Goal: Task Accomplishment & Management: Manage account settings

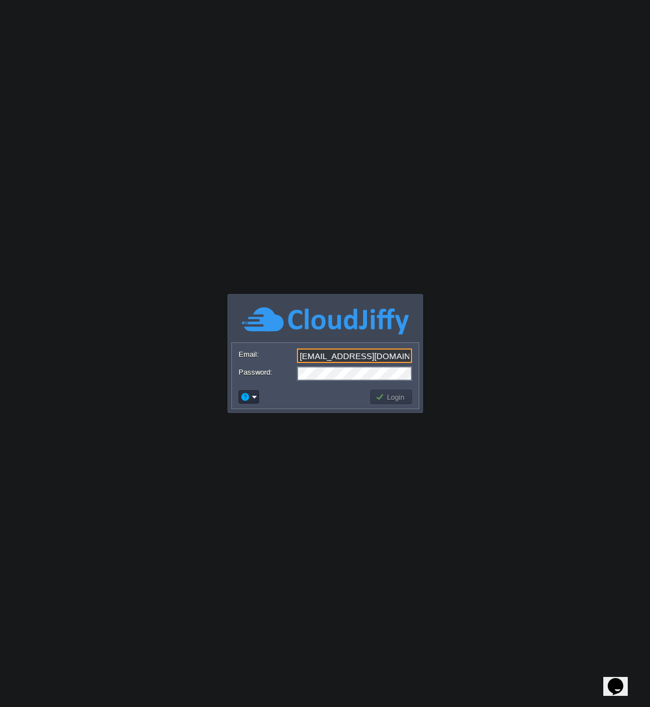
type input "zinawasres@gmail.com"
click at [392, 394] on button "Login" at bounding box center [392, 397] width 32 height 10
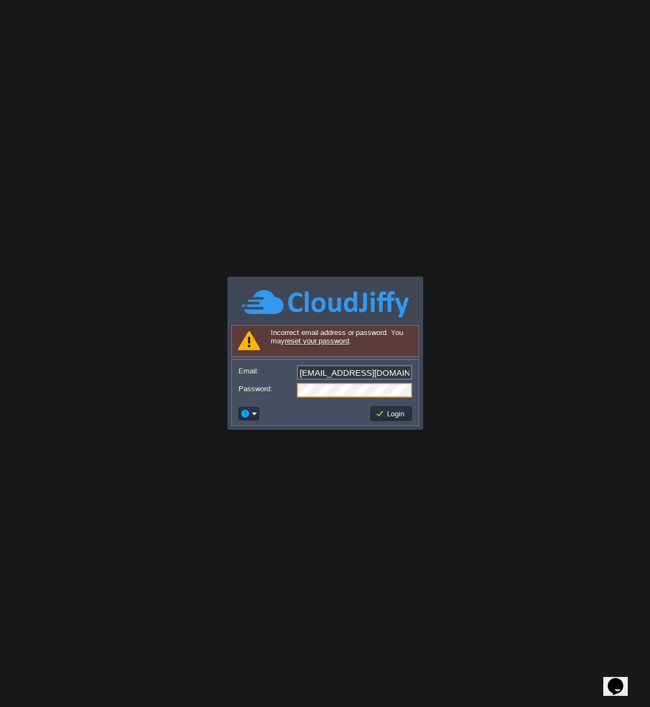
click at [206, 374] on body "Application Platform v.8.10.2 Signing in... Incorrect email address or password…" at bounding box center [325, 353] width 650 height 707
click at [404, 414] on button "Login" at bounding box center [392, 413] width 32 height 10
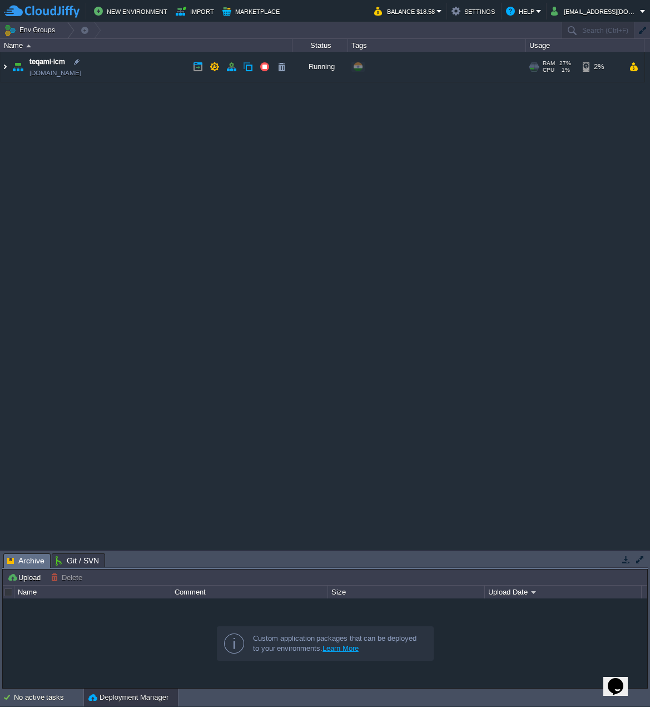
click at [7, 66] on img at bounding box center [5, 67] width 9 height 30
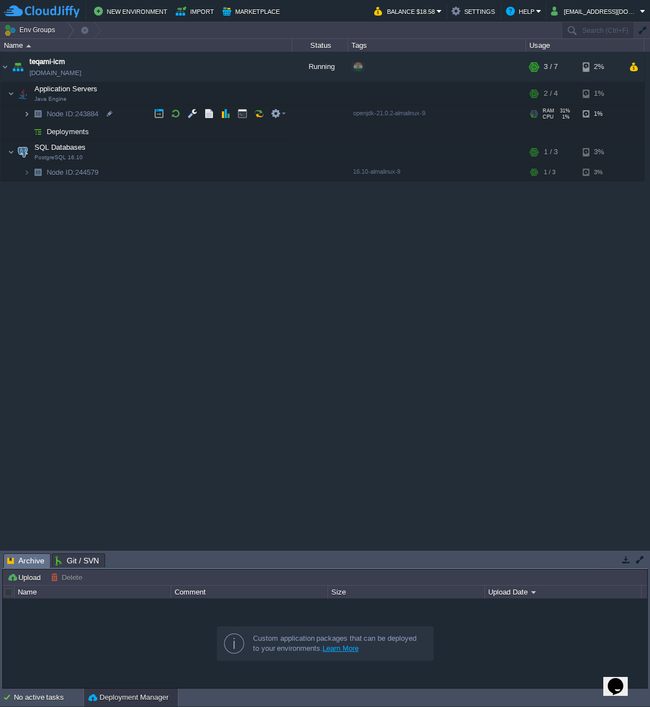
click at [27, 114] on img at bounding box center [26, 113] width 7 height 17
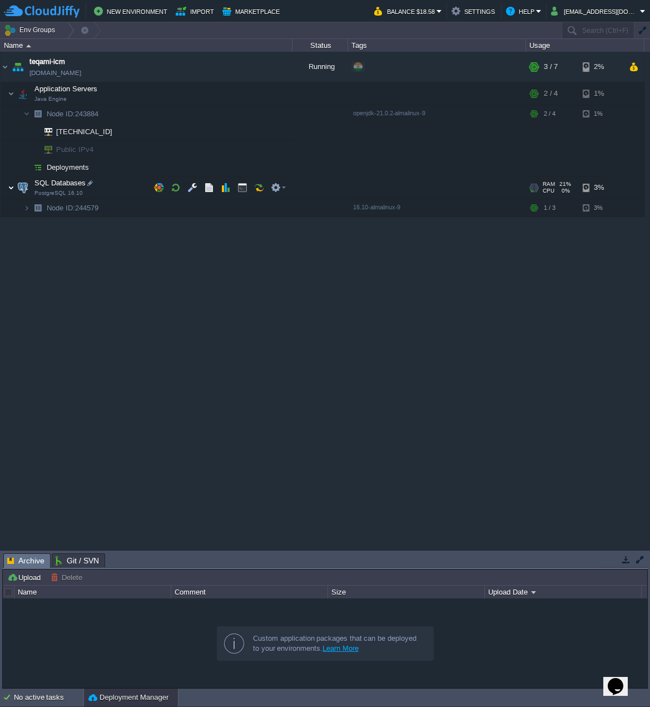
click at [11, 188] on img at bounding box center [11, 187] width 7 height 22
click at [11, 190] on img at bounding box center [11, 187] width 7 height 22
click at [12, 93] on img at bounding box center [11, 93] width 7 height 22
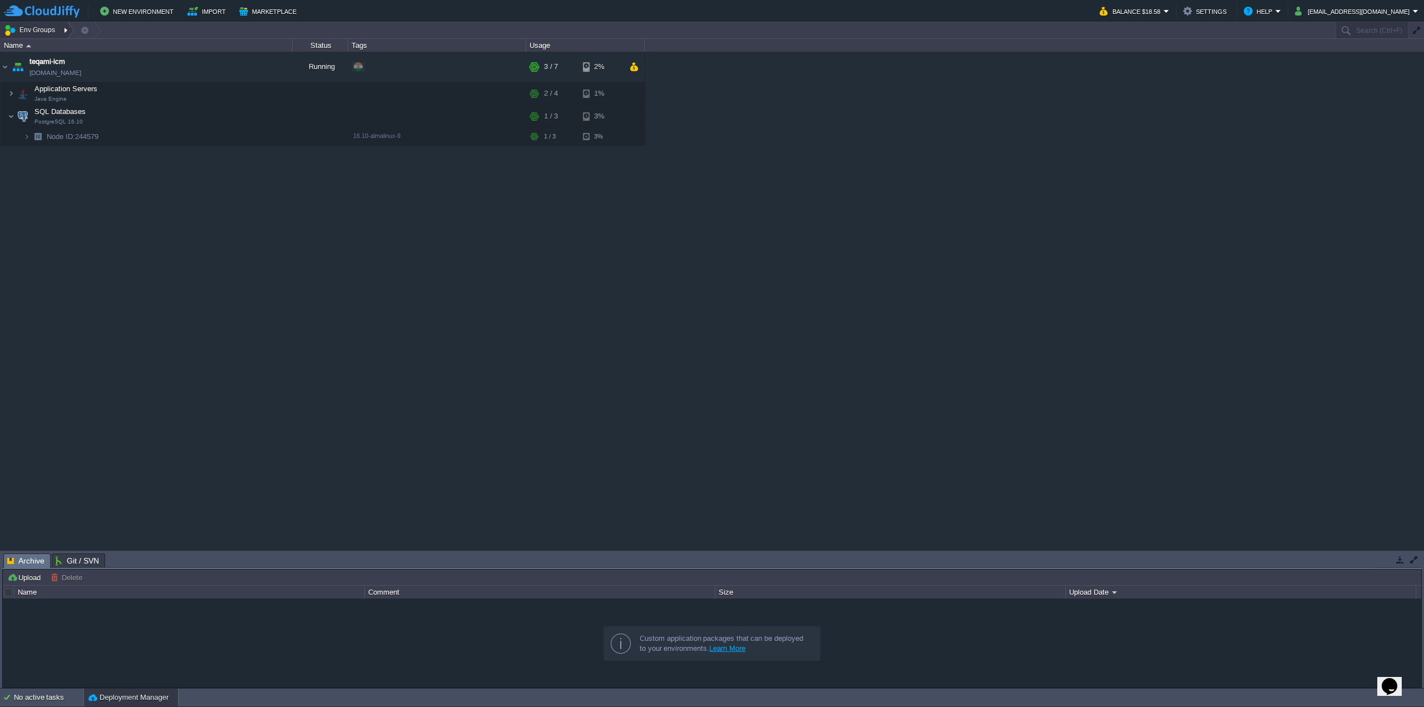
click at [42, 27] on button "Env Groups" at bounding box center [31, 30] width 55 height 16
click at [139, 83] on span "DE FRA1 (de-fra1.cloudjiffy.net)" at bounding box center [144, 80] width 95 height 8
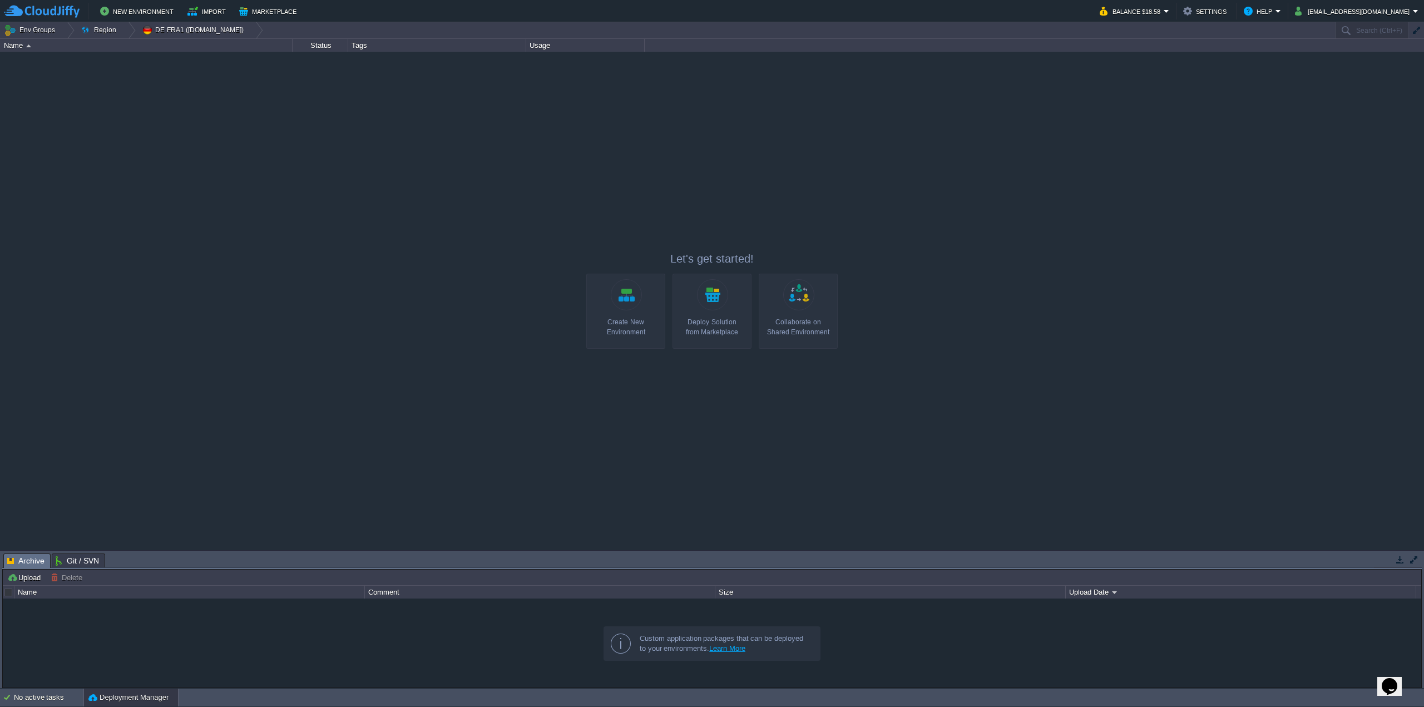
drag, startPoint x: 325, startPoint y: 243, endPoint x: 422, endPoint y: 234, distance: 97.7
click at [325, 243] on div "teqami-icm teqami-icm.in1.cloudjiffy.net Running + Add to Env Group RAM 27% CPU…" at bounding box center [712, 301] width 1424 height 498
click at [101, 32] on button "Region" at bounding box center [100, 30] width 39 height 16
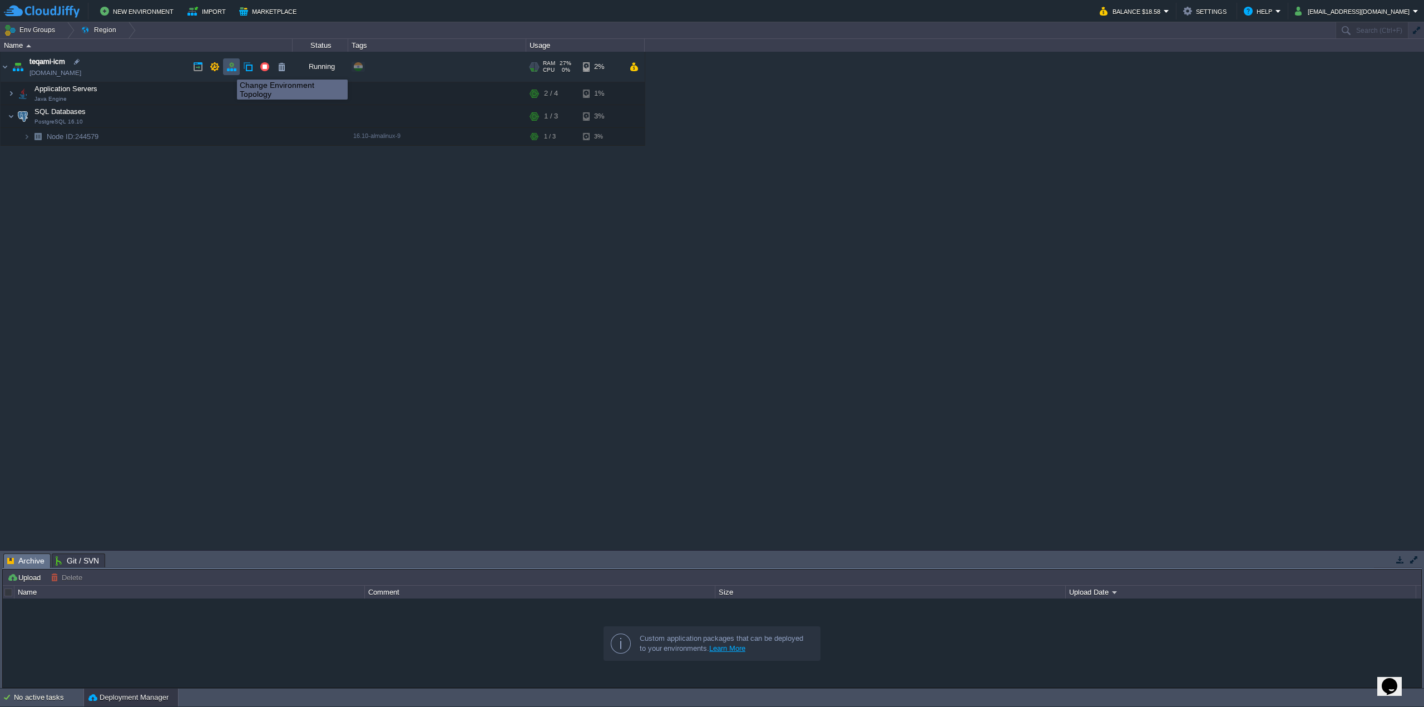
click at [234, 69] on button "button" at bounding box center [231, 67] width 10 height 10
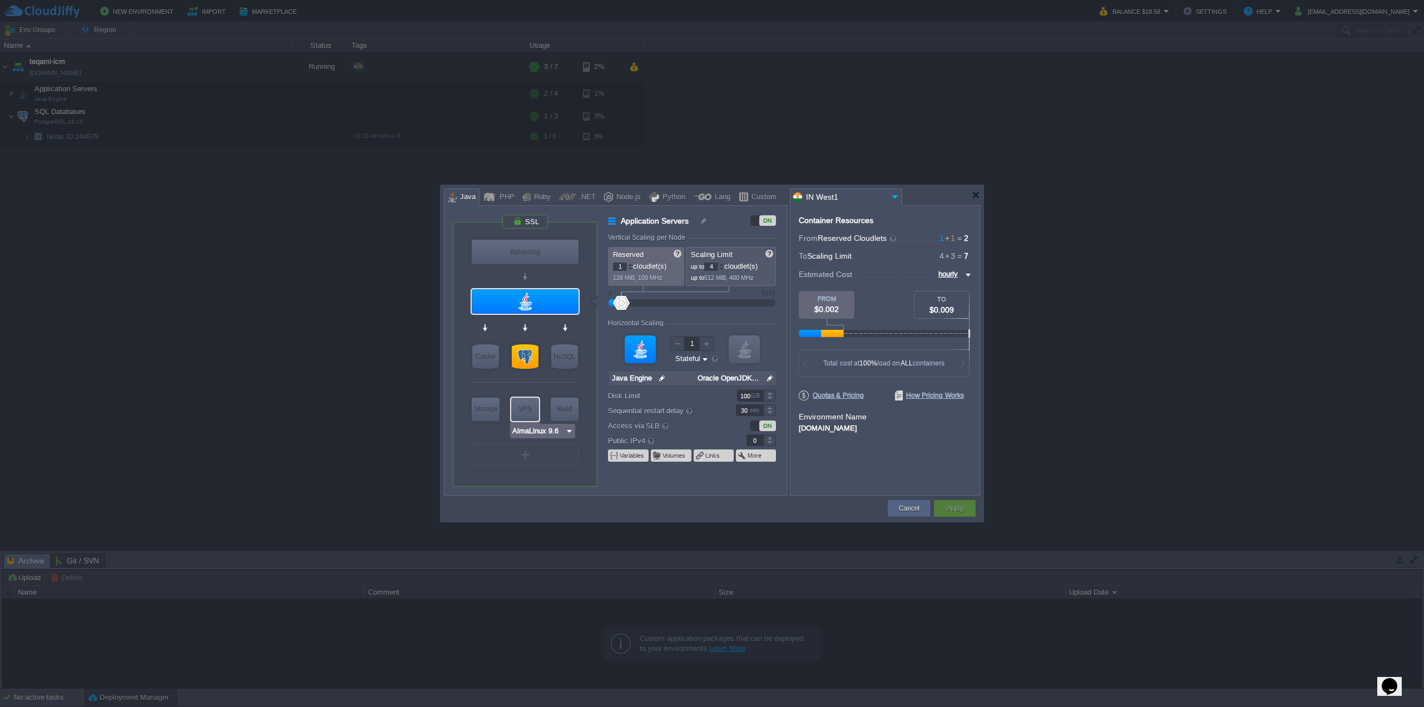
type input "PostgreSQL 16.10"
click at [528, 358] on div at bounding box center [525, 356] width 27 height 24
type input "SQL Databases"
type input "3"
type input "PostgreSQL 16.10"
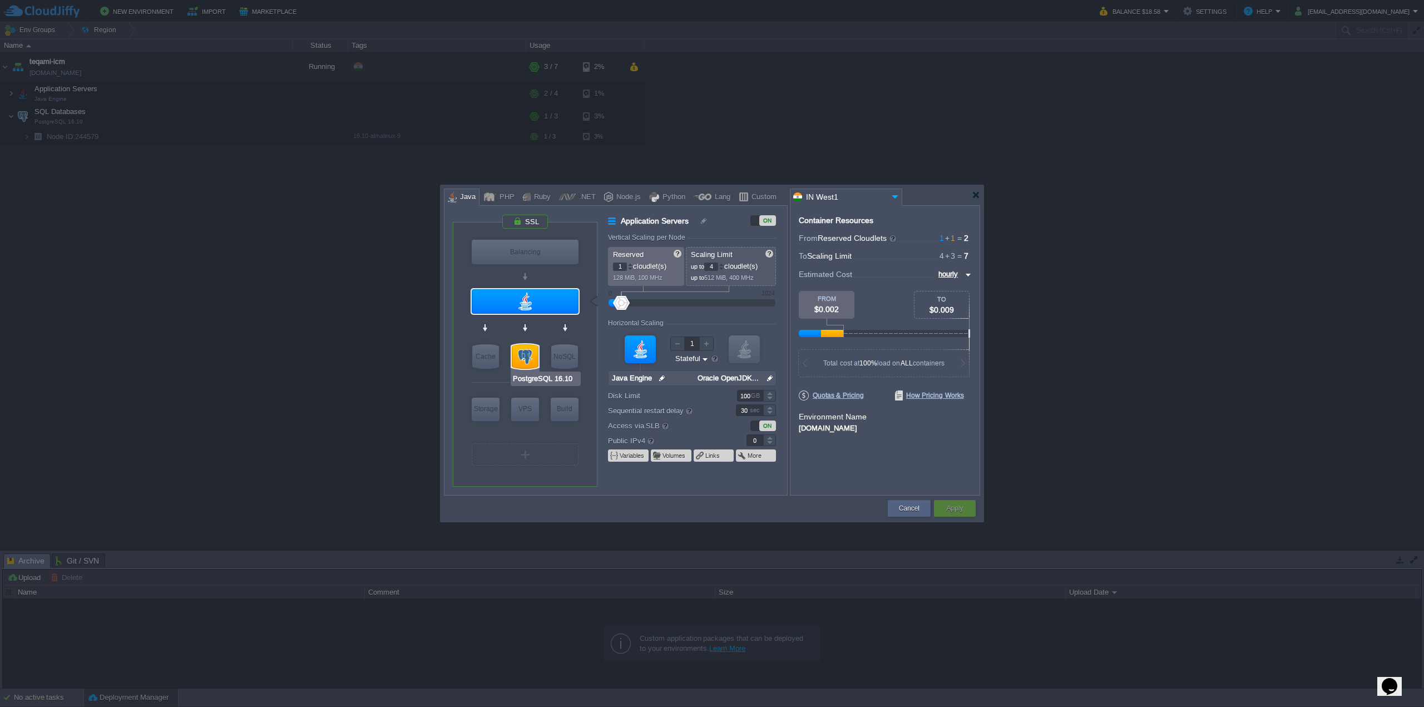
type input "null"
type input "16.10-almalinux-9"
type input "Stateless"
click at [527, 365] on div at bounding box center [525, 356] width 27 height 24
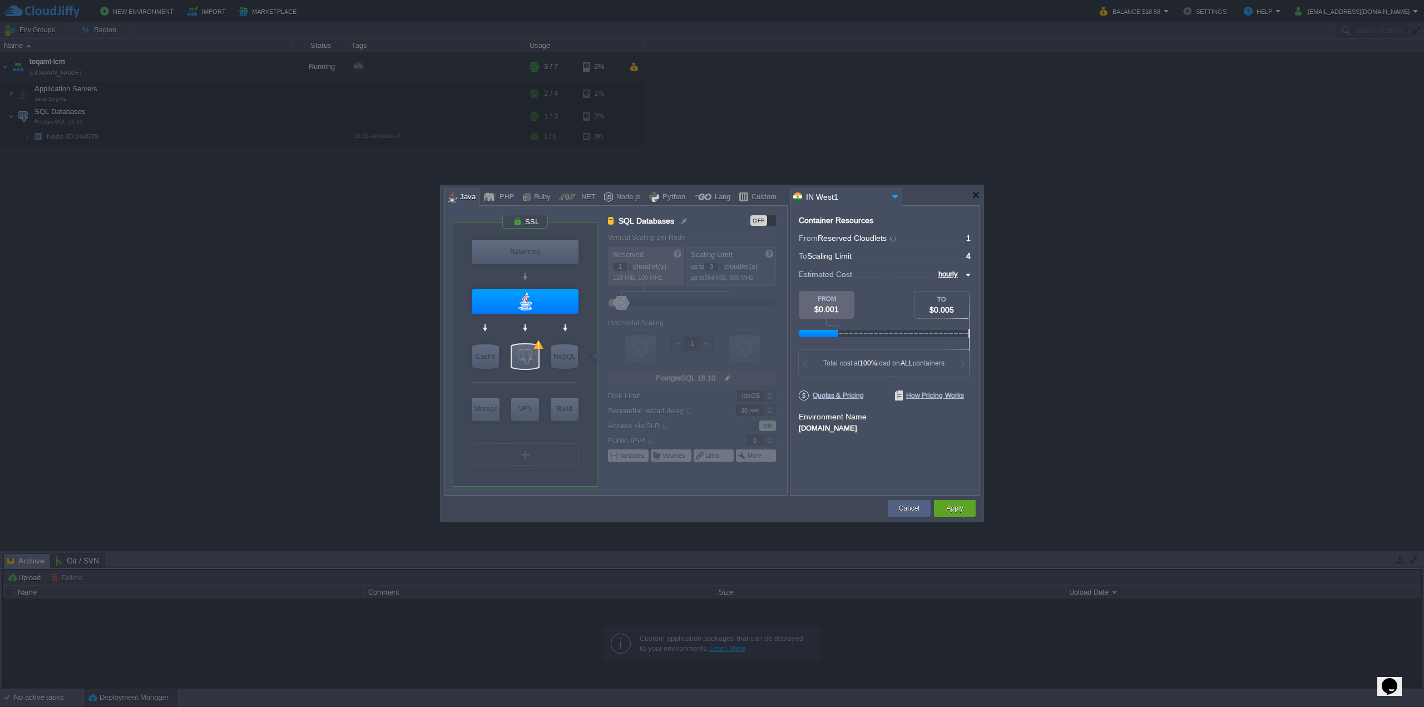
type input "Redis 7.2.4"
click at [650, 508] on button "Apply" at bounding box center [954, 508] width 17 height 11
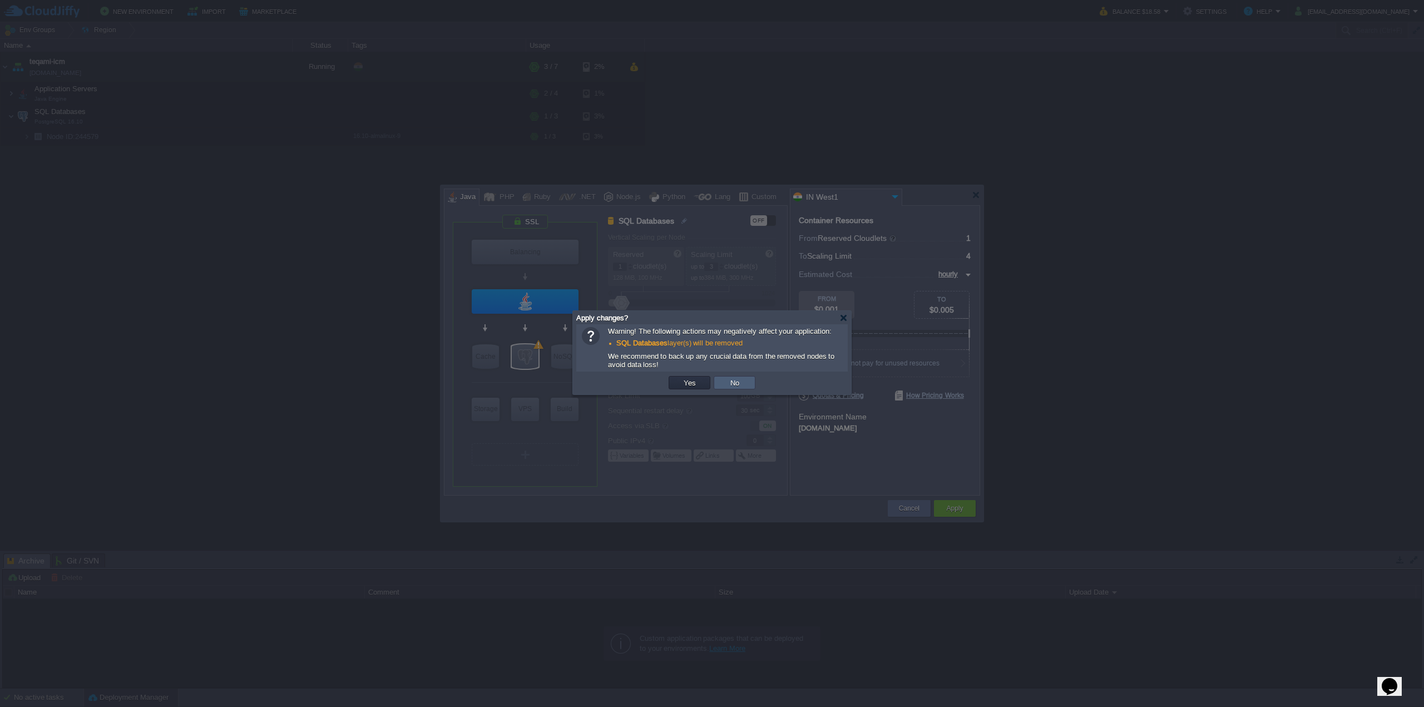
click at [650, 387] on td "No" at bounding box center [735, 382] width 42 height 13
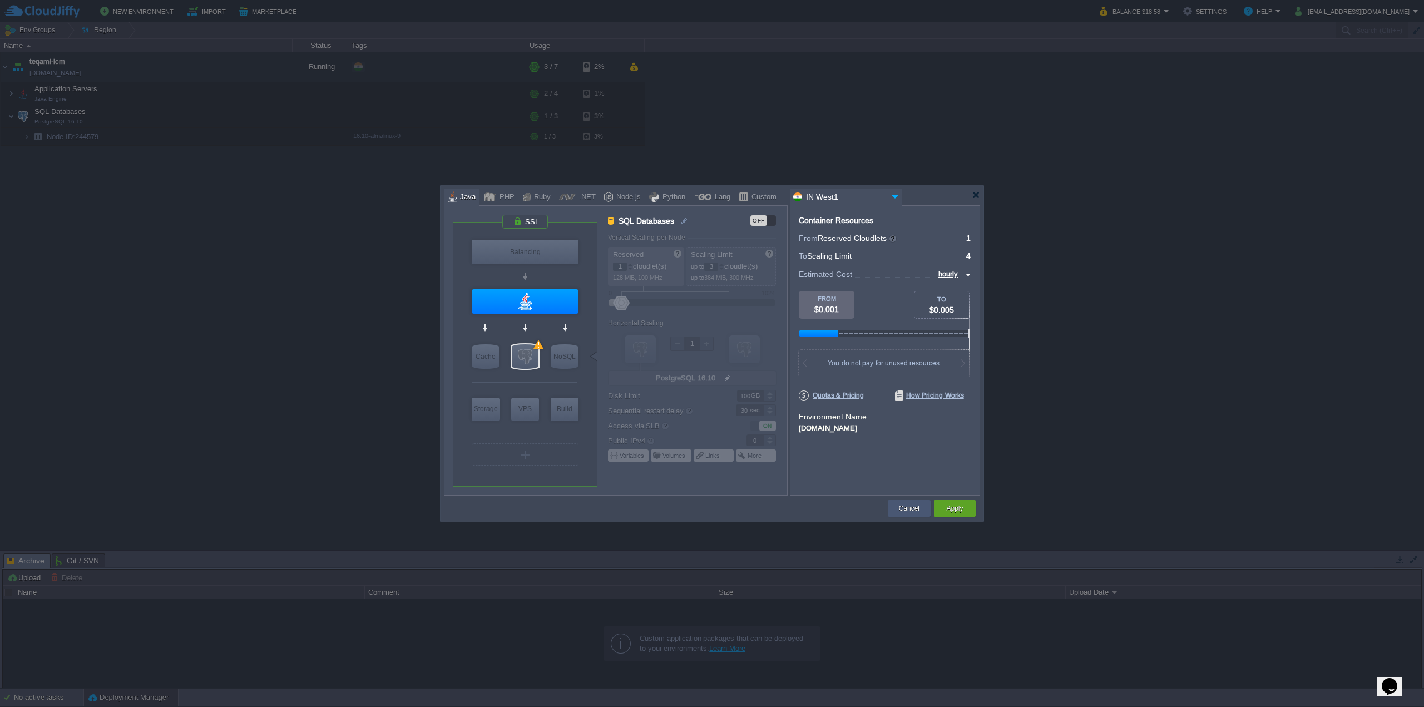
click at [650, 502] on div "Cancel" at bounding box center [909, 508] width 26 height 17
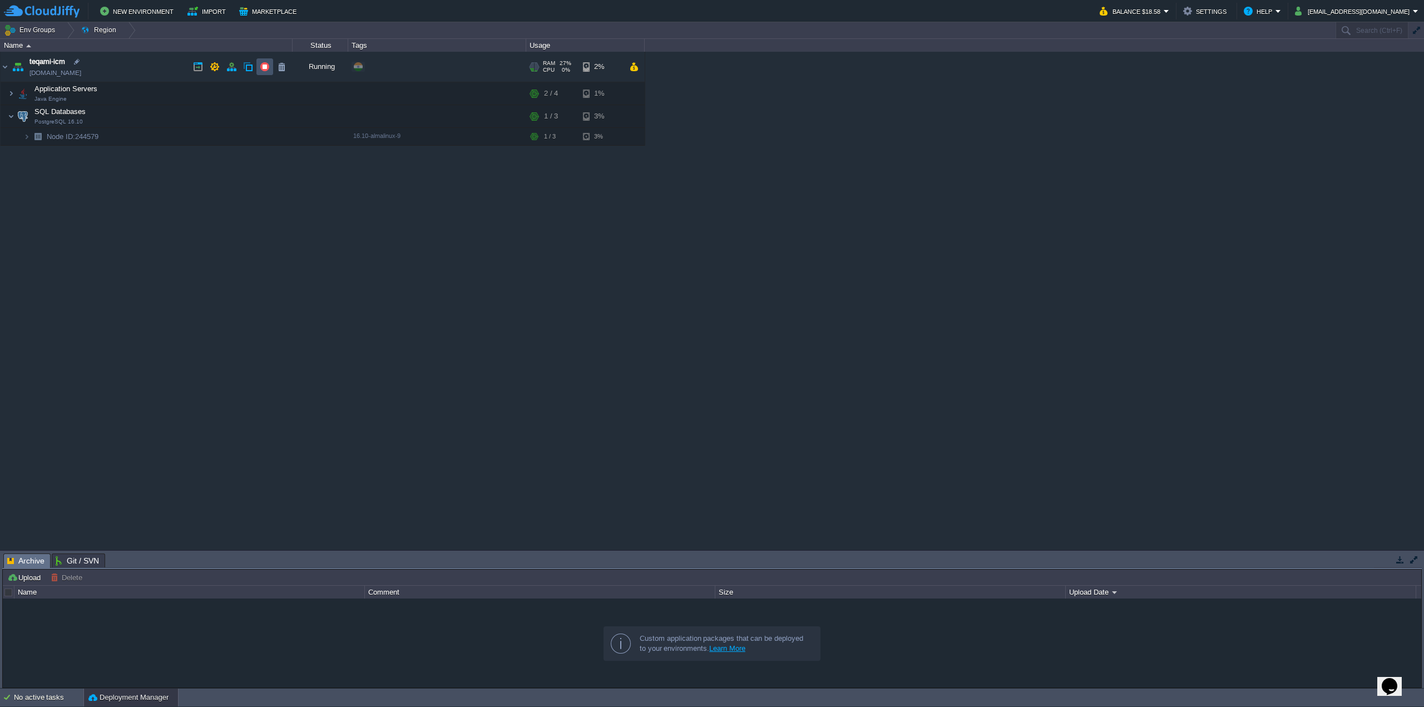
click at [261, 68] on button "button" at bounding box center [265, 67] width 10 height 10
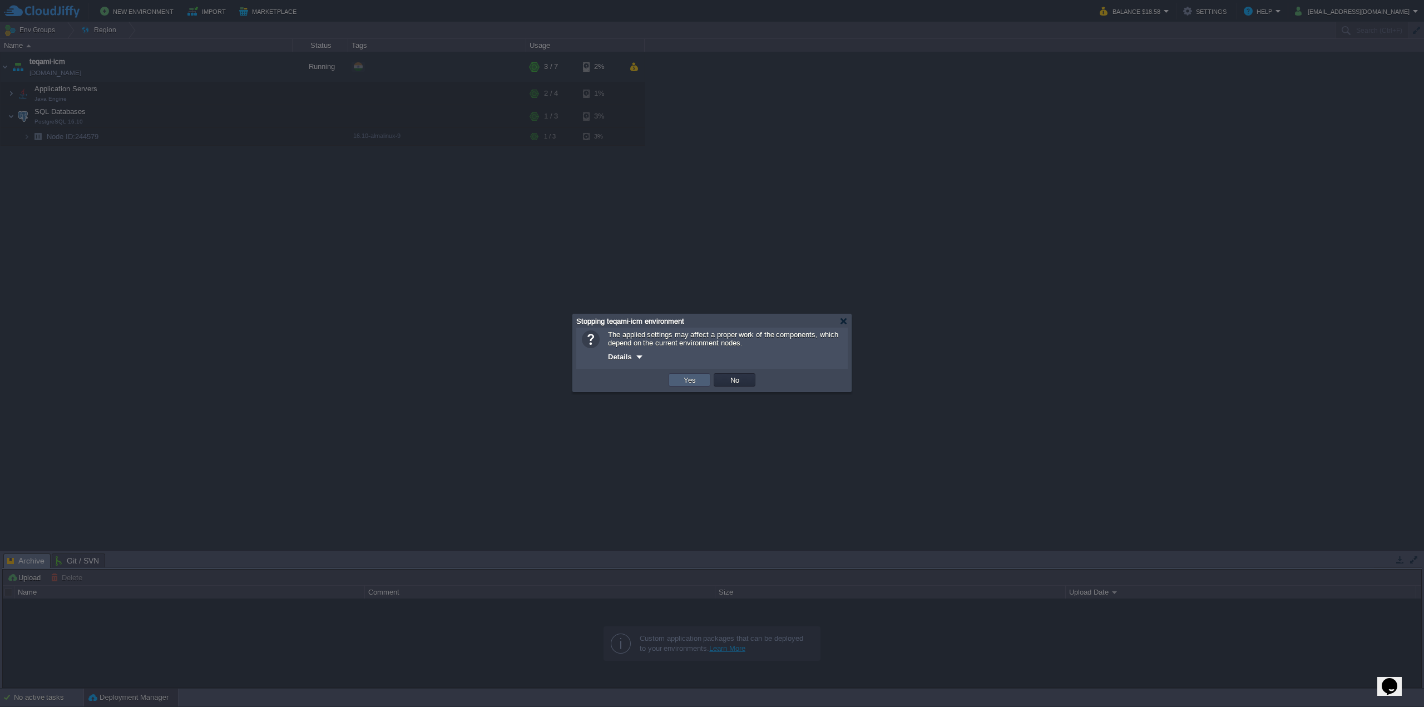
click at [650, 377] on button "Yes" at bounding box center [689, 380] width 19 height 10
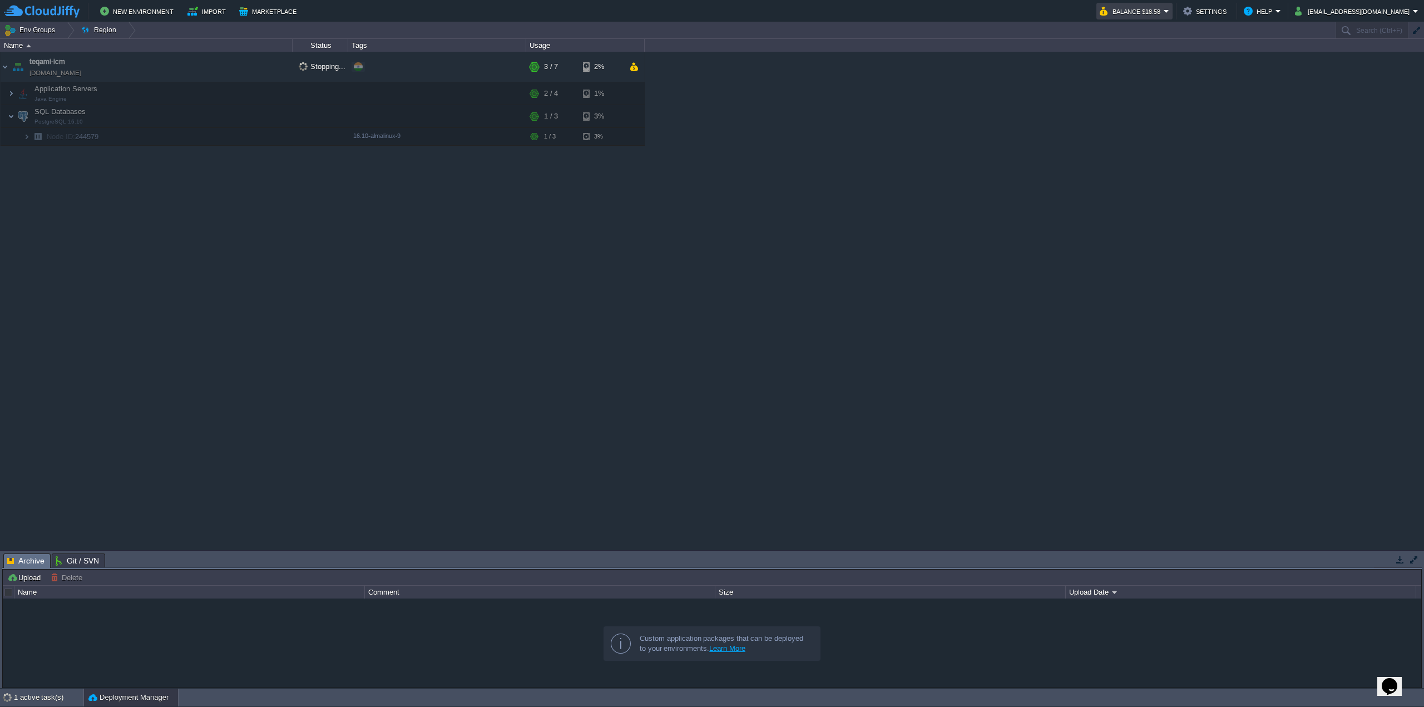
click at [650, 11] on em "Balance $18.58" at bounding box center [1135, 10] width 70 height 13
click at [650, 111] on span "Billing History" at bounding box center [1148, 111] width 45 height 8
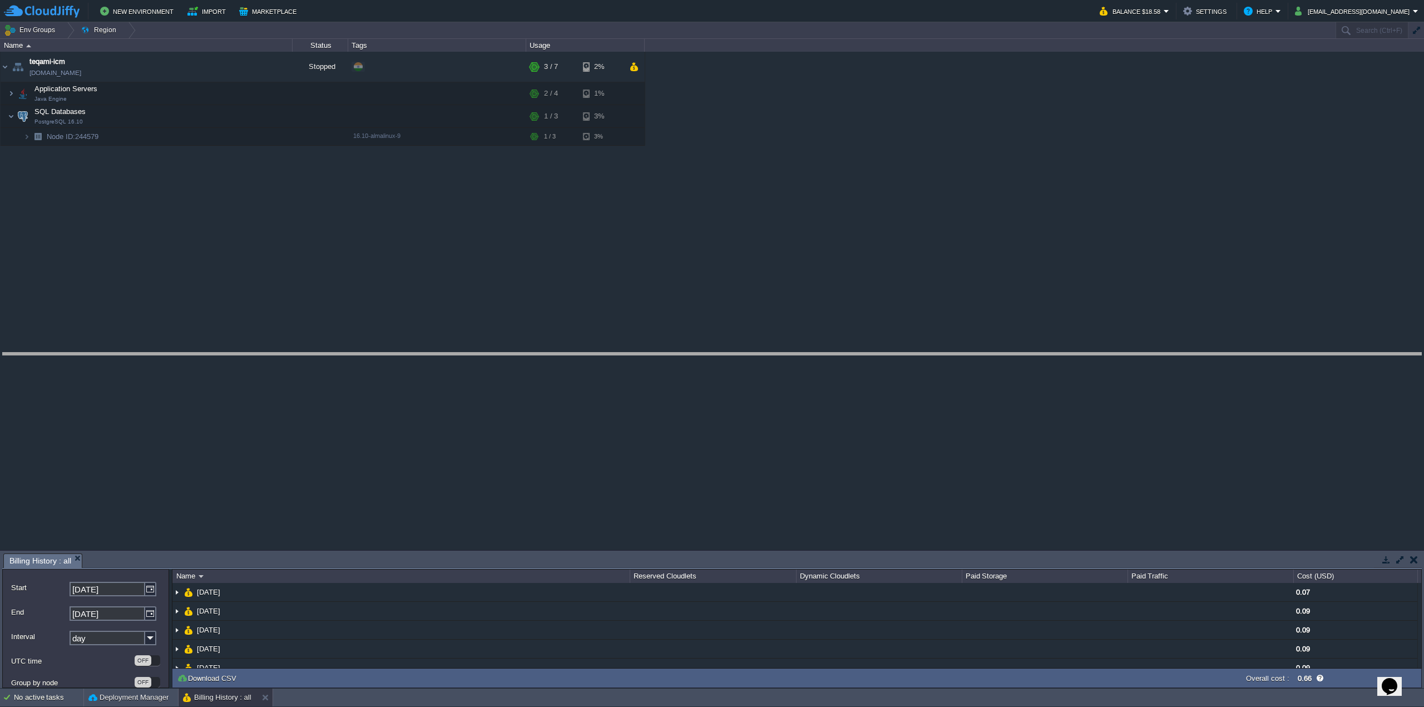
drag, startPoint x: 500, startPoint y: 555, endPoint x: 517, endPoint y: 350, distance: 206.0
click at [517, 350] on body "New Environment Import Marketplace Bonus $0.00 Upgrade Account Balance $18.58 S…" at bounding box center [712, 353] width 1424 height 707
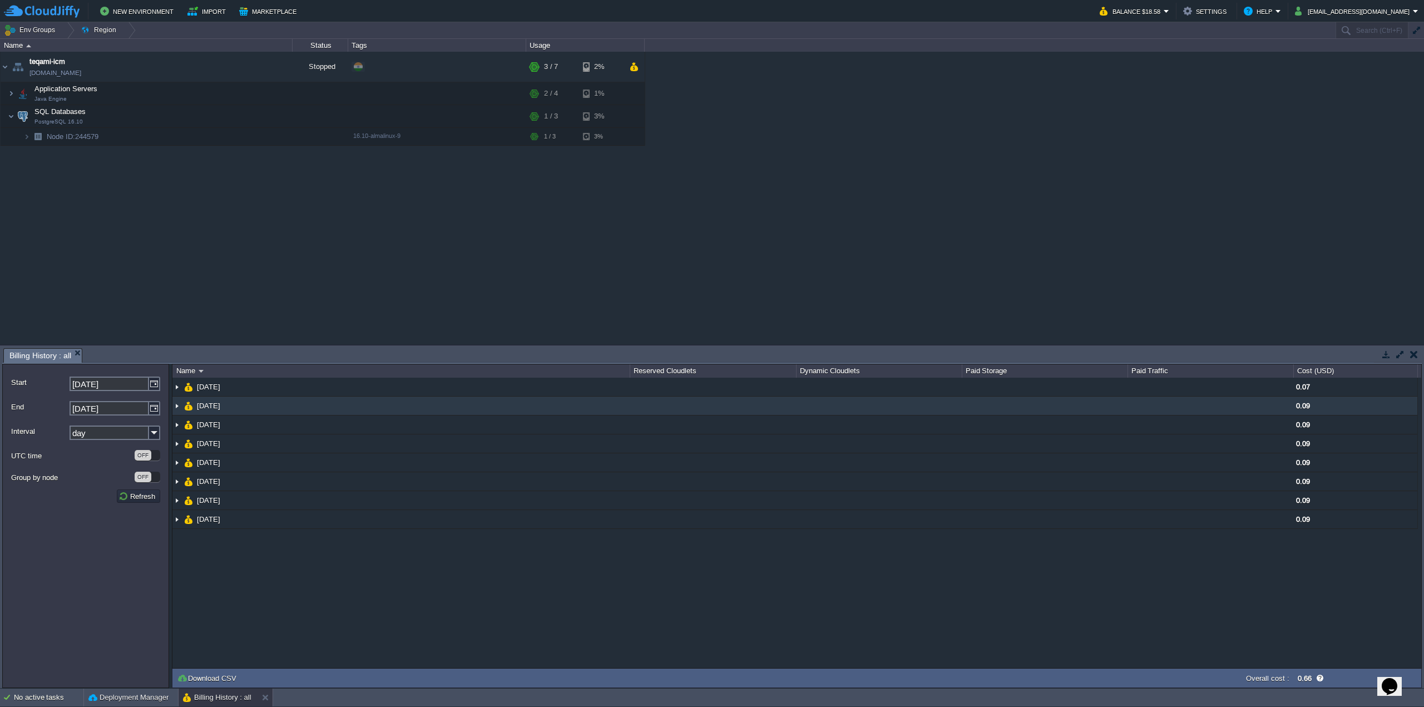
click at [176, 402] on img at bounding box center [176, 406] width 9 height 18
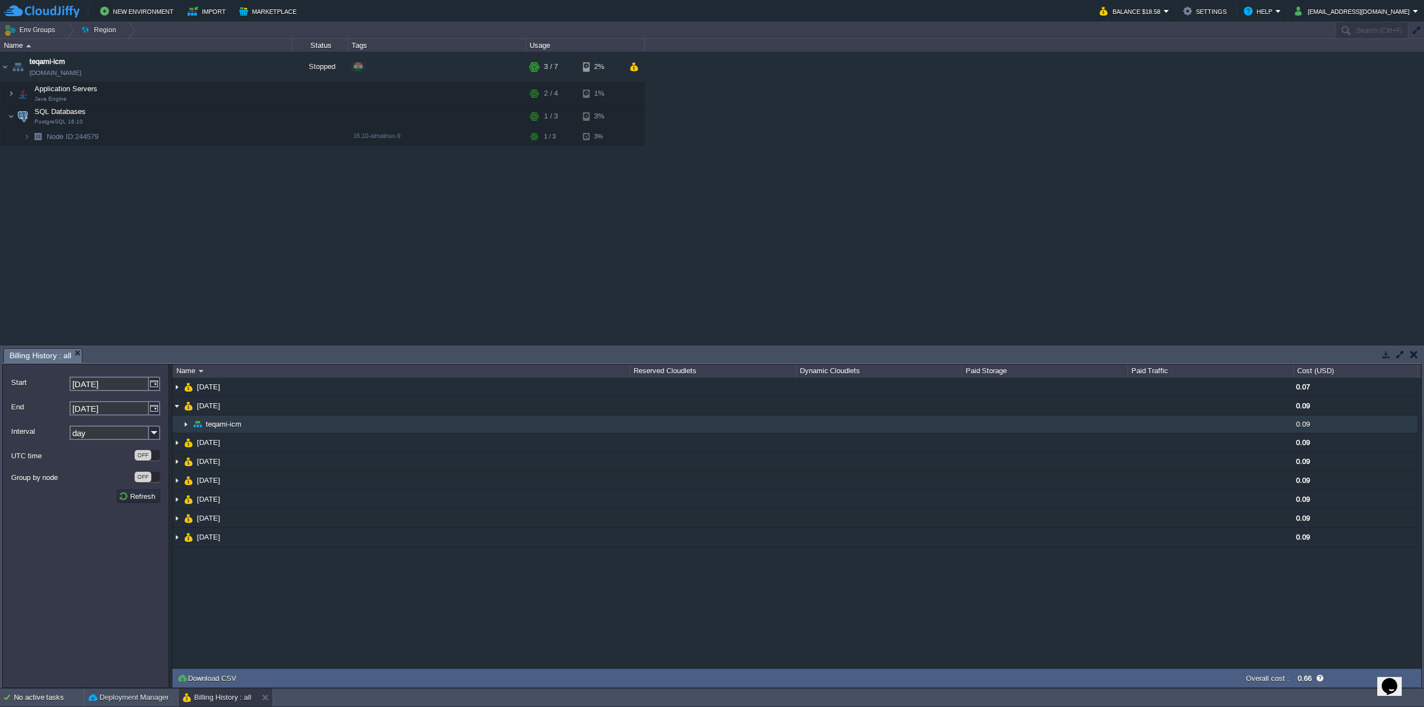
click at [186, 420] on img at bounding box center [185, 424] width 9 height 17
click at [186, 427] on img at bounding box center [185, 424] width 9 height 17
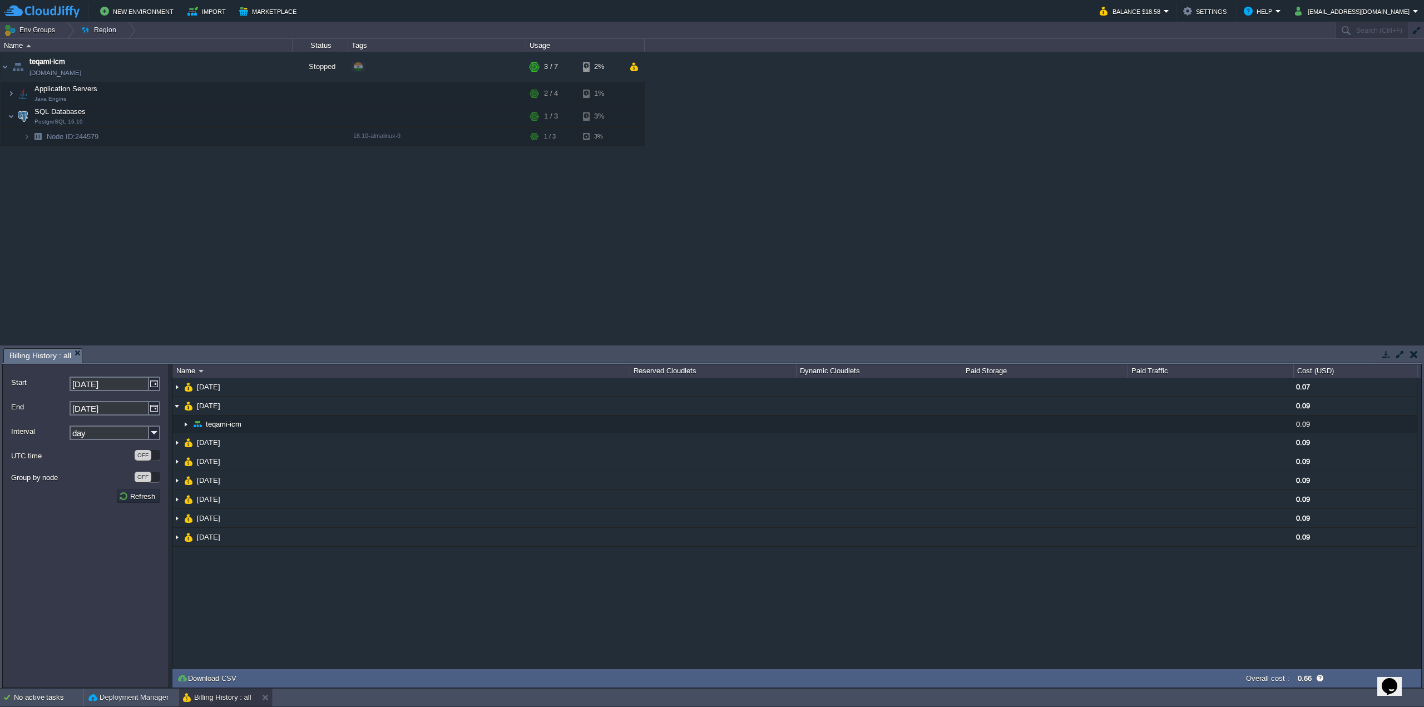
click at [173, 408] on img at bounding box center [176, 406] width 9 height 18
click at [334, 246] on div "teqami-icm teqami-icm.in1.cloudjiffy.net Stopped + Add to Env Group RAM 27% CPU…" at bounding box center [712, 198] width 1424 height 293
click at [650, 13] on button "[EMAIL_ADDRESS][DOMAIN_NAME]" at bounding box center [1354, 10] width 118 height 13
click at [650, 58] on span "Sign out" at bounding box center [1349, 59] width 27 height 8
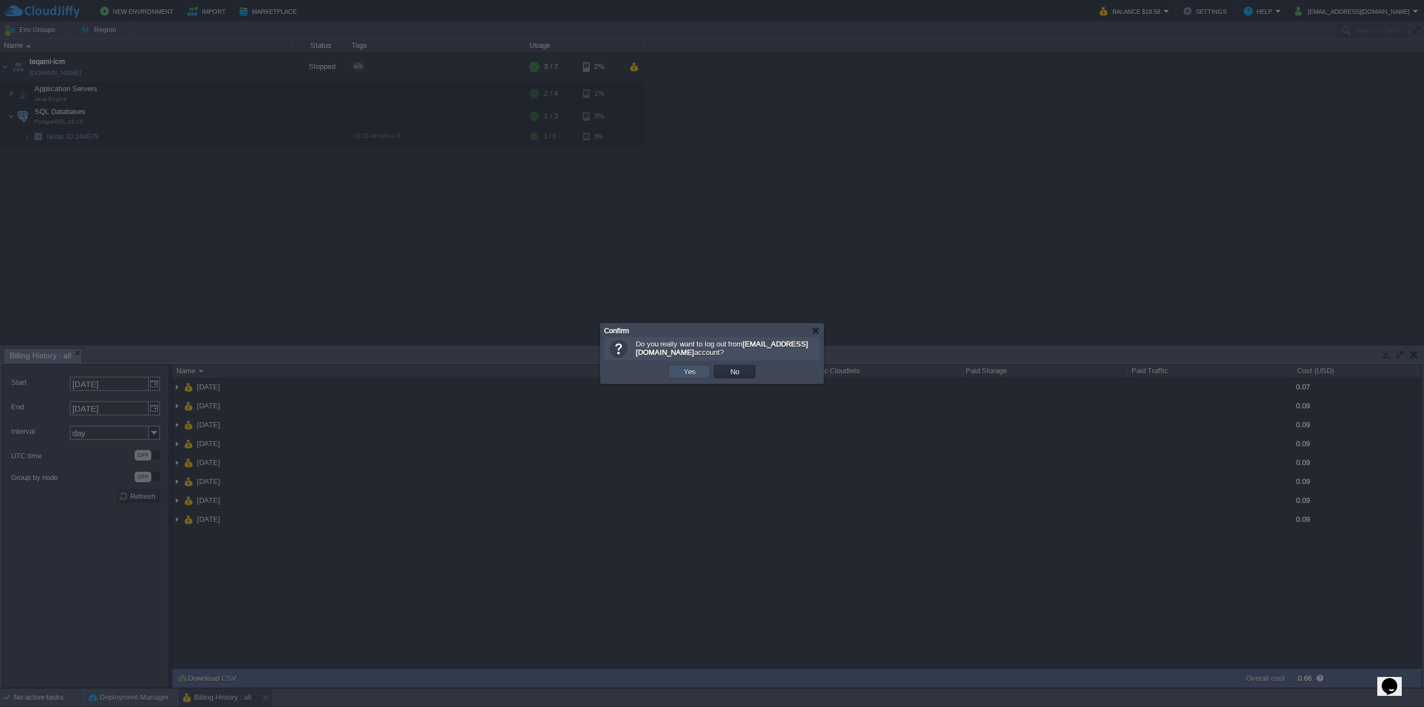
click at [650, 372] on button "Yes" at bounding box center [689, 372] width 19 height 10
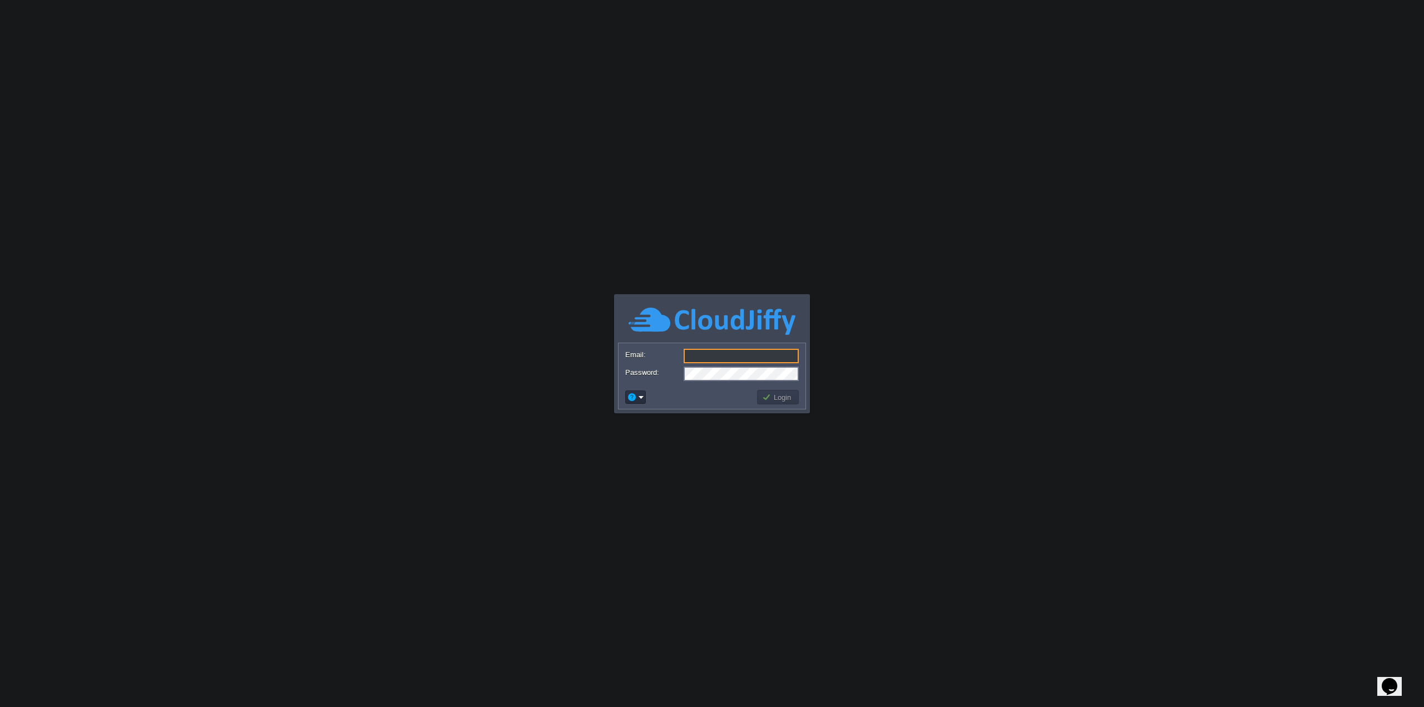
click at [709, 354] on input "Email:" at bounding box center [741, 356] width 115 height 14
click at [643, 398] on em at bounding box center [635, 397] width 17 height 10
click at [690, 394] on td at bounding box center [690, 397] width 132 height 18
click at [647, 397] on td at bounding box center [636, 397] width 24 height 17
click at [641, 397] on em at bounding box center [635, 397] width 17 height 10
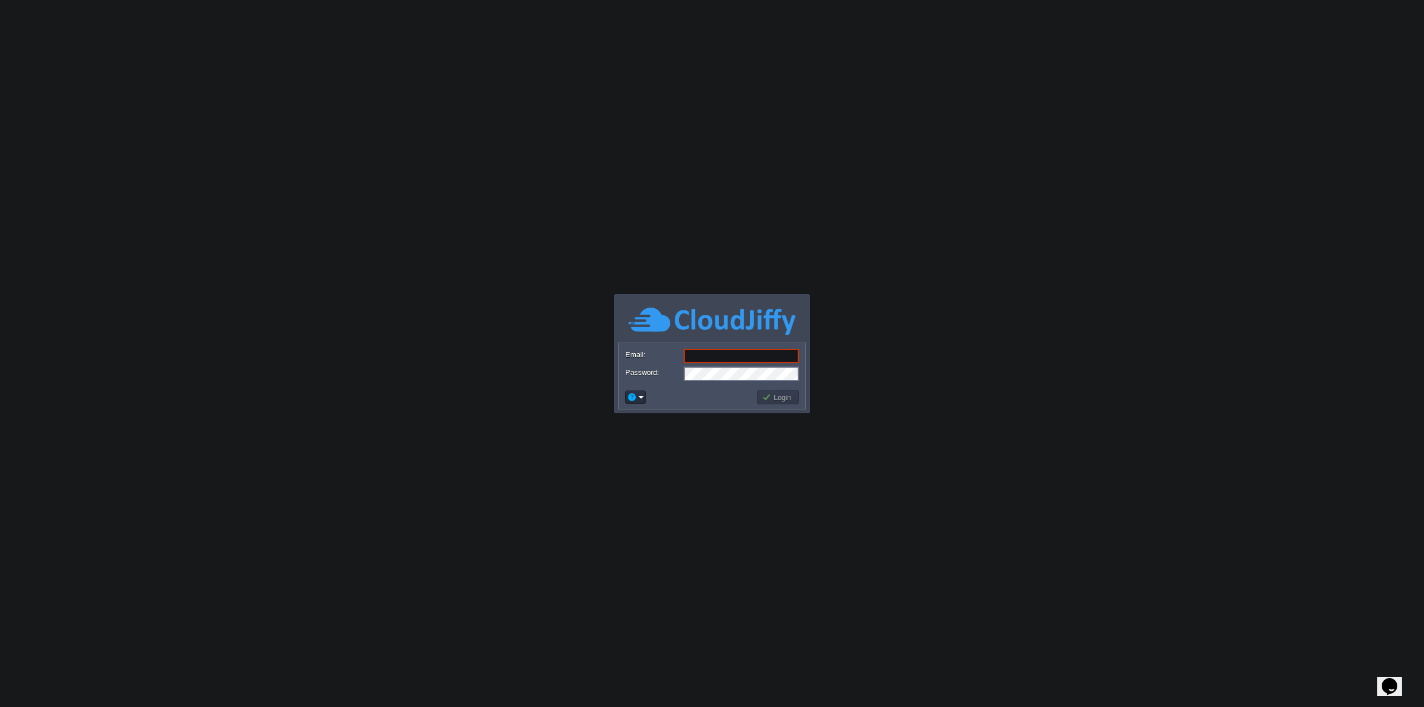
click at [723, 359] on input "Email:" at bounding box center [741, 356] width 115 height 14
click at [643, 399] on em at bounding box center [635, 397] width 17 height 10
click at [666, 438] on link "Signup" at bounding box center [669, 439] width 83 height 12
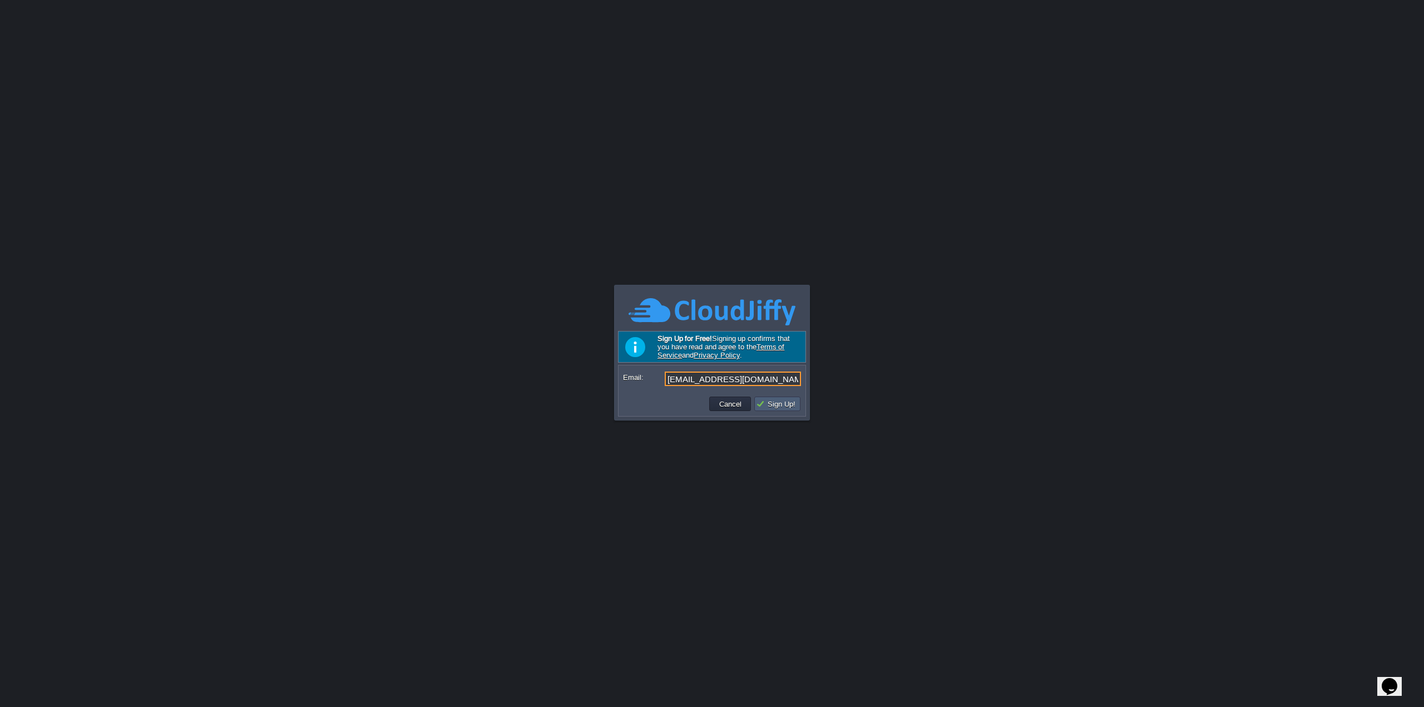
type input "[EMAIL_ADDRESS][DOMAIN_NAME]"
click at [779, 411] on td "Sign Up!" at bounding box center [777, 404] width 46 height 14
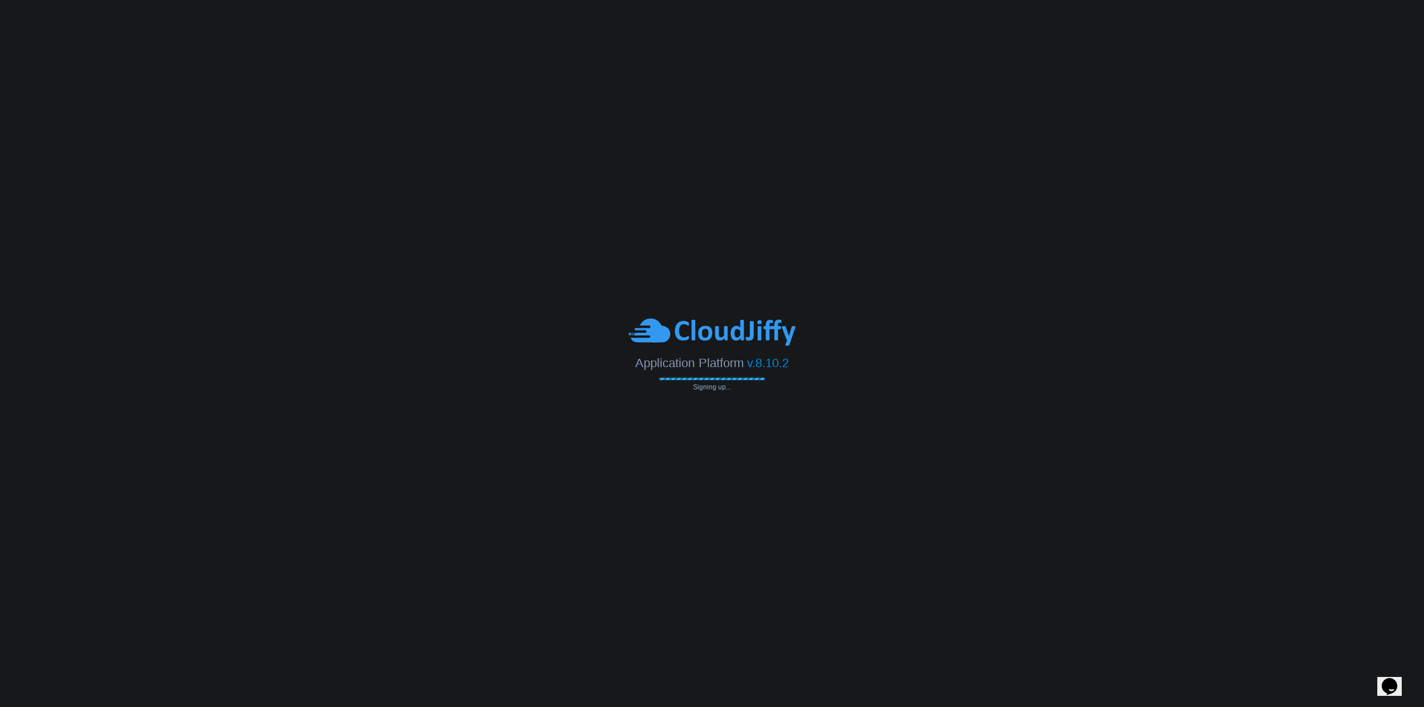
type input "[EMAIL_ADDRESS][DOMAIN_NAME]"
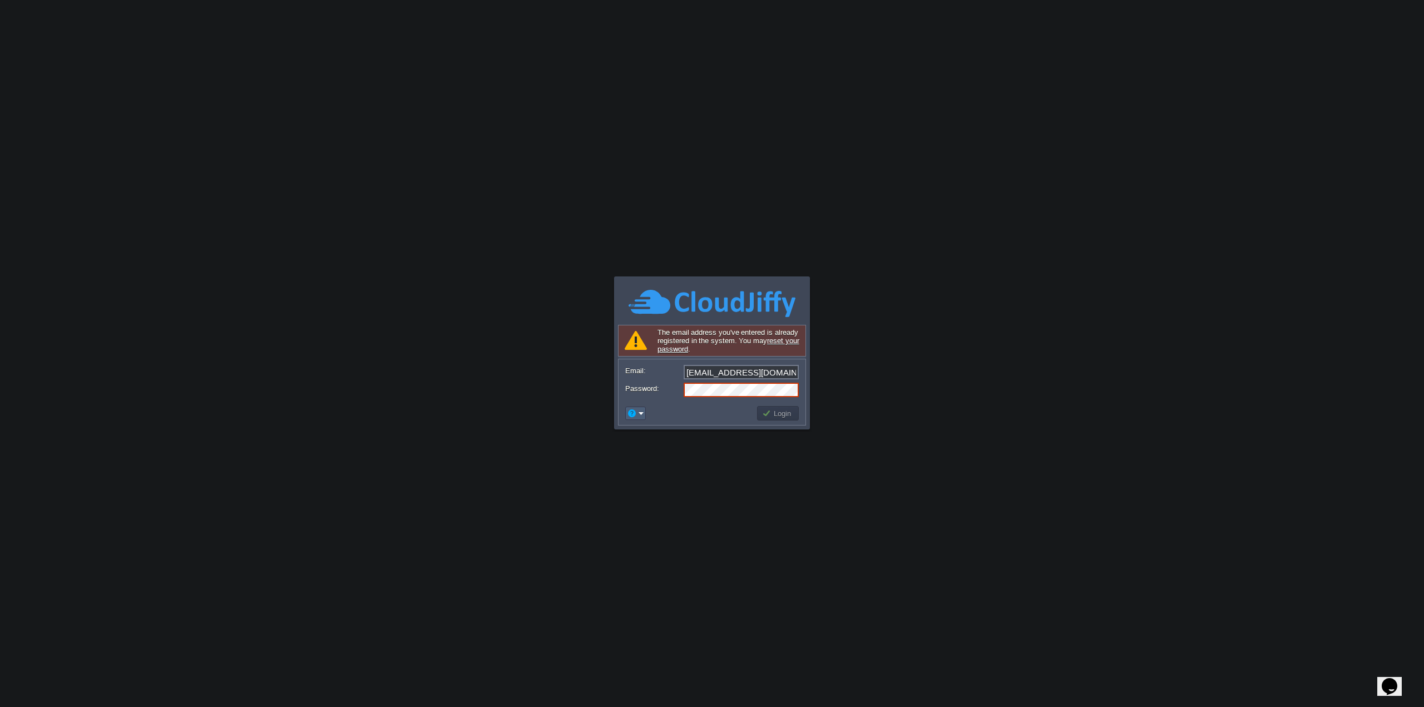
click at [642, 414] on em at bounding box center [635, 413] width 17 height 10
click at [792, 417] on button "Login" at bounding box center [778, 413] width 32 height 10
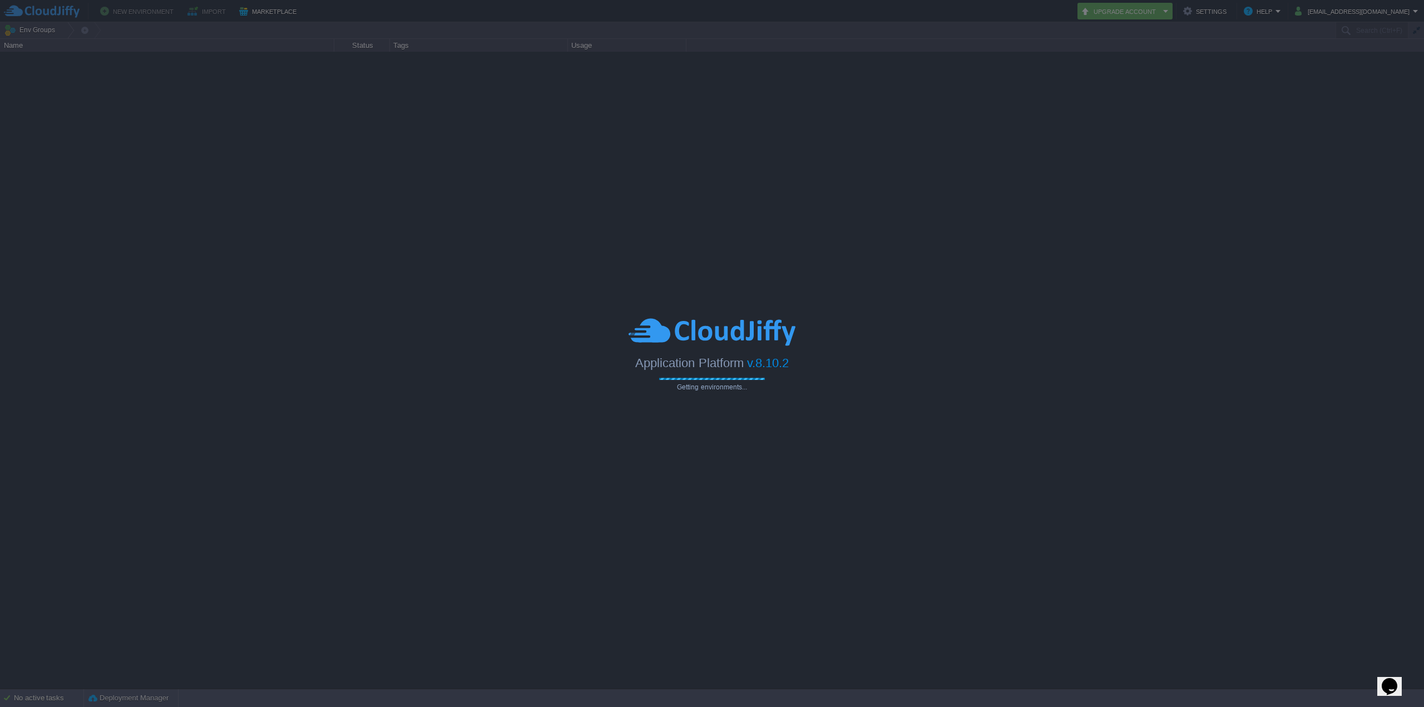
type input "Search (Ctrl+F)"
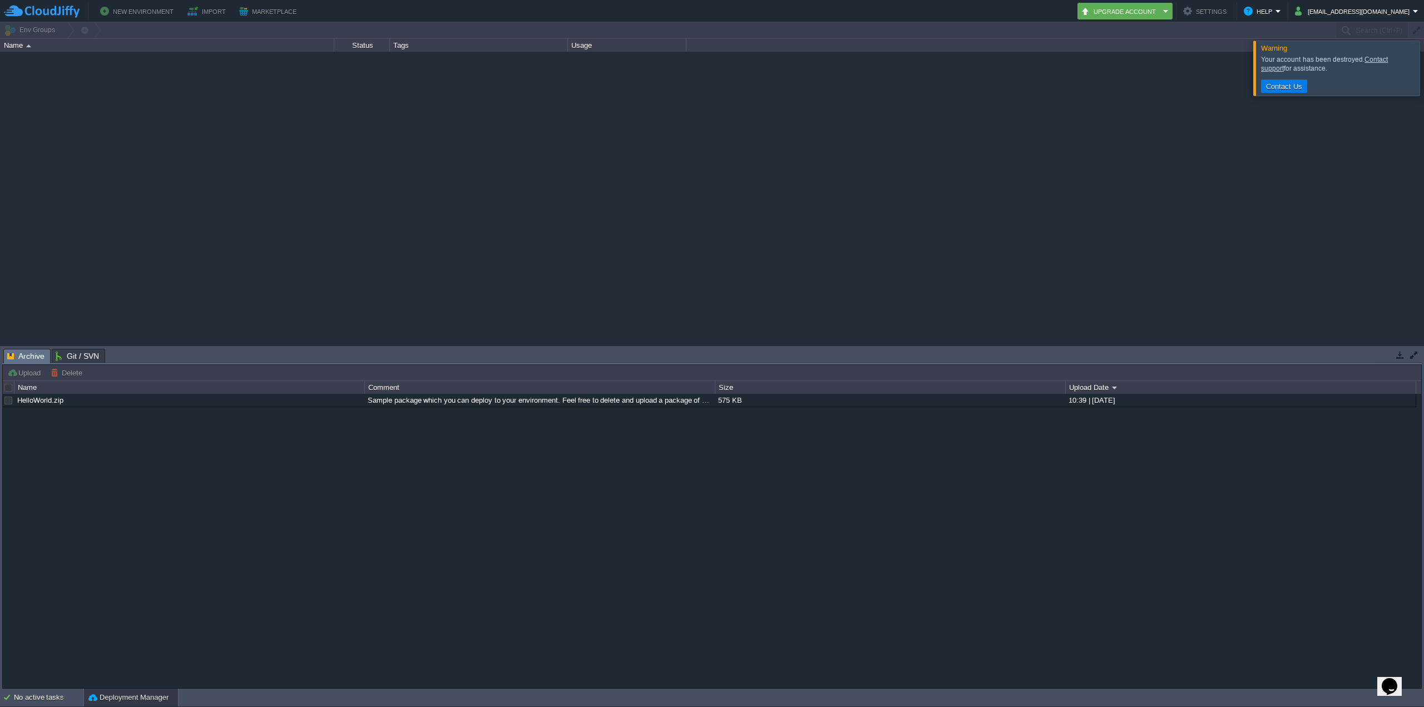
click at [1168, 106] on div at bounding box center [712, 198] width 1424 height 293
click at [1169, 10] on em "Upgrade Account" at bounding box center [1125, 10] width 88 height 13
click at [1214, 51] on span "See statistics on recent resource usage" at bounding box center [1193, 54] width 127 height 8
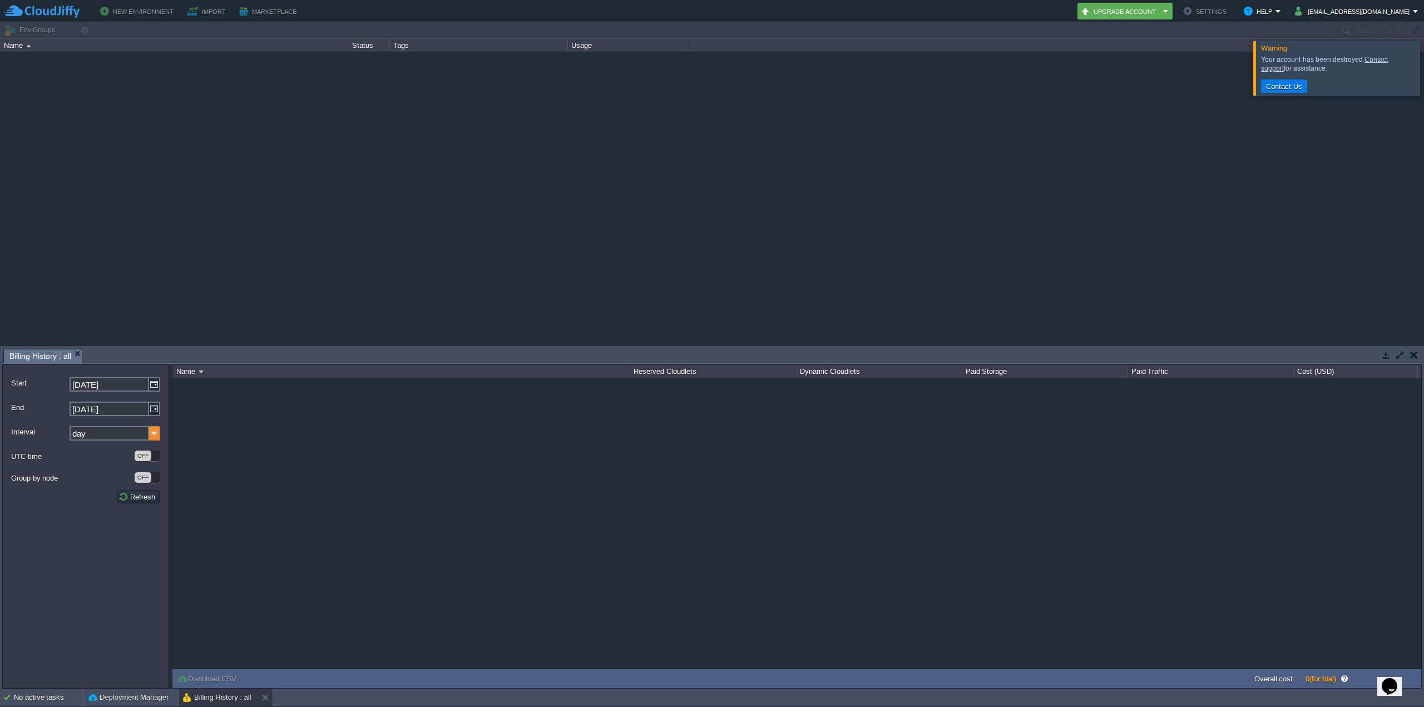
click at [154, 433] on img at bounding box center [154, 433] width 11 height 14
click at [136, 513] on div "year" at bounding box center [115, 509] width 88 height 15
type input "year"
click at [159, 383] on img at bounding box center [154, 384] width 11 height 14
click at [74, 402] on link at bounding box center [78, 400] width 16 height 9
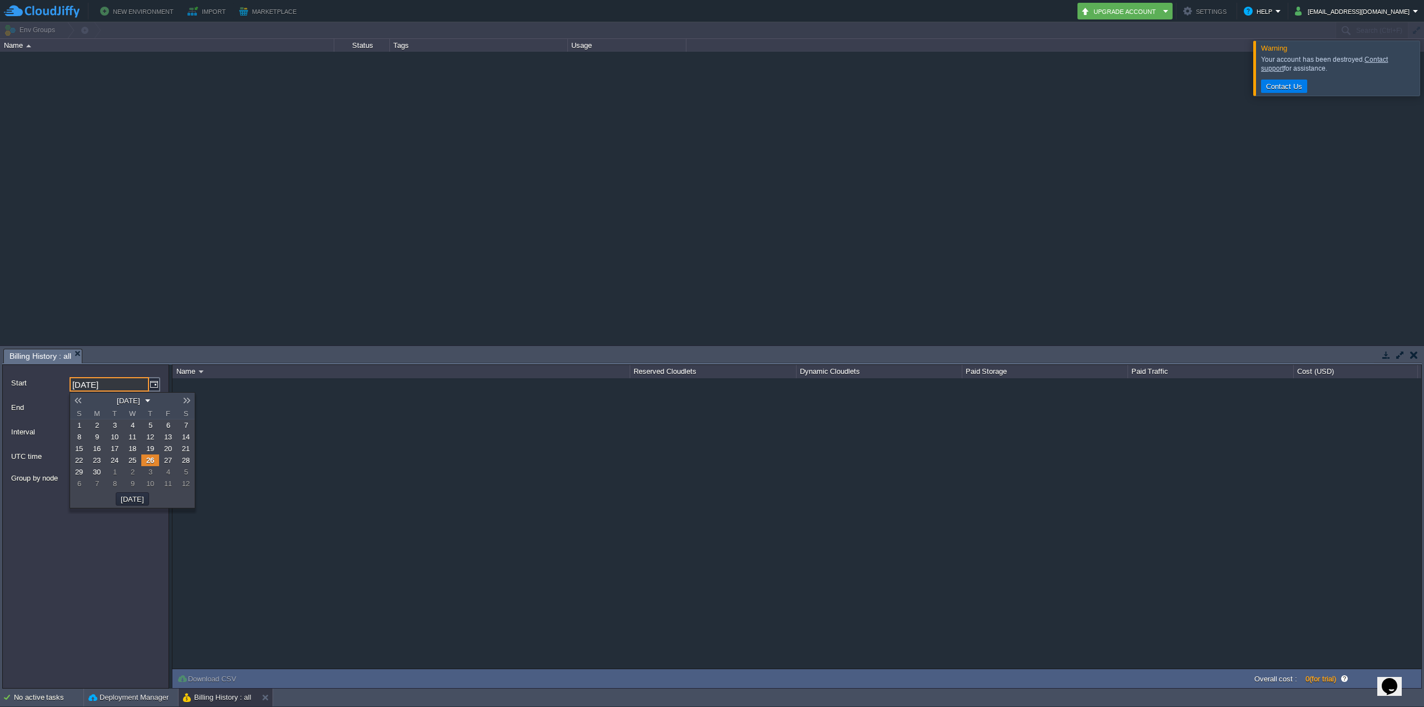
click at [75, 402] on link at bounding box center [78, 400] width 16 height 9
click at [76, 402] on link at bounding box center [78, 400] width 16 height 9
click at [76, 401] on link at bounding box center [78, 400] width 16 height 9
click at [151, 399] on em "April 2025" at bounding box center [131, 401] width 37 height 10
click at [144, 417] on link "2021" at bounding box center [148, 418] width 29 height 12
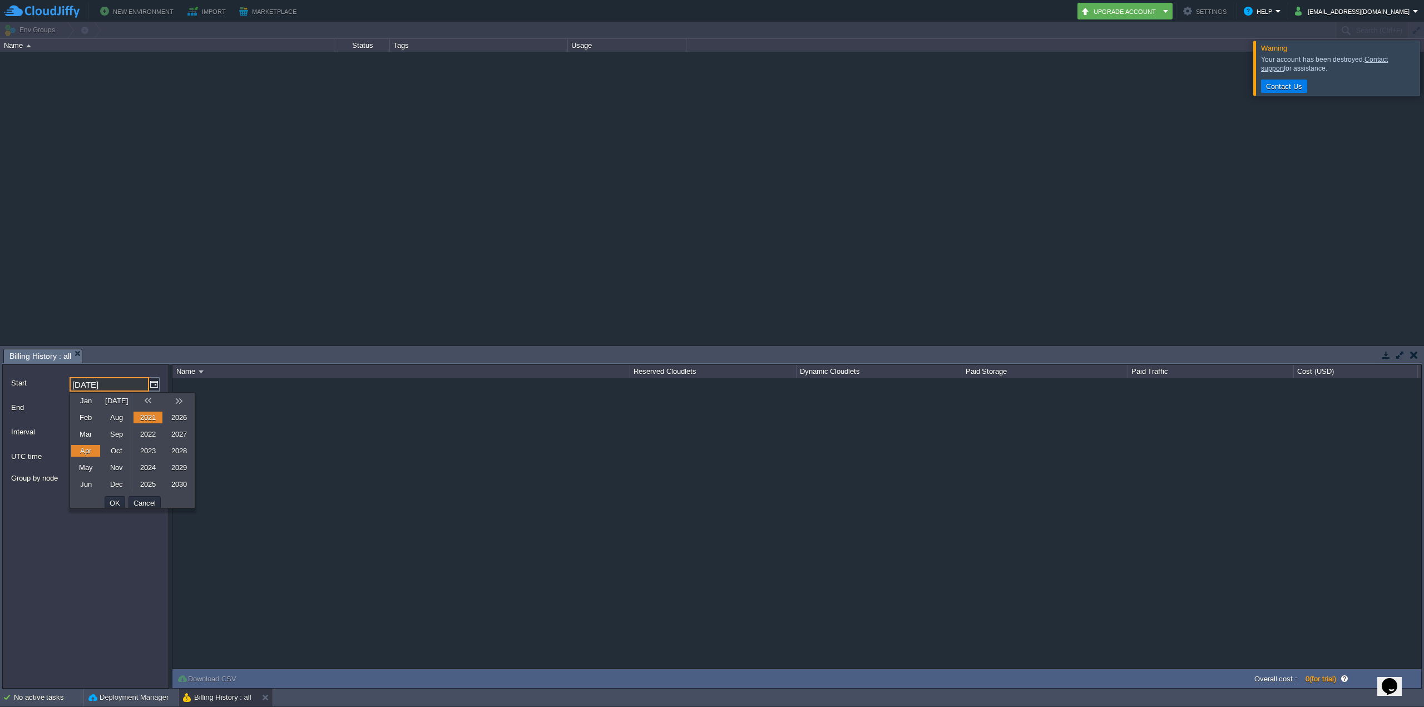
click at [241, 403] on div "NaN.00" at bounding box center [796, 523] width 1249 height 290
click at [148, 383] on input "26-08-2025" at bounding box center [110, 384] width 80 height 14
click at [151, 383] on img at bounding box center [154, 384] width 11 height 14
click at [151, 400] on em "August 2025" at bounding box center [131, 401] width 37 height 10
click at [152, 418] on link "2021" at bounding box center [148, 418] width 29 height 12
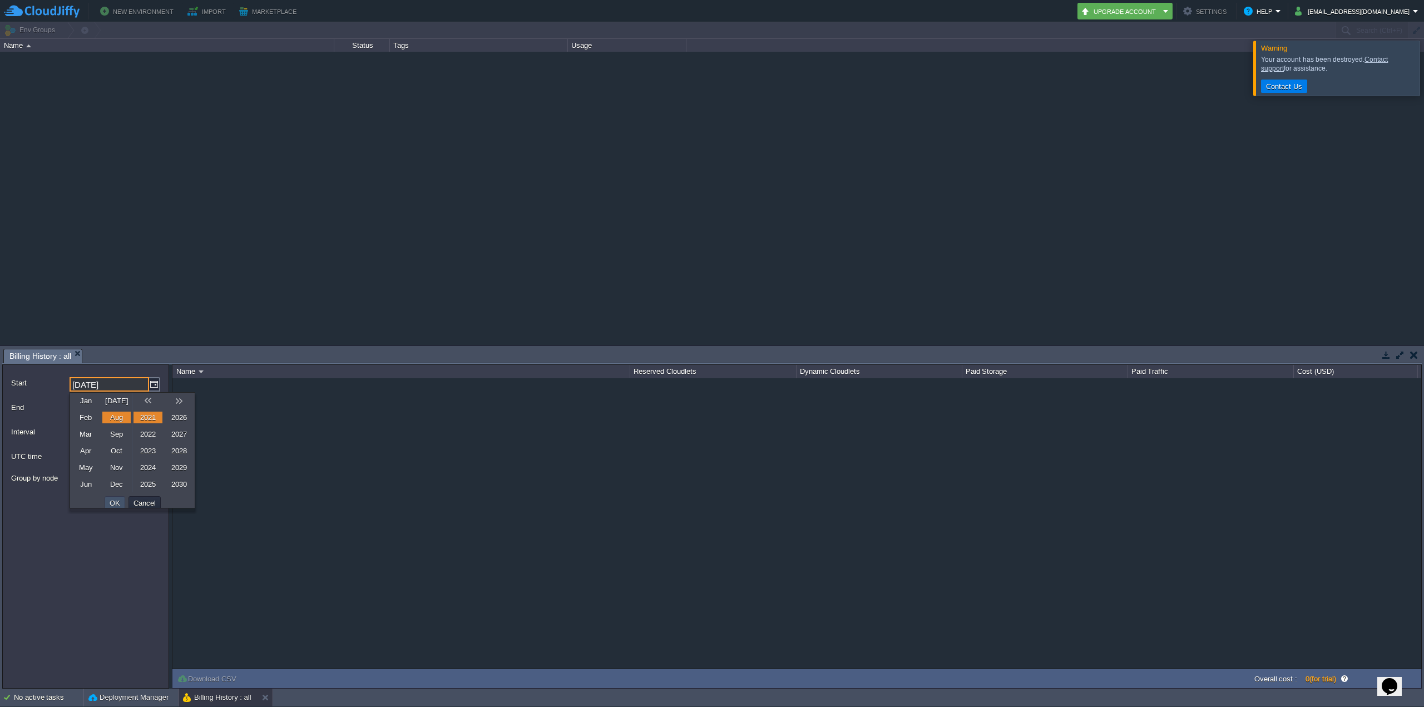
click at [118, 504] on button "OK" at bounding box center [114, 503] width 17 height 10
click at [272, 428] on div "NaN.00" at bounding box center [796, 523] width 1249 height 290
click at [152, 387] on img at bounding box center [154, 384] width 11 height 14
click at [151, 402] on em "August 2025" at bounding box center [131, 401] width 37 height 10
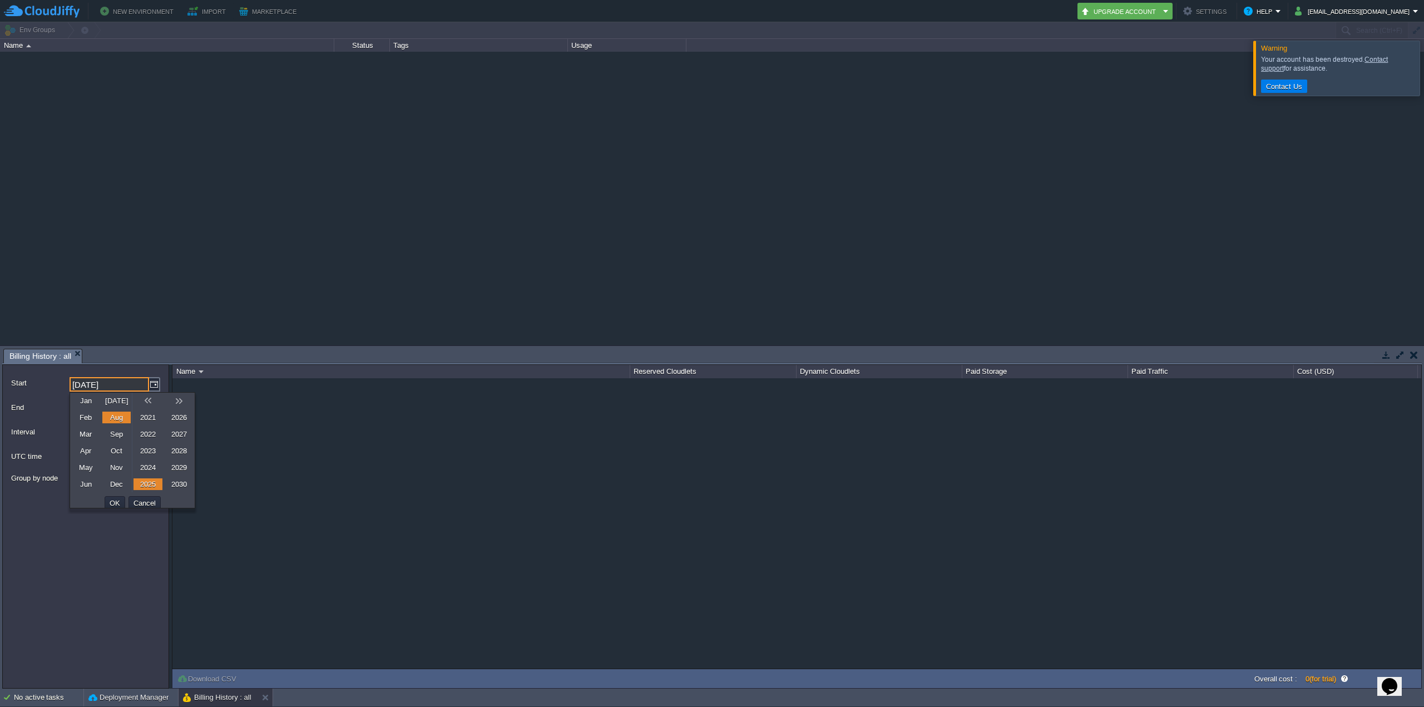
click at [152, 417] on link "2021" at bounding box center [148, 418] width 29 height 12
click at [81, 417] on link "Feb" at bounding box center [85, 418] width 29 height 12
click at [114, 498] on button "OK" at bounding box center [114, 503] width 17 height 10
click at [166, 464] on span "26" at bounding box center [168, 460] width 8 height 8
click at [136, 496] on button "Refresh" at bounding box center [138, 497] width 40 height 10
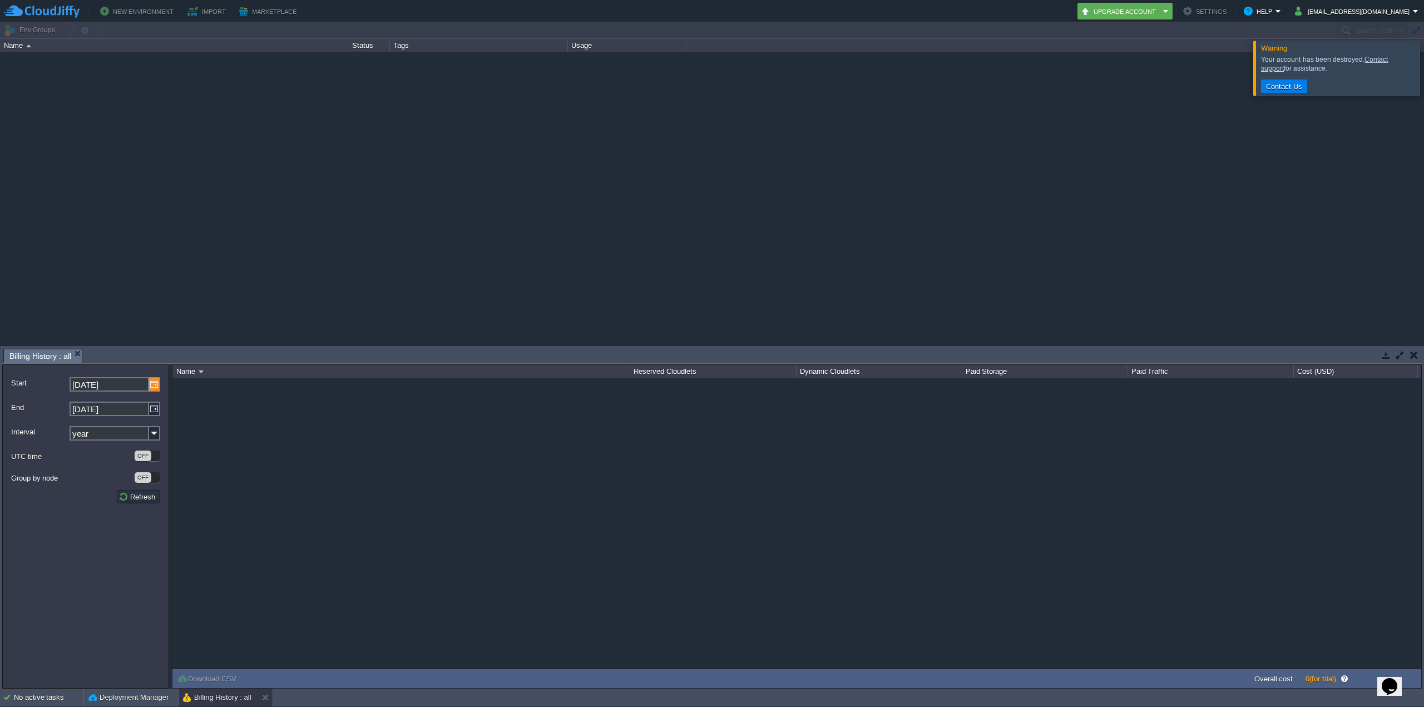
click at [155, 389] on img at bounding box center [154, 384] width 11 height 14
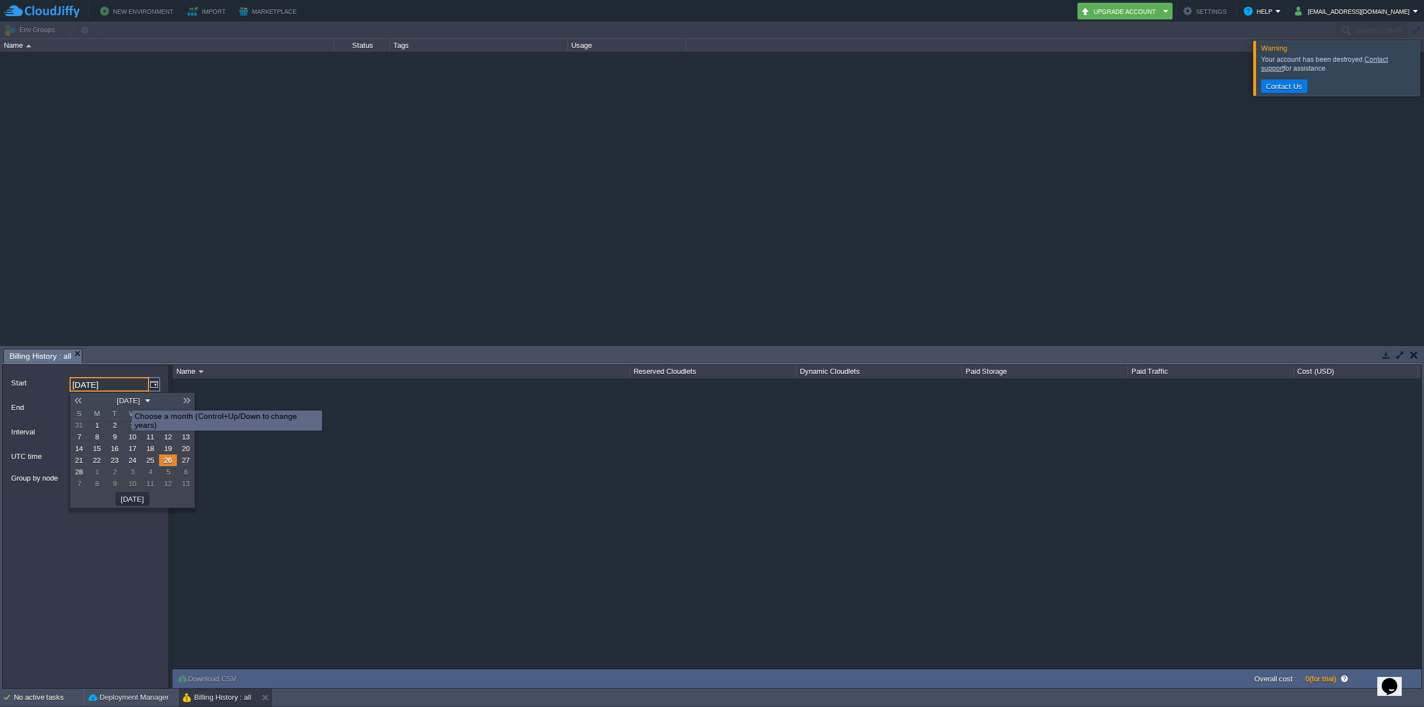
click at [112, 381] on input "26-02-2021" at bounding box center [110, 384] width 80 height 14
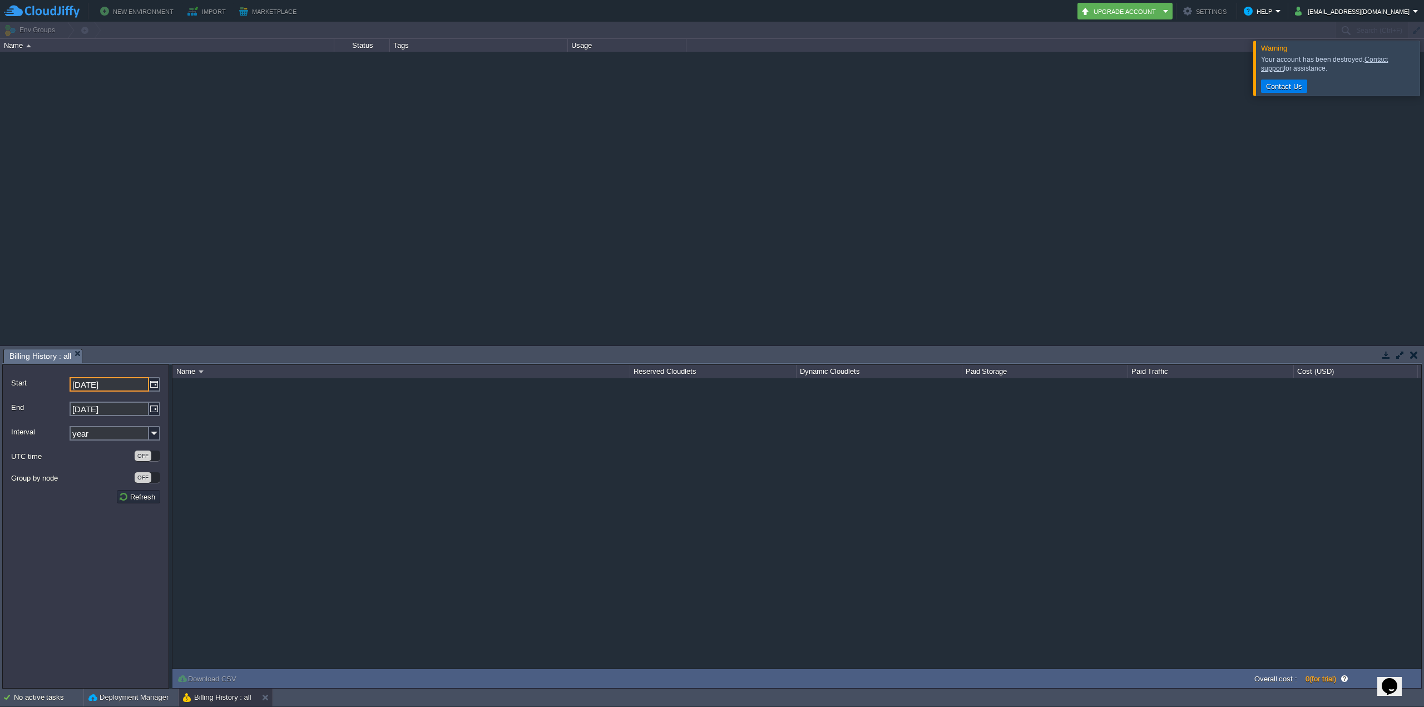
click at [102, 385] on input "26-02-2021" at bounding box center [110, 384] width 80 height 14
drag, startPoint x: 106, startPoint y: 384, endPoint x: 130, endPoint y: 383, distance: 24.5
click at [130, 383] on input "26-02-2021" at bounding box center [110, 384] width 80 height 14
type input "26-02-2017"
click at [102, 455] on label "UTC time" at bounding box center [72, 457] width 122 height 12
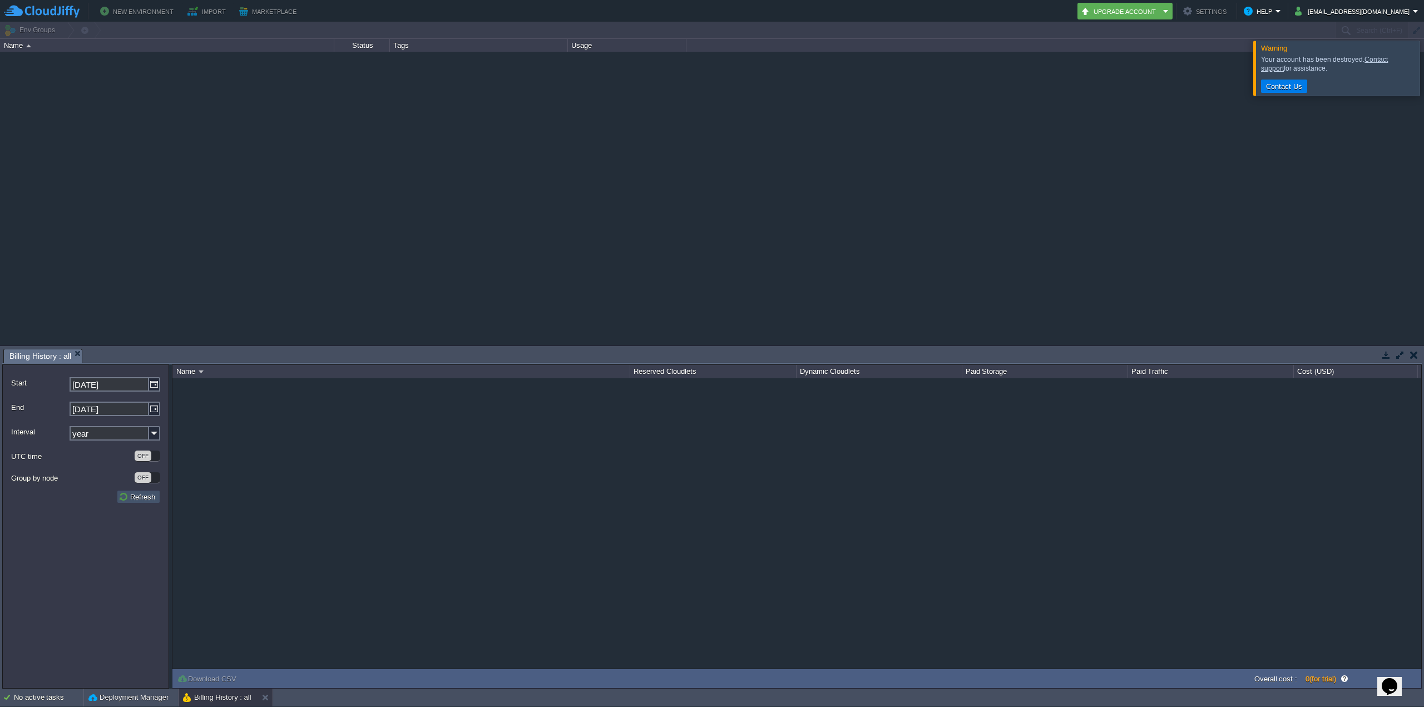
click at [135, 498] on button "Refresh" at bounding box center [138, 497] width 40 height 10
click at [312, 531] on div "NaN.00" at bounding box center [796, 523] width 1249 height 290
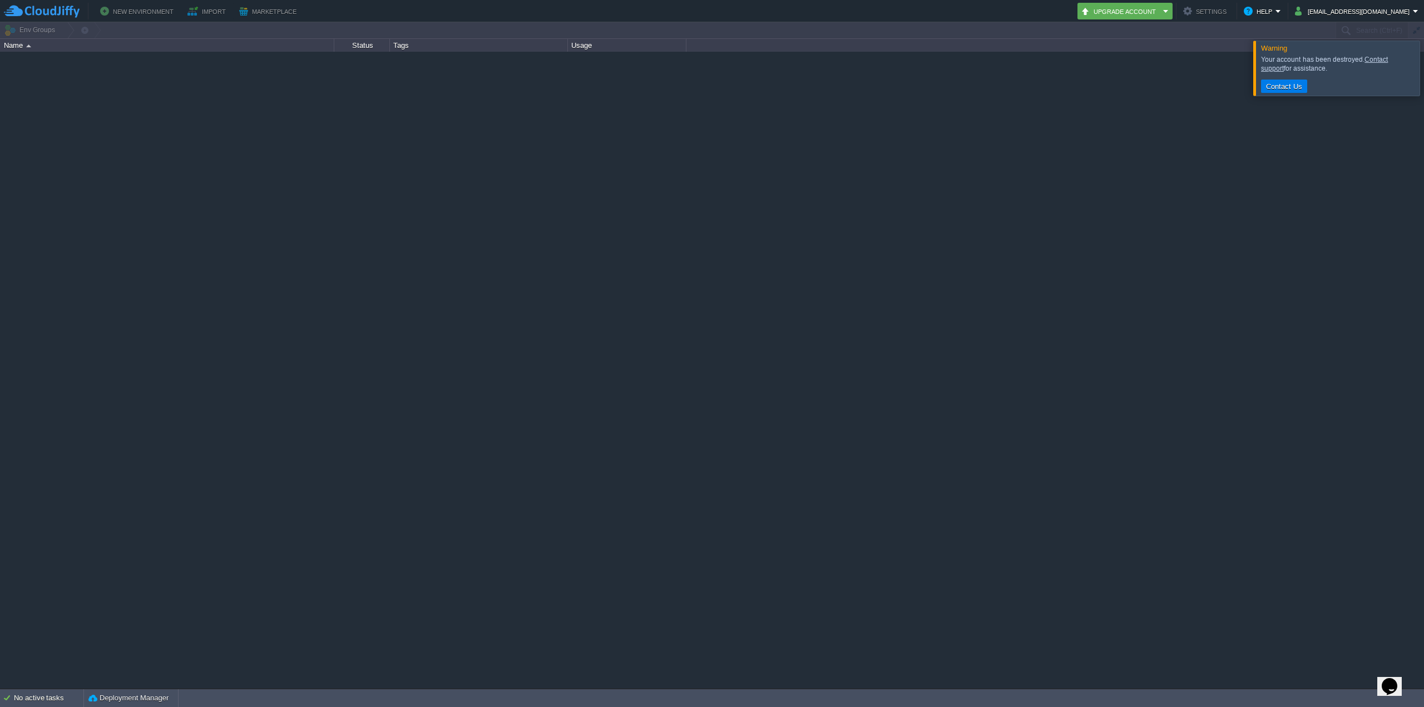
drag, startPoint x: 78, startPoint y: 354, endPoint x: 93, endPoint y: 349, distance: 15.8
click at [1169, 8] on em "Upgrade Account" at bounding box center [1125, 10] width 88 height 13
click at [1145, 14] on button "Upgrade Account" at bounding box center [1120, 10] width 79 height 13
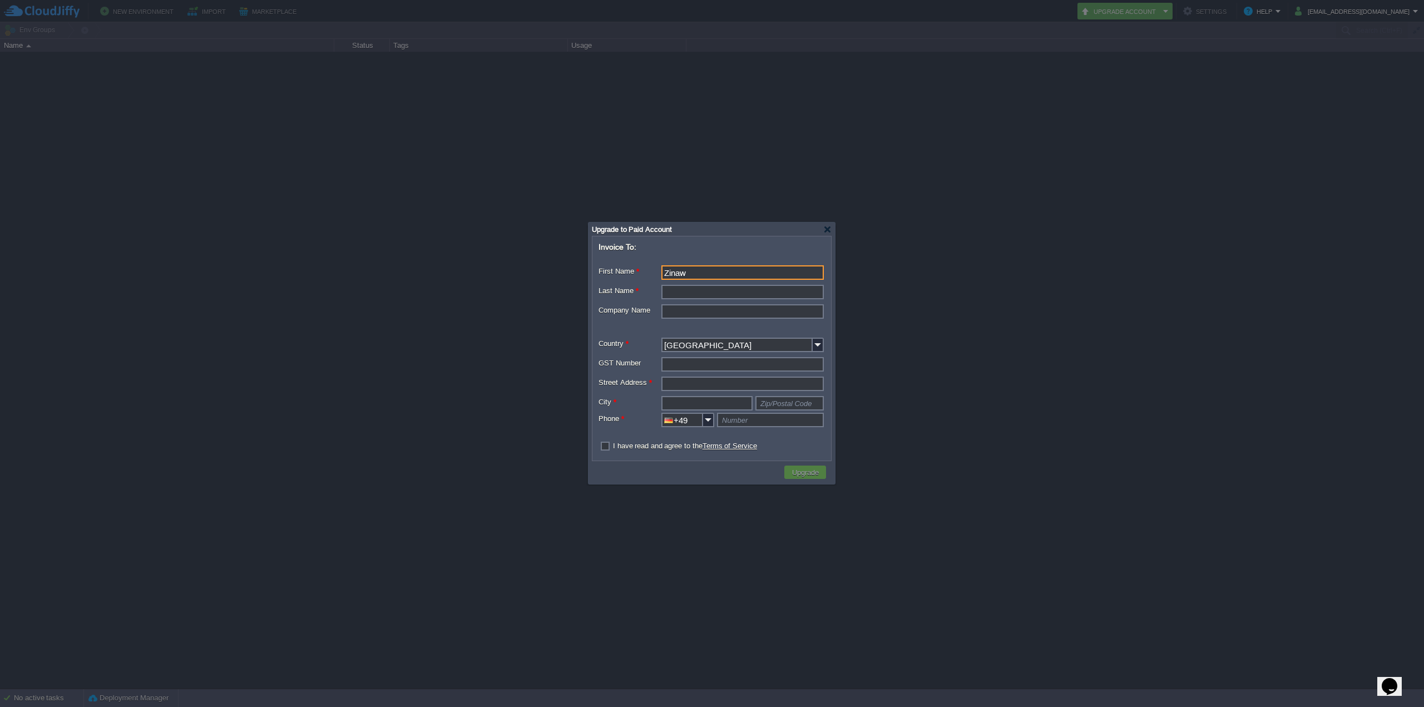
type input "Zinaw"
type input "Argaw"
type input "Barbarossastr 21"
type input "S"
type input "Schwaebisch Gmuend"
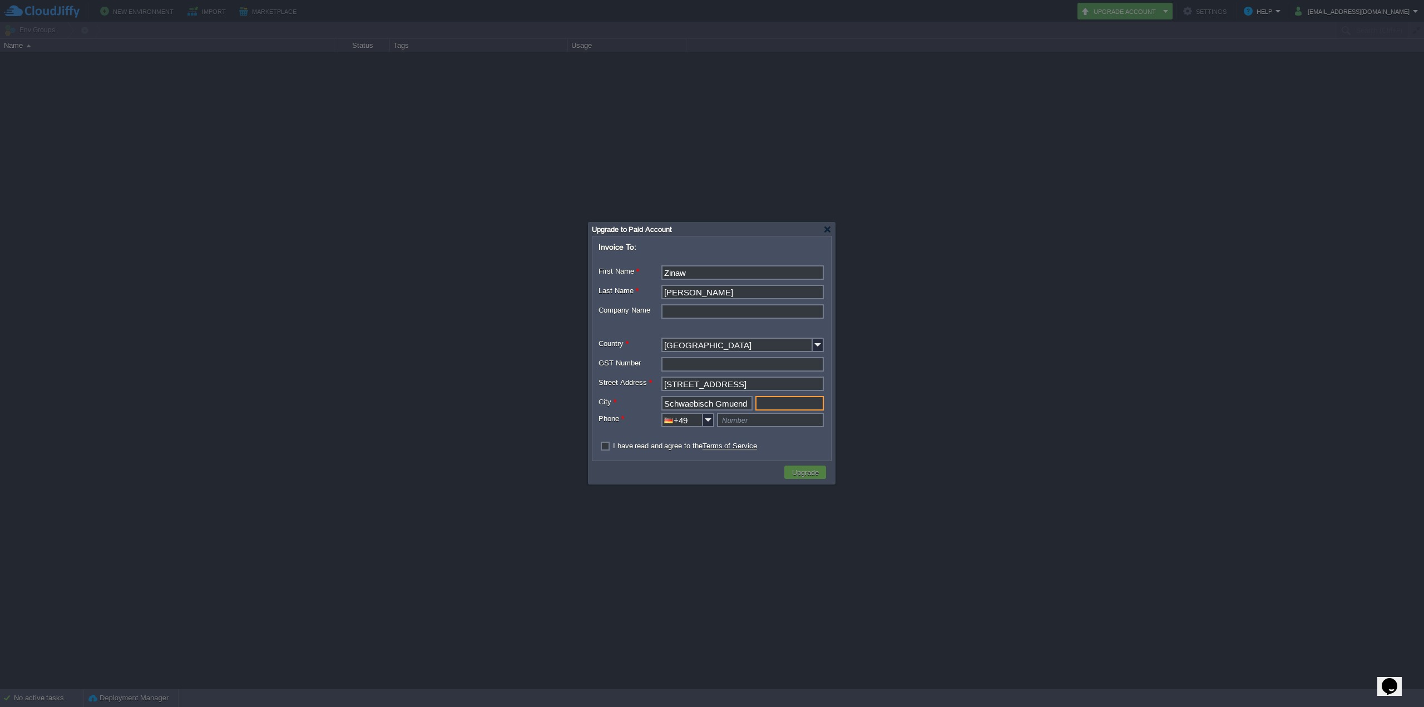
type input "Zip/Postal Code"
click at [771, 387] on input "Barbarossastr 21" at bounding box center [742, 384] width 162 height 14
click at [773, 404] on input "text" at bounding box center [790, 403] width 68 height 14
type input "73529"
click at [751, 418] on input "text" at bounding box center [770, 420] width 107 height 14
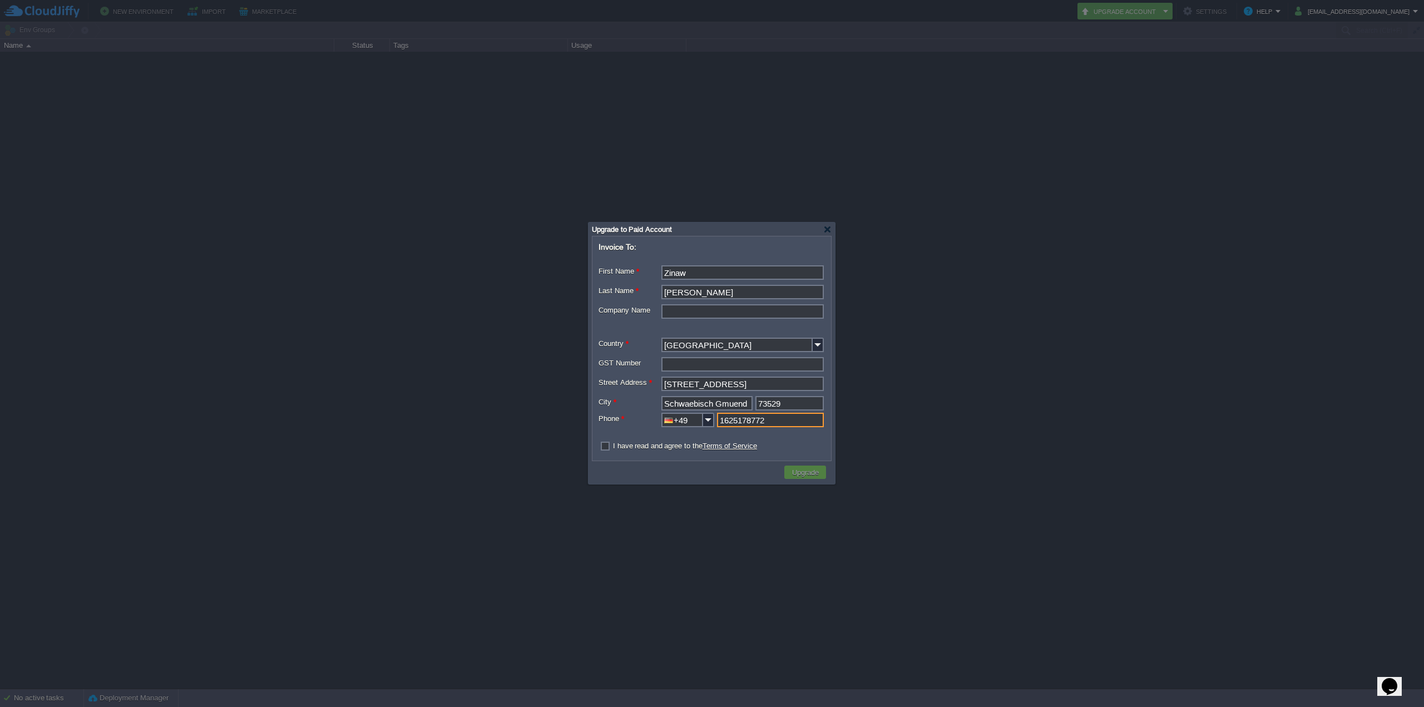
type input "1625178772"
click at [663, 450] on label "I have read and agree to the Terms of Service" at bounding box center [685, 446] width 144 height 8
click at [606, 450] on input "checkbox" at bounding box center [602, 446] width 7 height 7
checkbox input "true"
click at [803, 476] on button "Upgrade" at bounding box center [805, 472] width 33 height 10
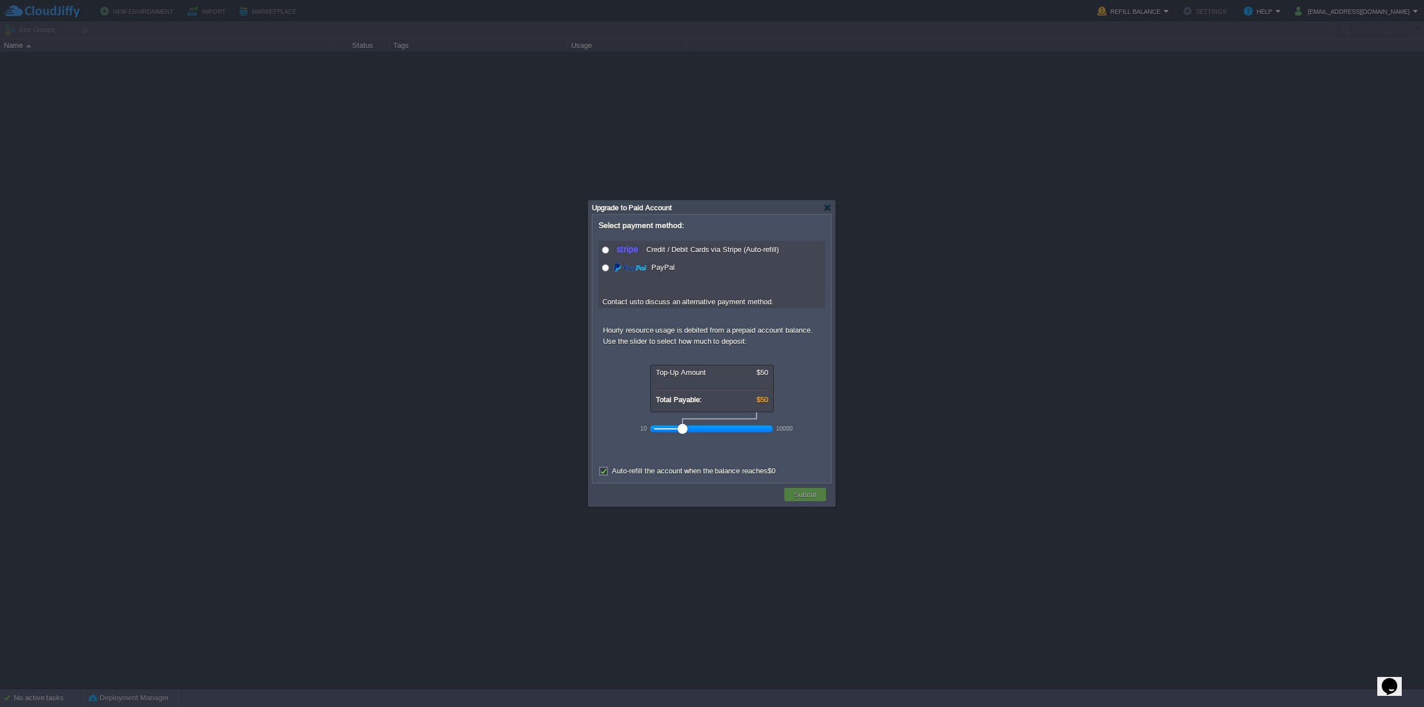
drag, startPoint x: 685, startPoint y: 428, endPoint x: 634, endPoint y: 432, distance: 51.3
click at [634, 432] on form "Select payment method: Credit / Debit Cards via Stripe (Auto-refill) PayPal Con…" at bounding box center [712, 348] width 238 height 267
click at [825, 210] on div at bounding box center [827, 208] width 8 height 8
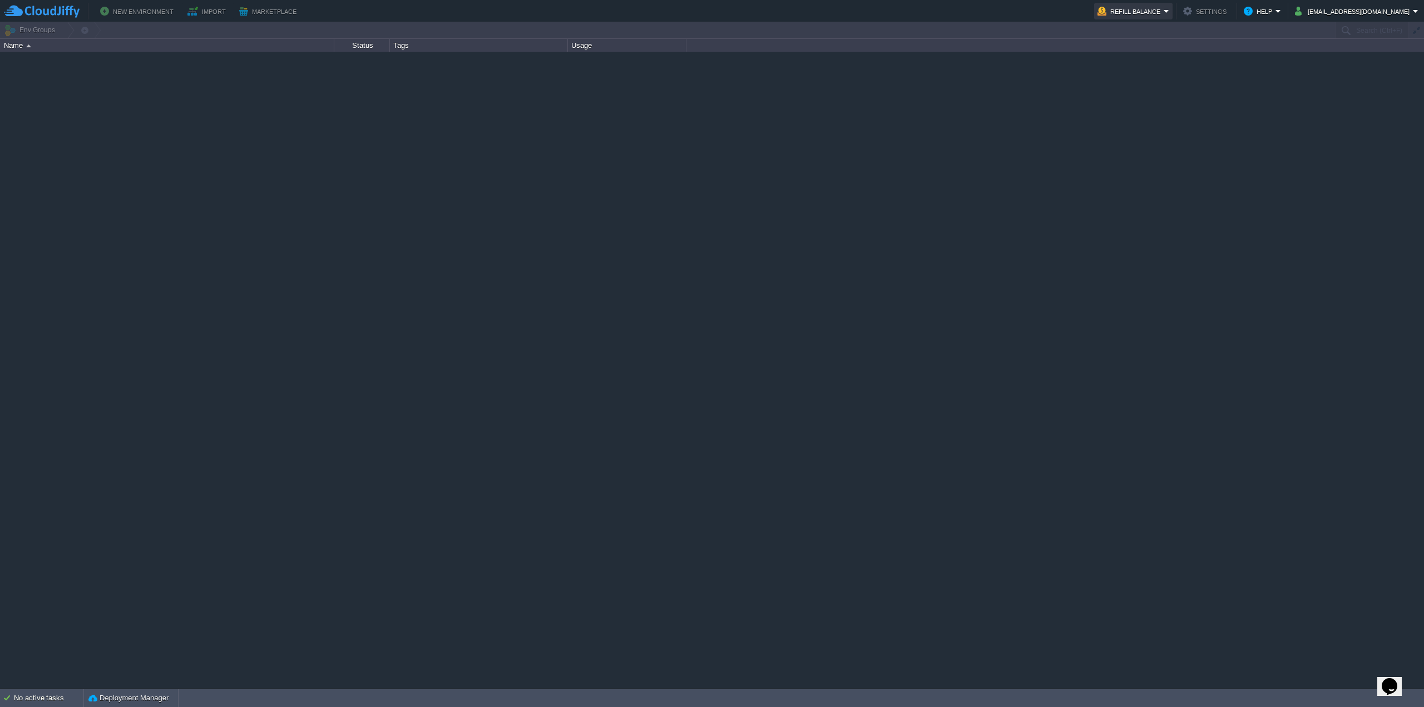
click at [1164, 9] on button "Refill Balance" at bounding box center [1131, 10] width 66 height 13
click at [1177, 27] on span "Refill Balance" at bounding box center [1157, 27] width 45 height 8
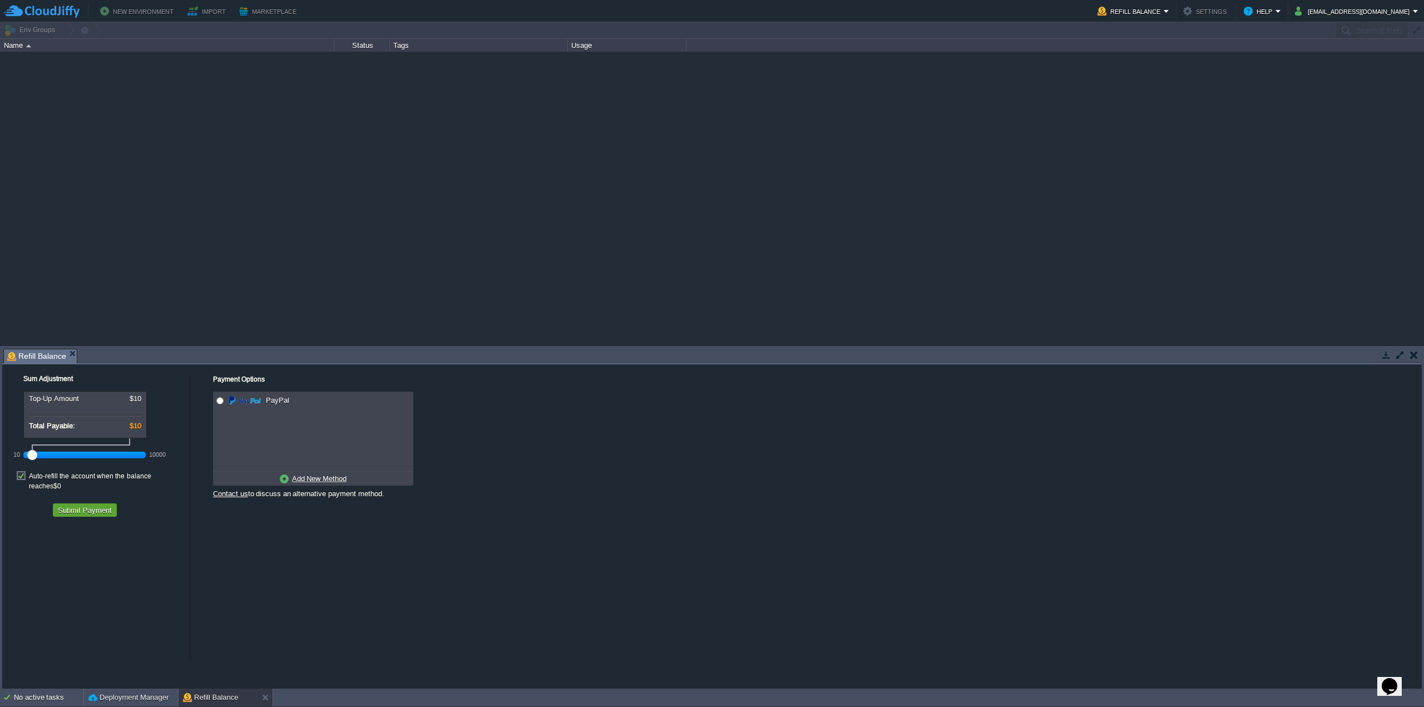
drag, startPoint x: 51, startPoint y: 455, endPoint x: 24, endPoint y: 456, distance: 26.8
click at [24, 456] on div "10 10000" at bounding box center [84, 455] width 122 height 18
click at [273, 537] on div "Sum Adjustment Top-Up Amount $10 Total Payable: $10 10 10000 Auto-refill the ac…" at bounding box center [712, 511] width 1420 height 295
click at [319, 477] on u "Add New Method" at bounding box center [319, 479] width 55 height 8
click at [68, 481] on label "Auto-refill the account when the balance reaches $0" at bounding box center [106, 481] width 155 height 20
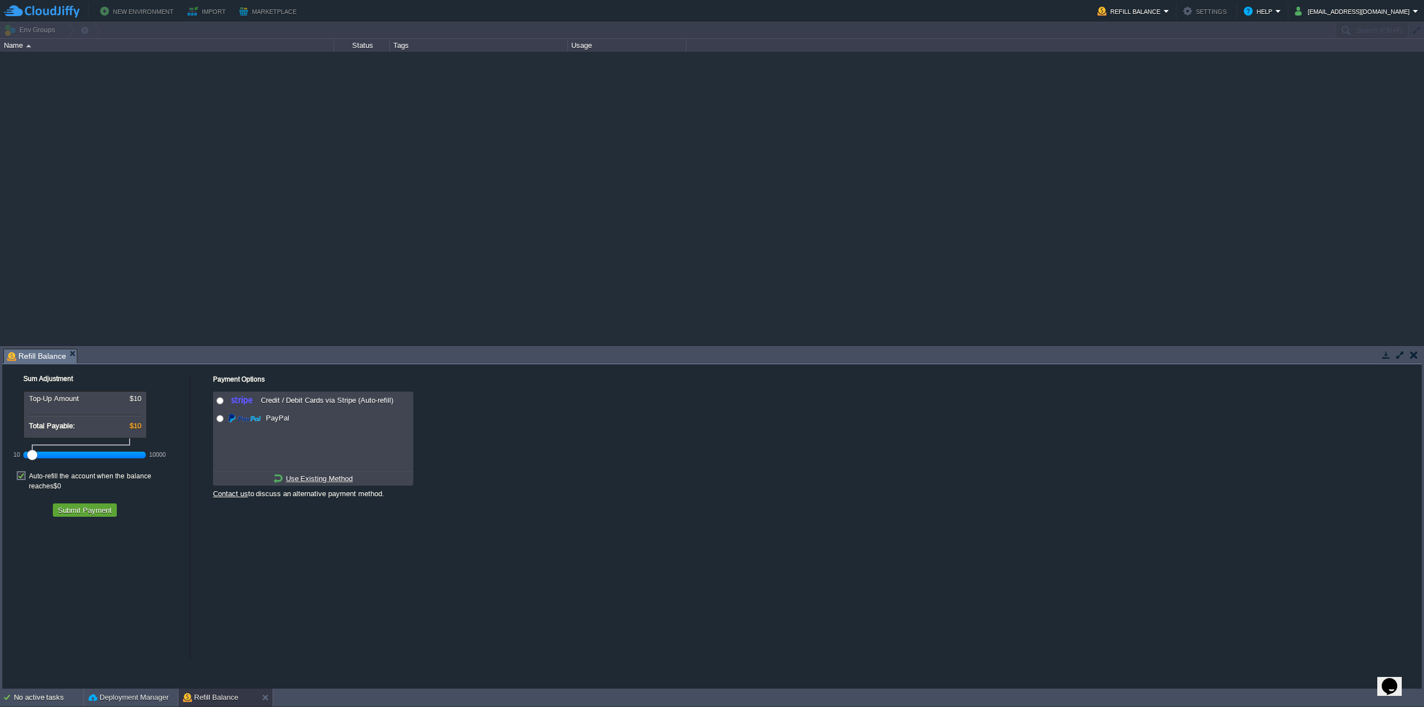
click at [31, 471] on input "checkbox" at bounding box center [26, 467] width 7 height 7
checkbox input "false"
click at [1169, 11] on em "Refill Balance" at bounding box center [1134, 10] width 72 height 13
click at [1174, 76] on span "View Invoices" at bounding box center [1157, 72] width 45 height 8
click at [808, 234] on div at bounding box center [712, 198] width 1424 height 293
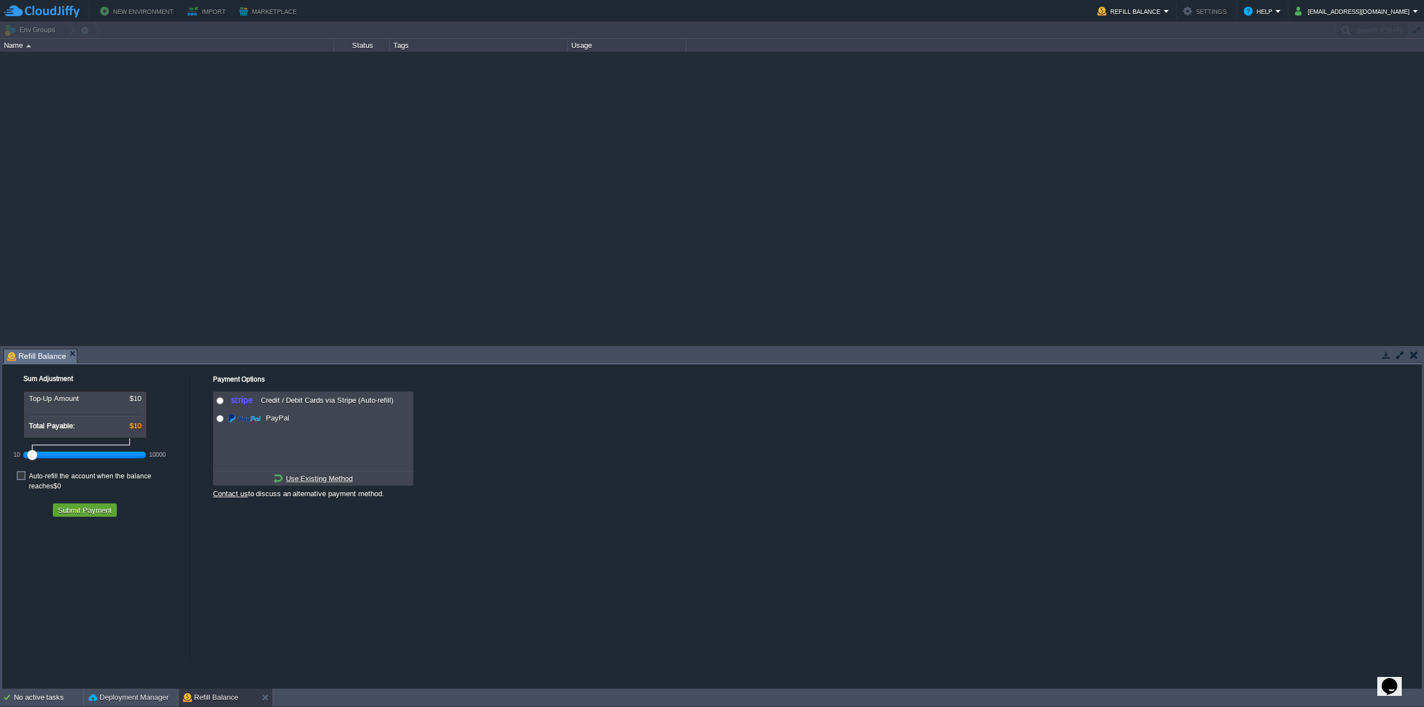
click at [32, 30] on div at bounding box center [712, 30] width 1424 height 16
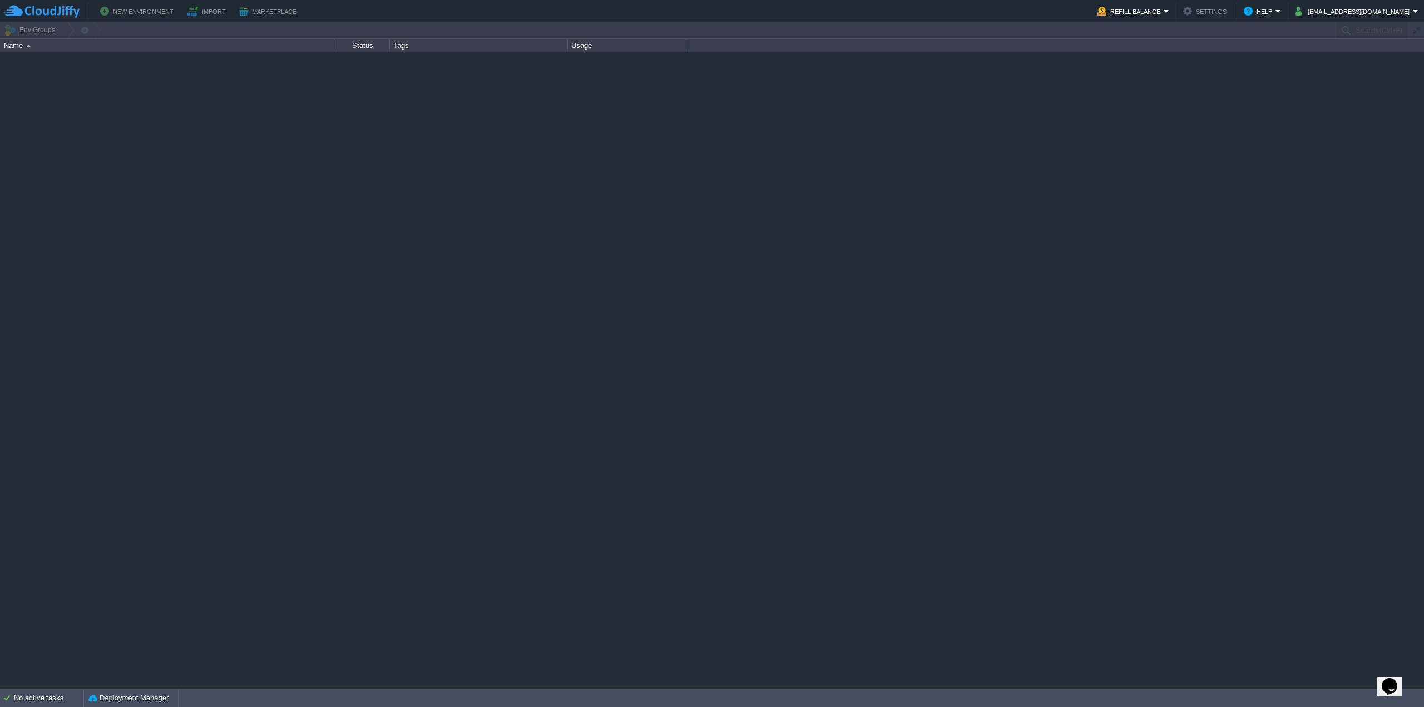
click at [134, 6] on button "New Environment" at bounding box center [138, 10] width 77 height 13
drag, startPoint x: 206, startPoint y: 11, endPoint x: 221, endPoint y: 11, distance: 14.5
click at [208, 11] on button "Import" at bounding box center [208, 10] width 42 height 13
click at [264, 8] on button "Marketplace" at bounding box center [269, 10] width 61 height 13
click at [280, 16] on button "Marketplace" at bounding box center [269, 10] width 61 height 13
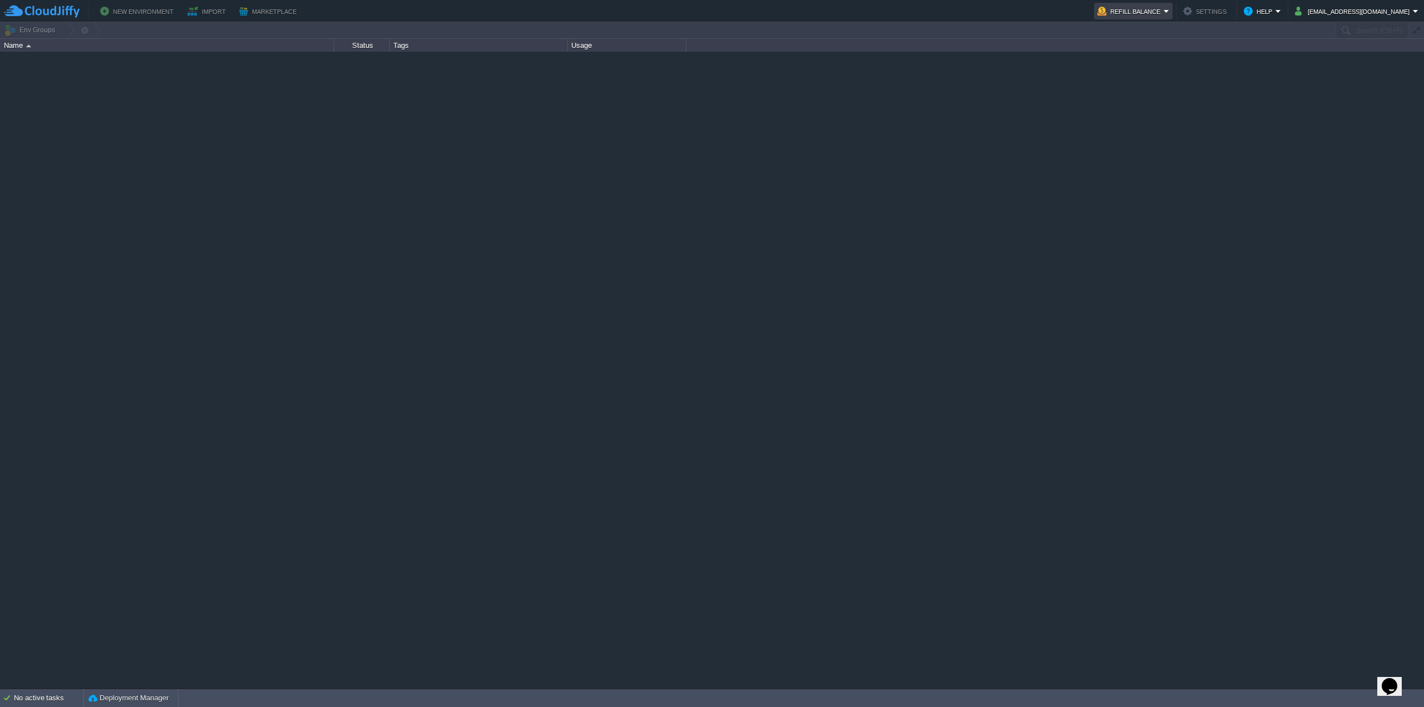
click at [1164, 13] on button "Refill Balance" at bounding box center [1131, 10] width 66 height 13
click at [56, 150] on div at bounding box center [712, 370] width 1424 height 636
click at [1276, 10] on button "Help" at bounding box center [1260, 10] width 32 height 13
click at [1168, 28] on span "Refill Balance" at bounding box center [1157, 27] width 45 height 8
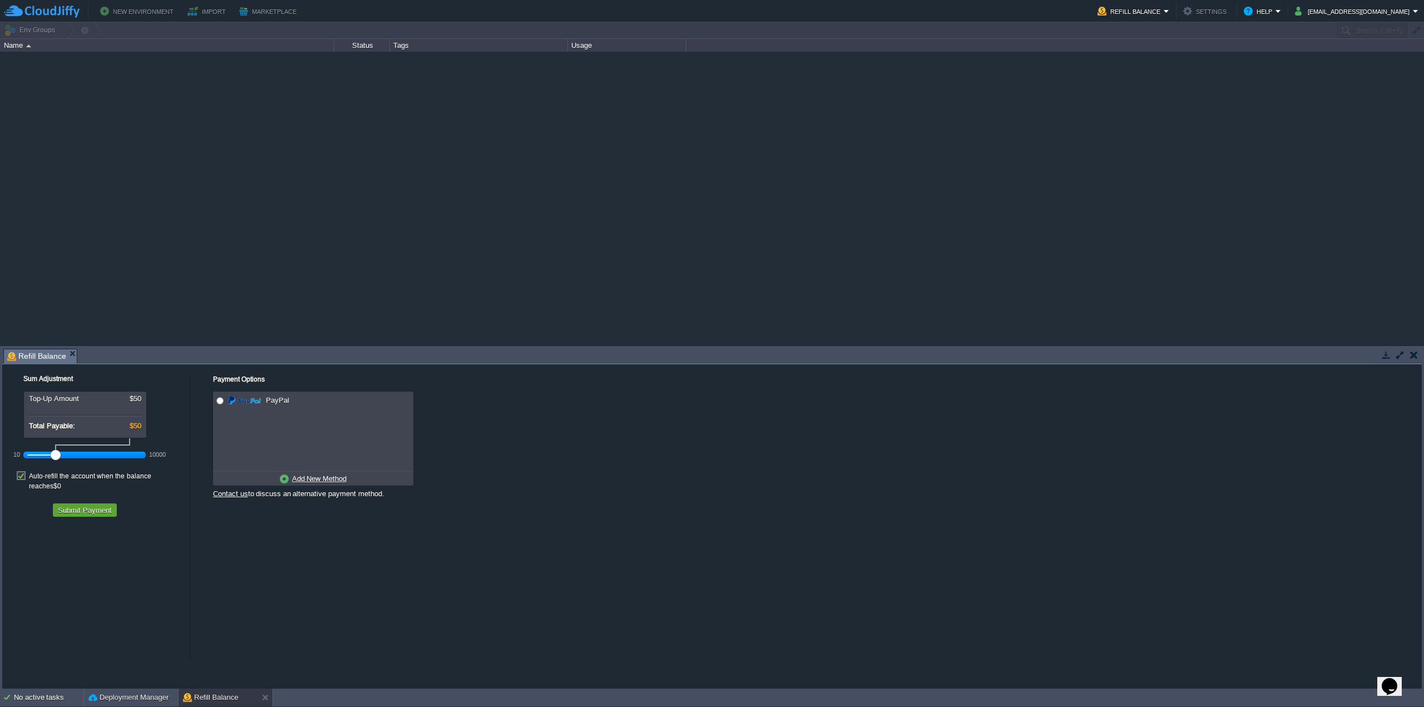
click at [29, 478] on label "Auto-refill the account when the balance reaches $0" at bounding box center [106, 481] width 155 height 20
click at [23, 471] on input "checkbox" at bounding box center [26, 467] width 7 height 7
checkbox input "false"
drag, startPoint x: 52, startPoint y: 456, endPoint x: 13, endPoint y: 459, distance: 38.5
click at [23, 455] on div "10 10000" at bounding box center [84, 455] width 122 height 18
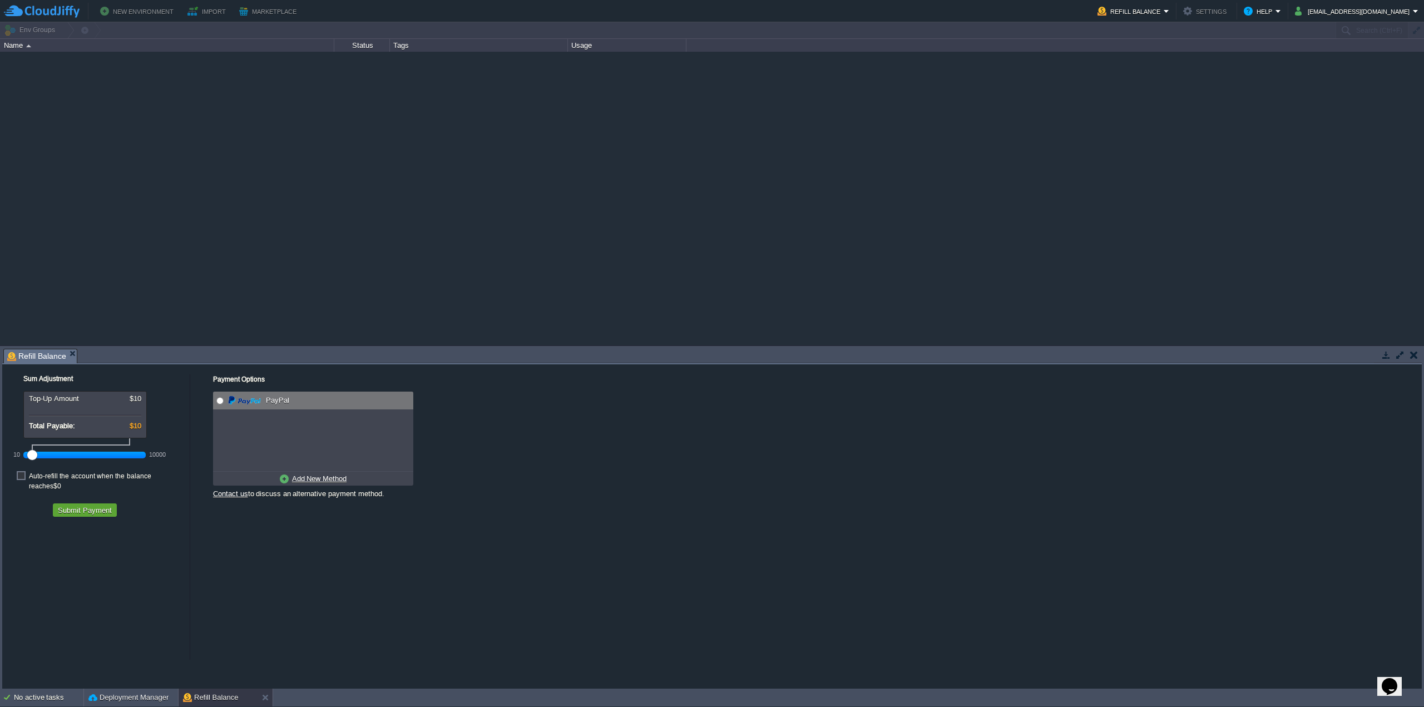
radio input "true"
drag, startPoint x: 221, startPoint y: 402, endPoint x: 214, endPoint y: 432, distance: 30.8
click at [220, 402] on input "radio" at bounding box center [219, 400] width 7 height 7
drag, startPoint x: 32, startPoint y: 456, endPoint x: 17, endPoint y: 456, distance: 15.6
click at [23, 456] on div "10 10000" at bounding box center [84, 455] width 122 height 18
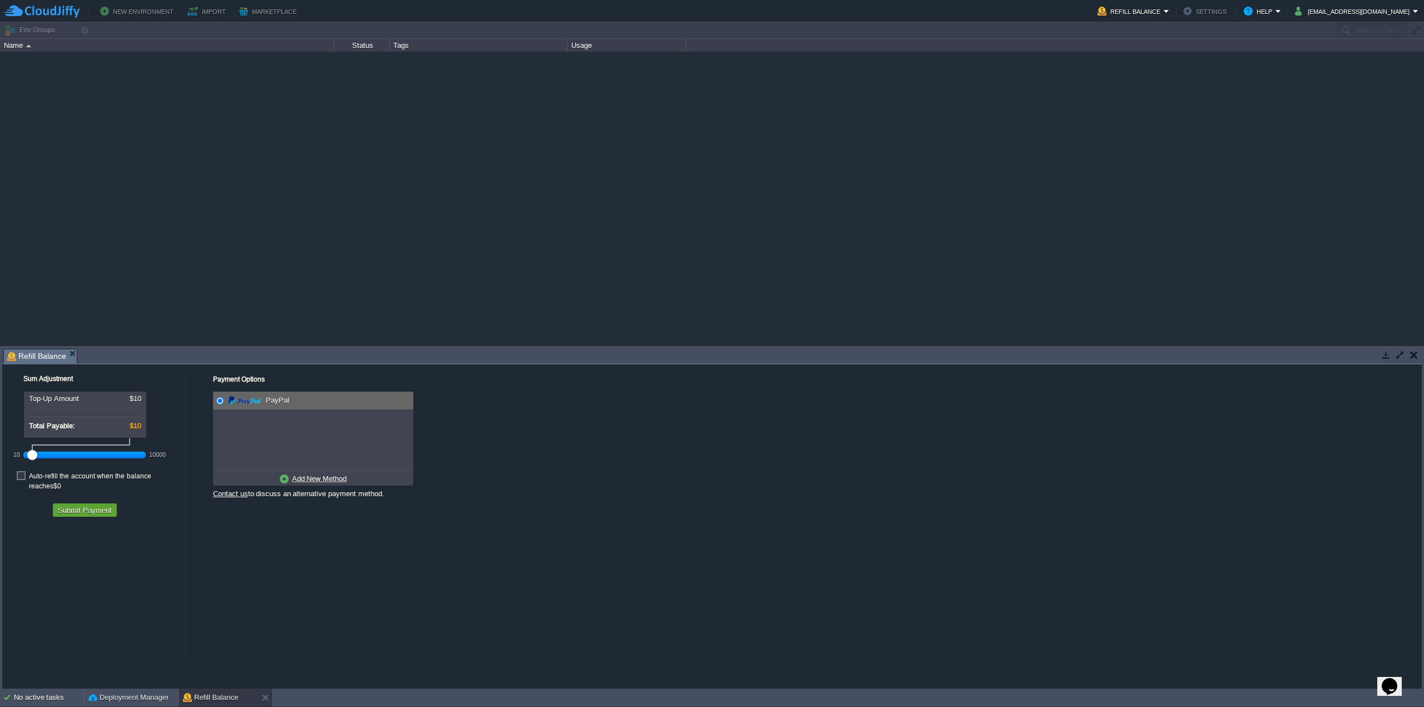
click at [28, 455] on div at bounding box center [32, 455] width 10 height 10
click at [321, 476] on u "Add New Method" at bounding box center [319, 479] width 55 height 8
radio input "true"
click at [216, 400] on input "radio" at bounding box center [219, 400] width 7 height 7
drag, startPoint x: 31, startPoint y: 456, endPoint x: 19, endPoint y: 456, distance: 11.7
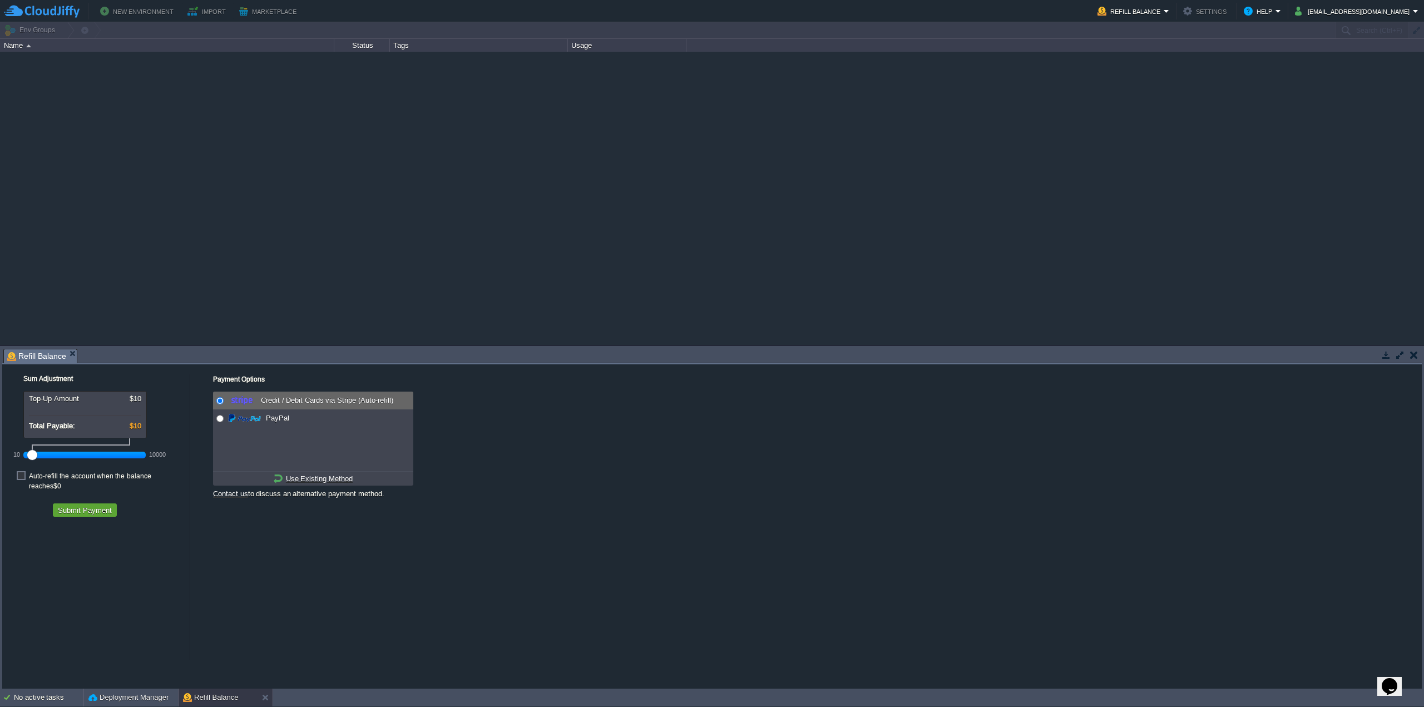
click at [23, 456] on div "10 10000" at bounding box center [84, 455] width 122 height 18
click at [98, 505] on button "Submit Payment" at bounding box center [85, 510] width 61 height 10
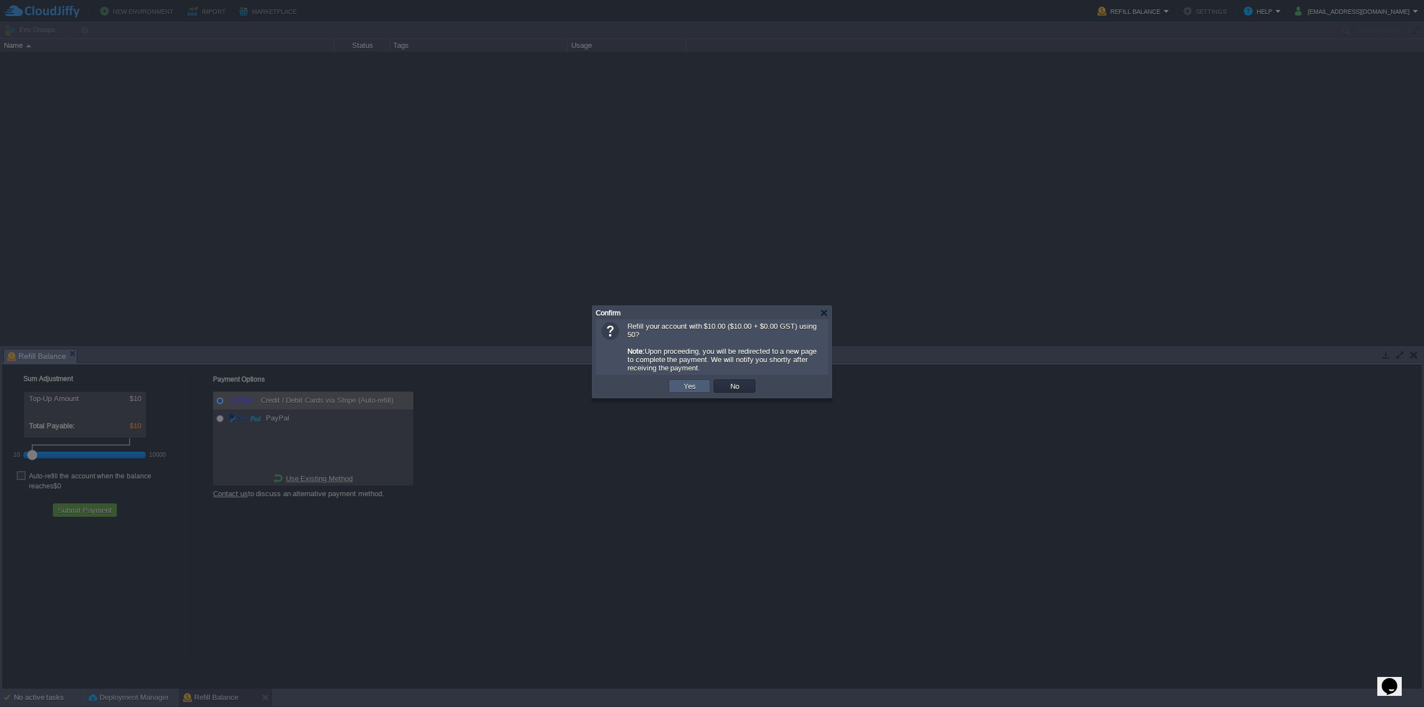
click at [675, 389] on td "Yes" at bounding box center [690, 385] width 42 height 13
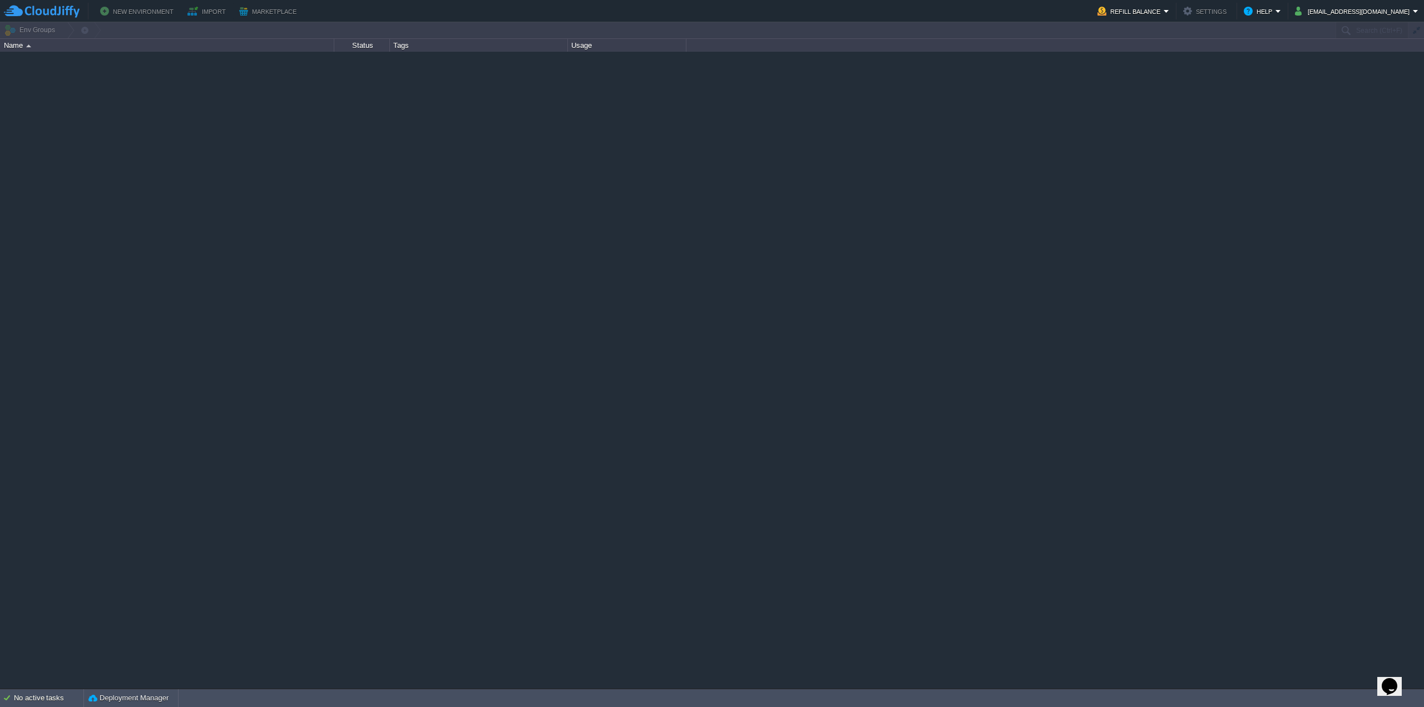
click at [1164, 13] on button "Refill Balance" at bounding box center [1131, 10] width 66 height 13
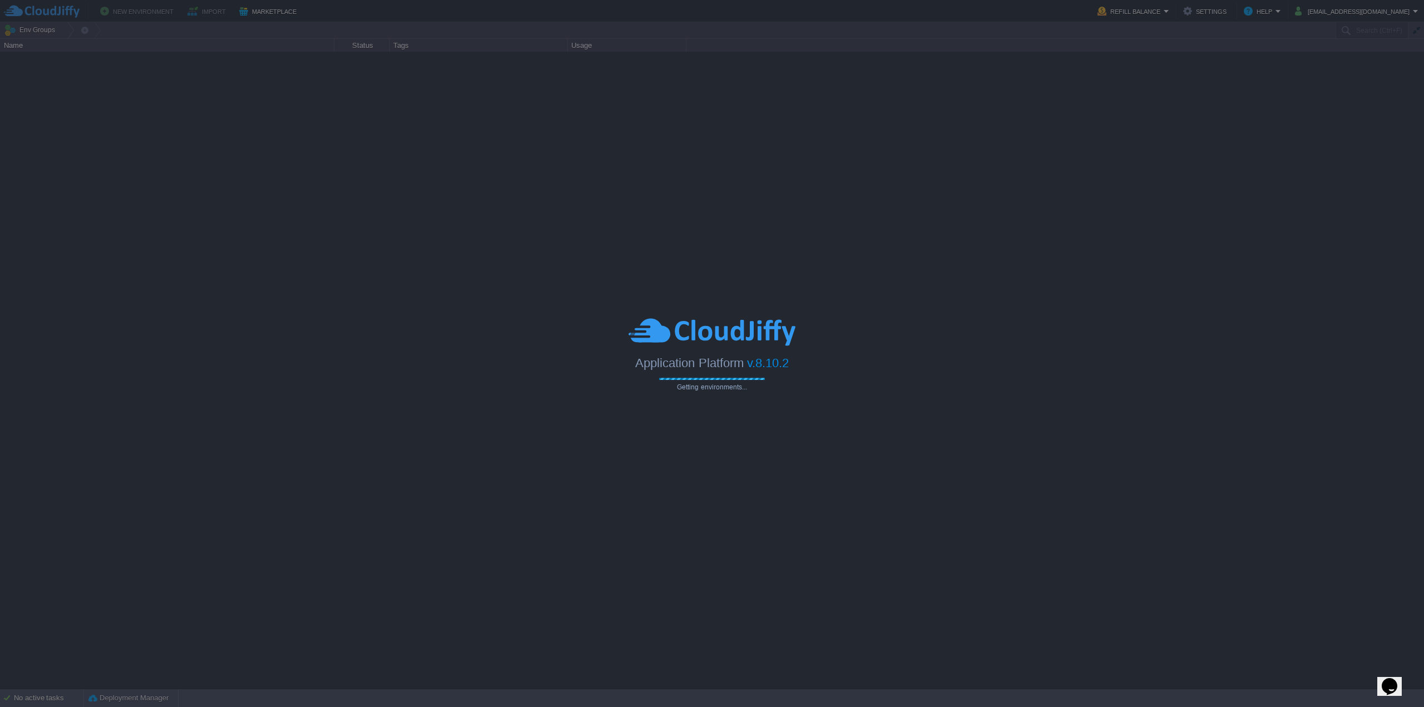
type input "Search (Ctrl+F)"
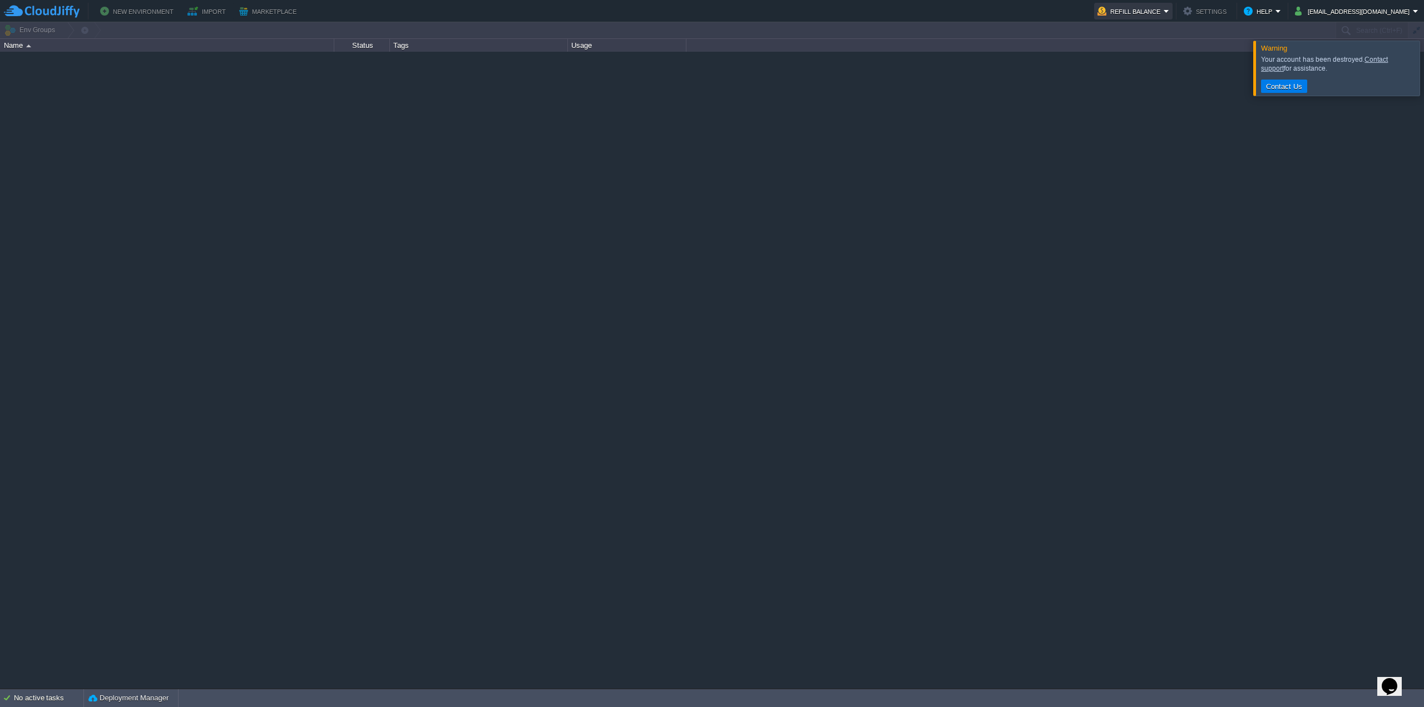
click at [1164, 10] on button "Refill Balance" at bounding box center [1131, 10] width 66 height 13
click at [584, 194] on div at bounding box center [712, 370] width 1424 height 636
drag, startPoint x: 1248, startPoint y: 164, endPoint x: 1244, endPoint y: 151, distance: 12.8
click at [1249, 159] on div at bounding box center [712, 370] width 1424 height 636
click at [1164, 12] on button "Refill Balance" at bounding box center [1131, 10] width 66 height 13
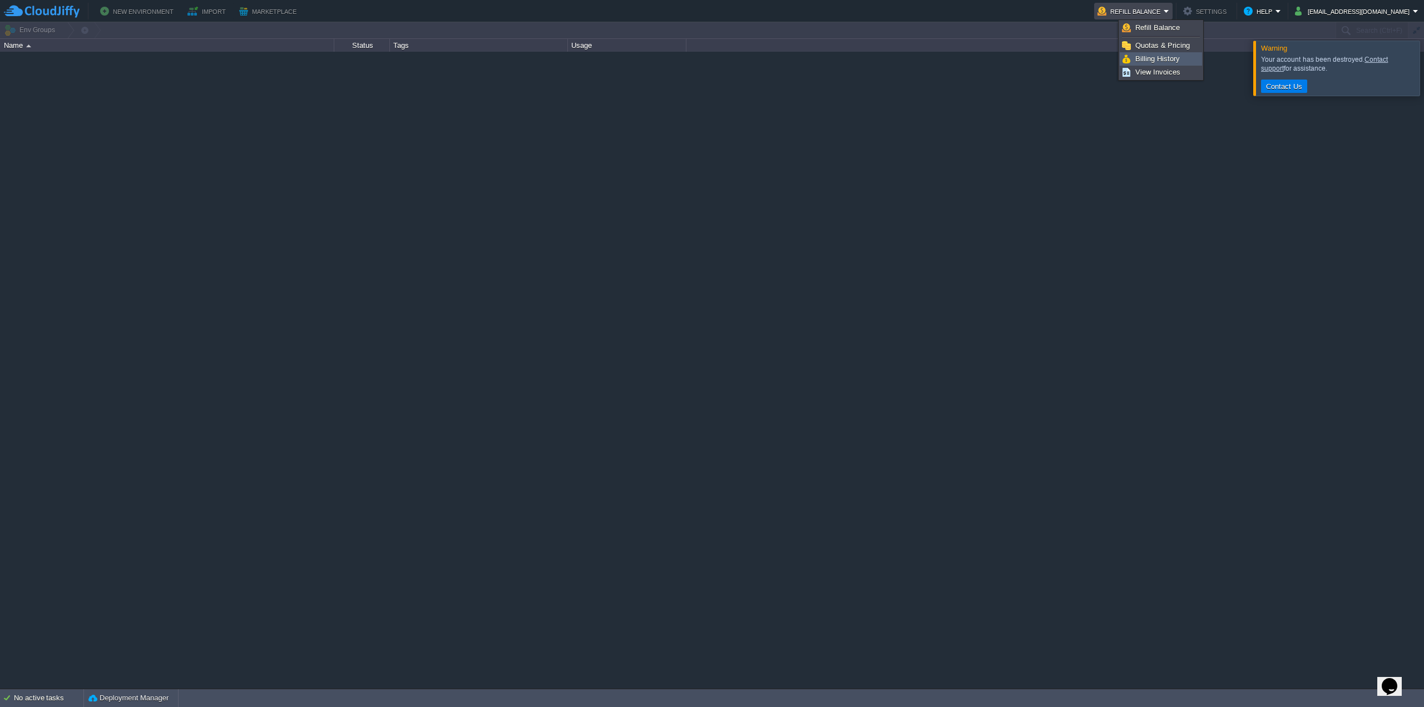
click at [1179, 66] on link "View Invoices" at bounding box center [1160, 72] width 81 height 12
click at [1424, 62] on div at bounding box center [1438, 68] width 0 height 55
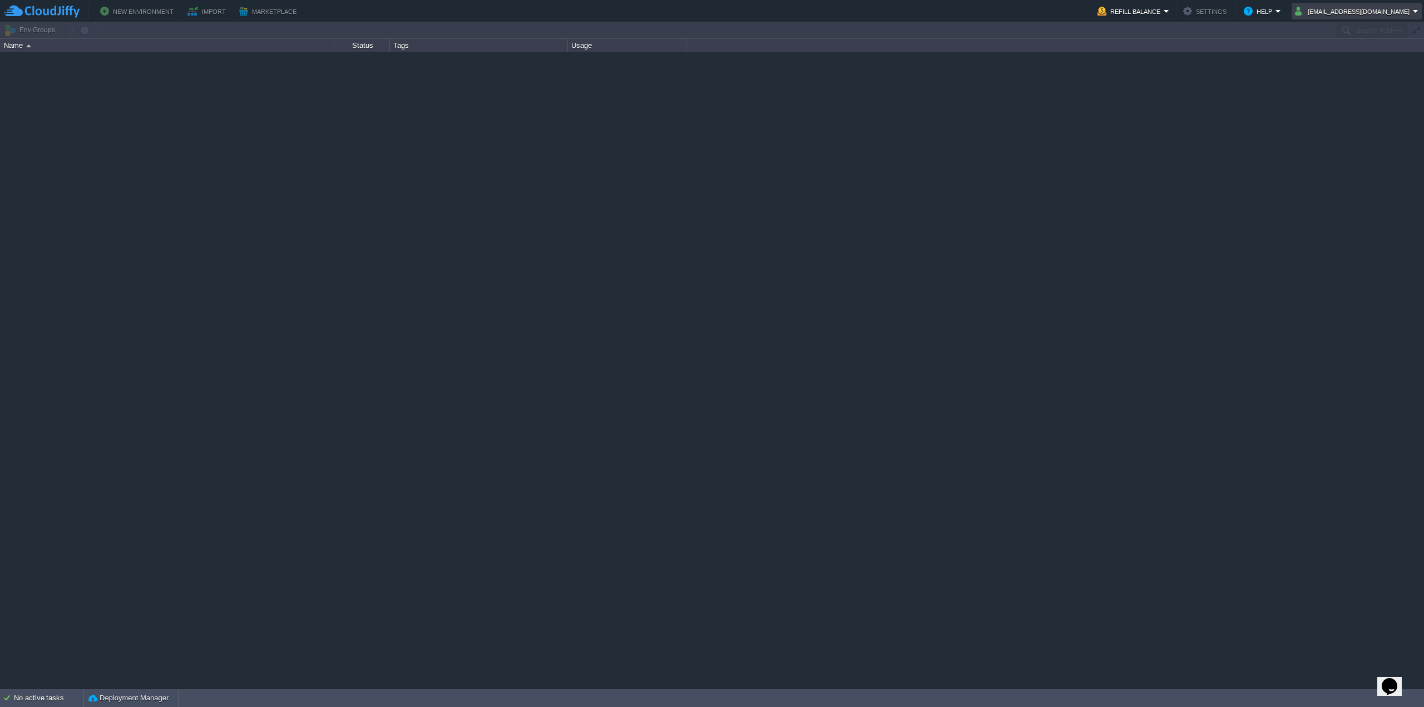
click at [1383, 11] on button "[EMAIL_ADDRESS][DOMAIN_NAME]" at bounding box center [1354, 10] width 118 height 13
drag, startPoint x: 1349, startPoint y: 60, endPoint x: 1331, endPoint y: 90, distance: 34.9
click at [1349, 60] on span "Sign out" at bounding box center [1346, 59] width 27 height 8
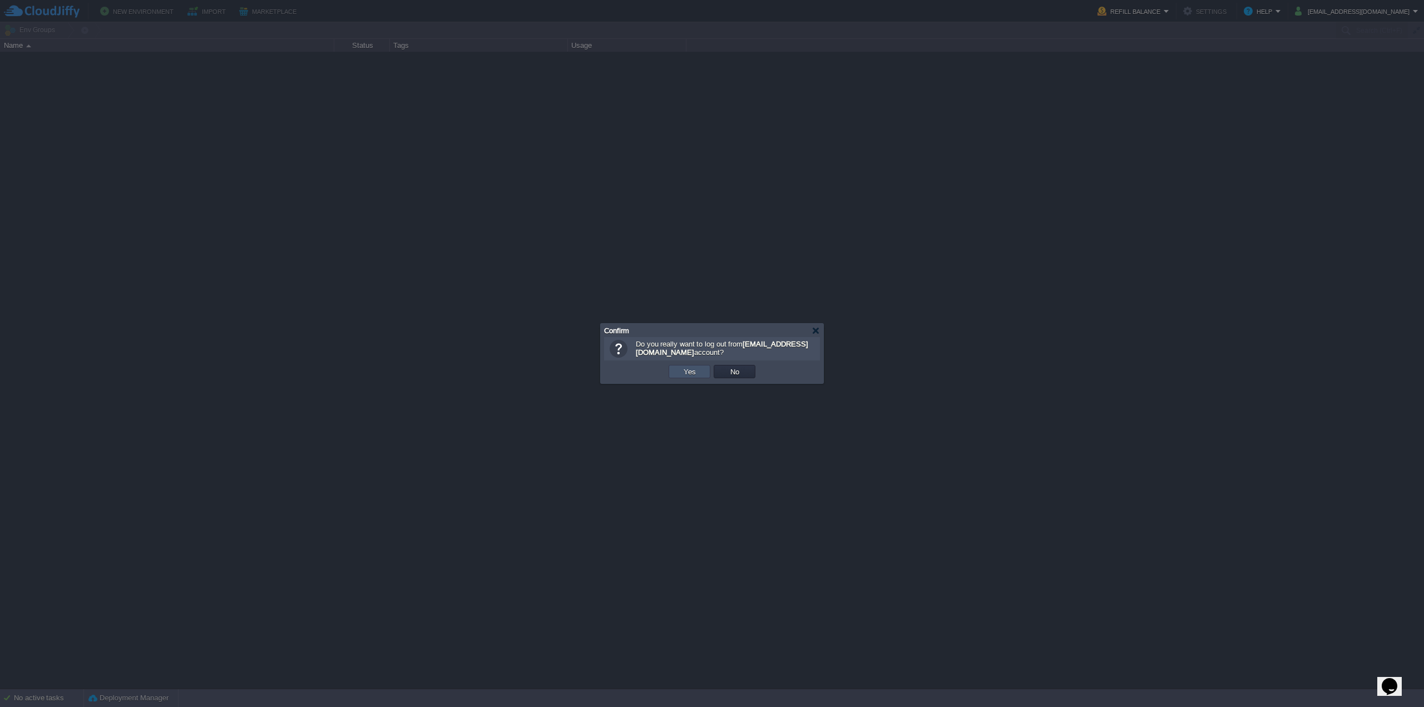
click at [688, 370] on button "Yes" at bounding box center [689, 372] width 19 height 10
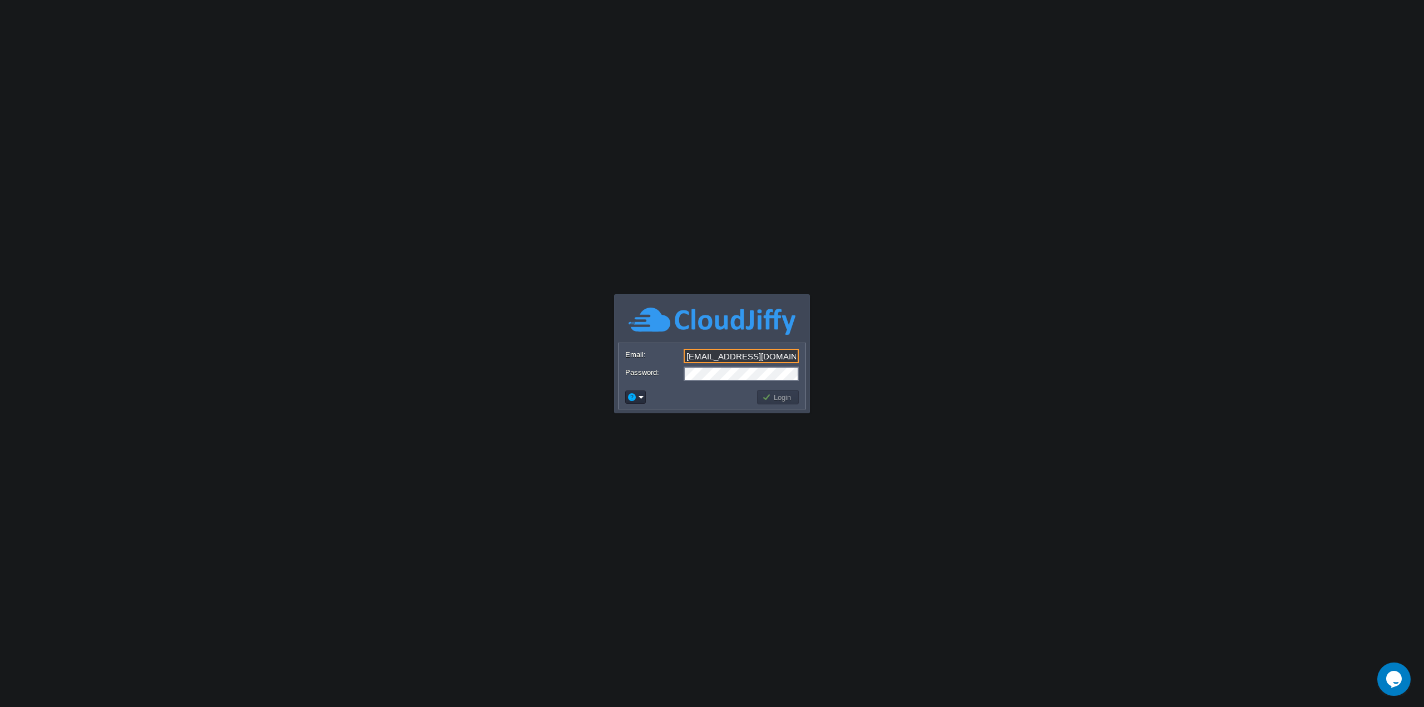
type input "[EMAIL_ADDRESS][DOMAIN_NAME]"
click at [800, 407] on div at bounding box center [700, 444] width 228 height 127
click at [791, 398] on button "Login" at bounding box center [778, 397] width 32 height 10
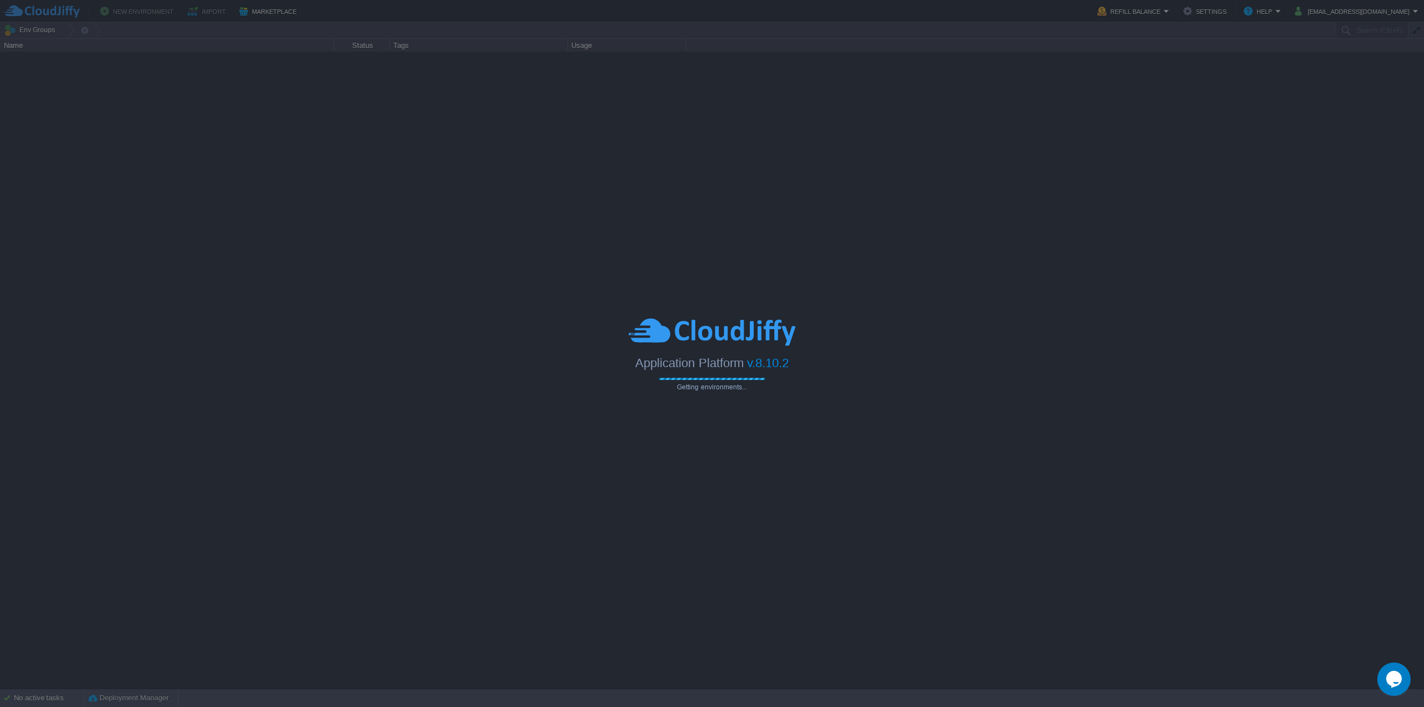
type input "Search (Ctrl+F)"
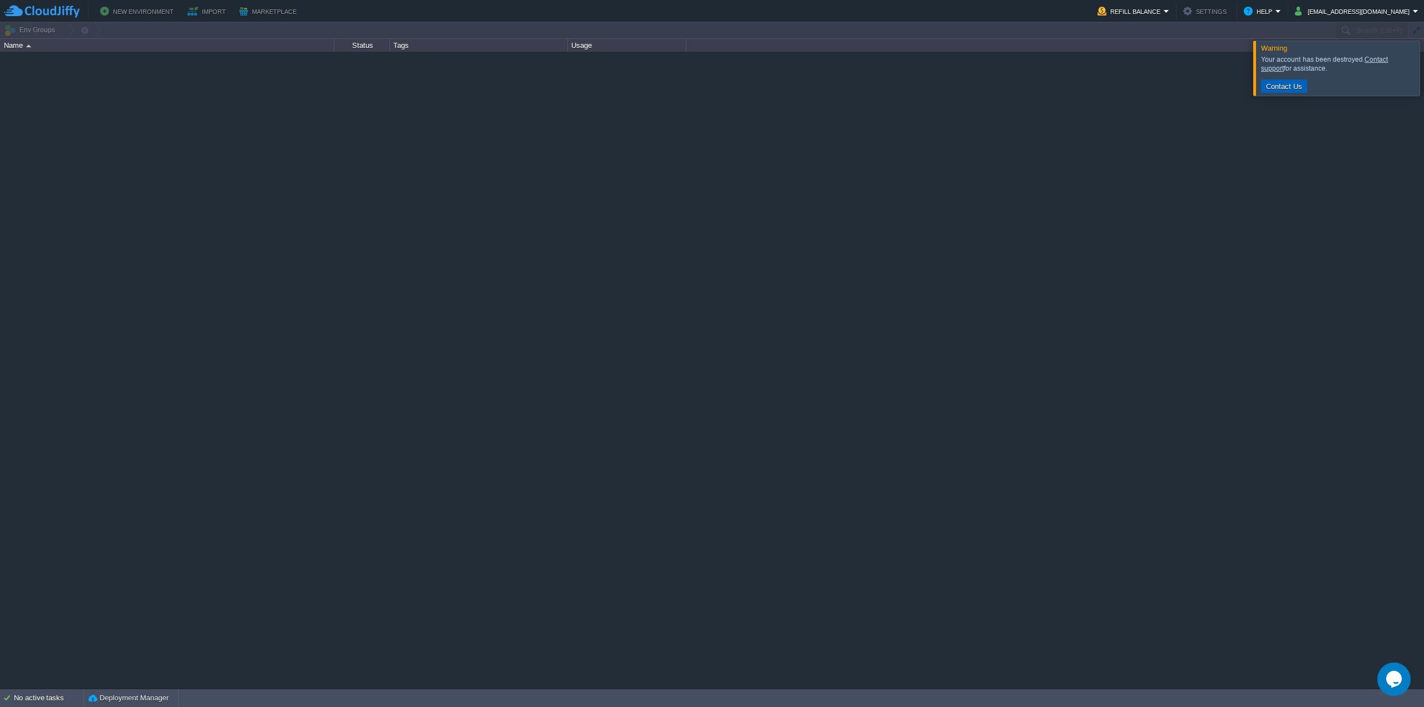
click at [1288, 87] on button "Contact Us" at bounding box center [1284, 86] width 43 height 10
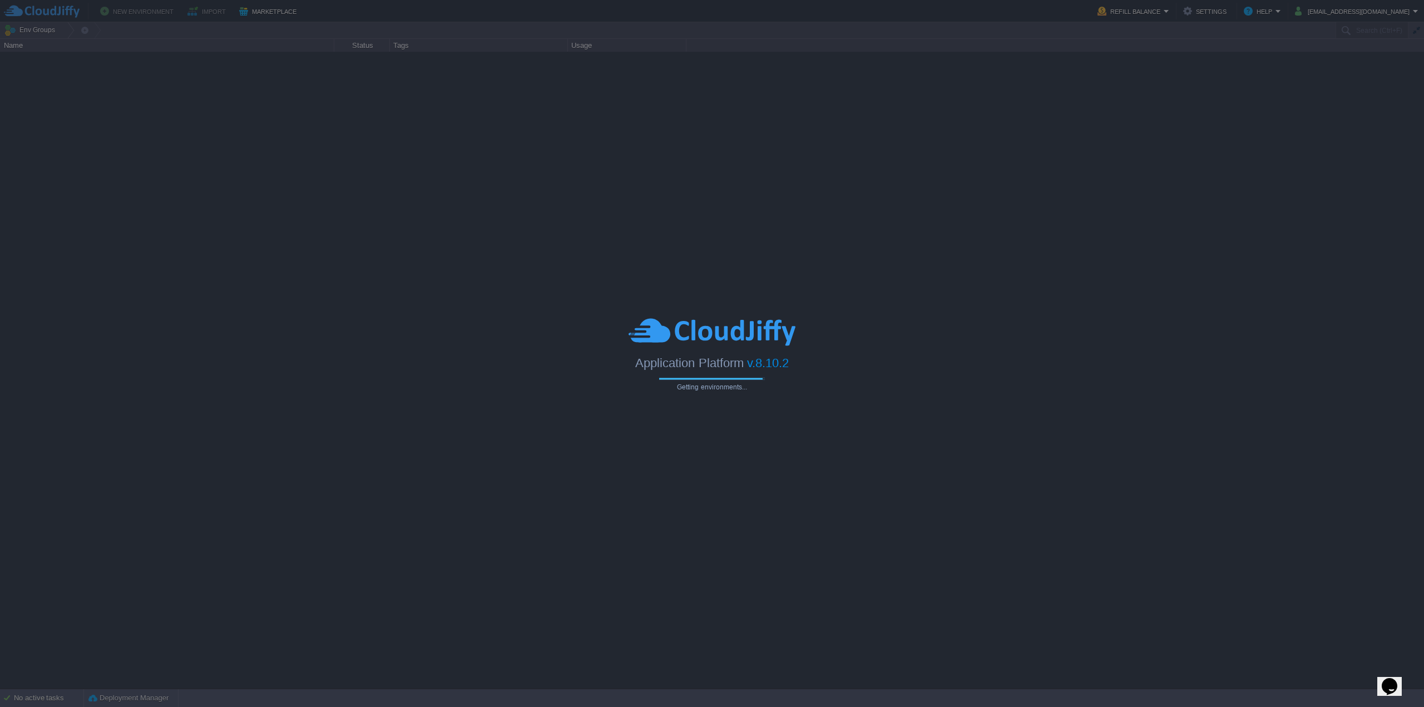
type input "Search (Ctrl+F)"
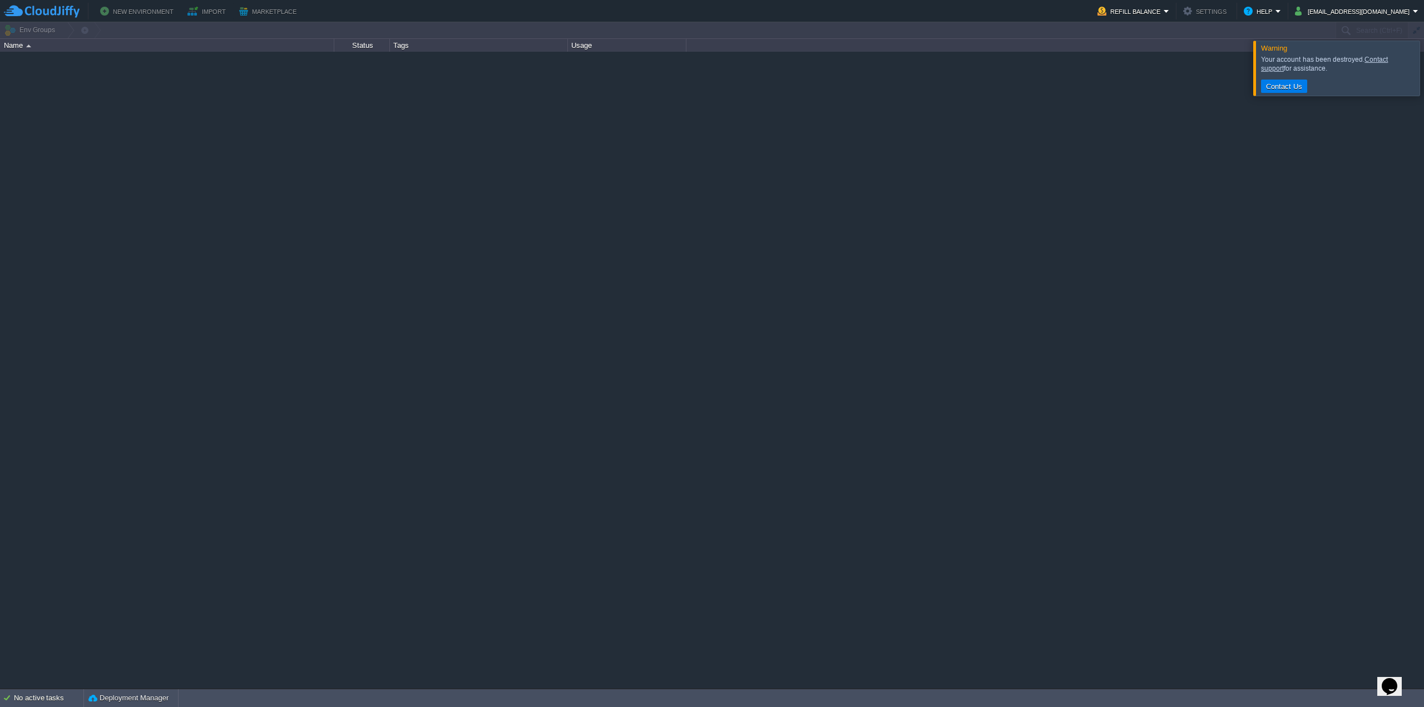
click at [1379, 58] on link "Contact support" at bounding box center [1324, 64] width 127 height 17
click at [1424, 68] on div at bounding box center [1438, 68] width 0 height 55
click at [1385, 12] on button "[EMAIL_ADDRESS][DOMAIN_NAME]" at bounding box center [1354, 10] width 118 height 13
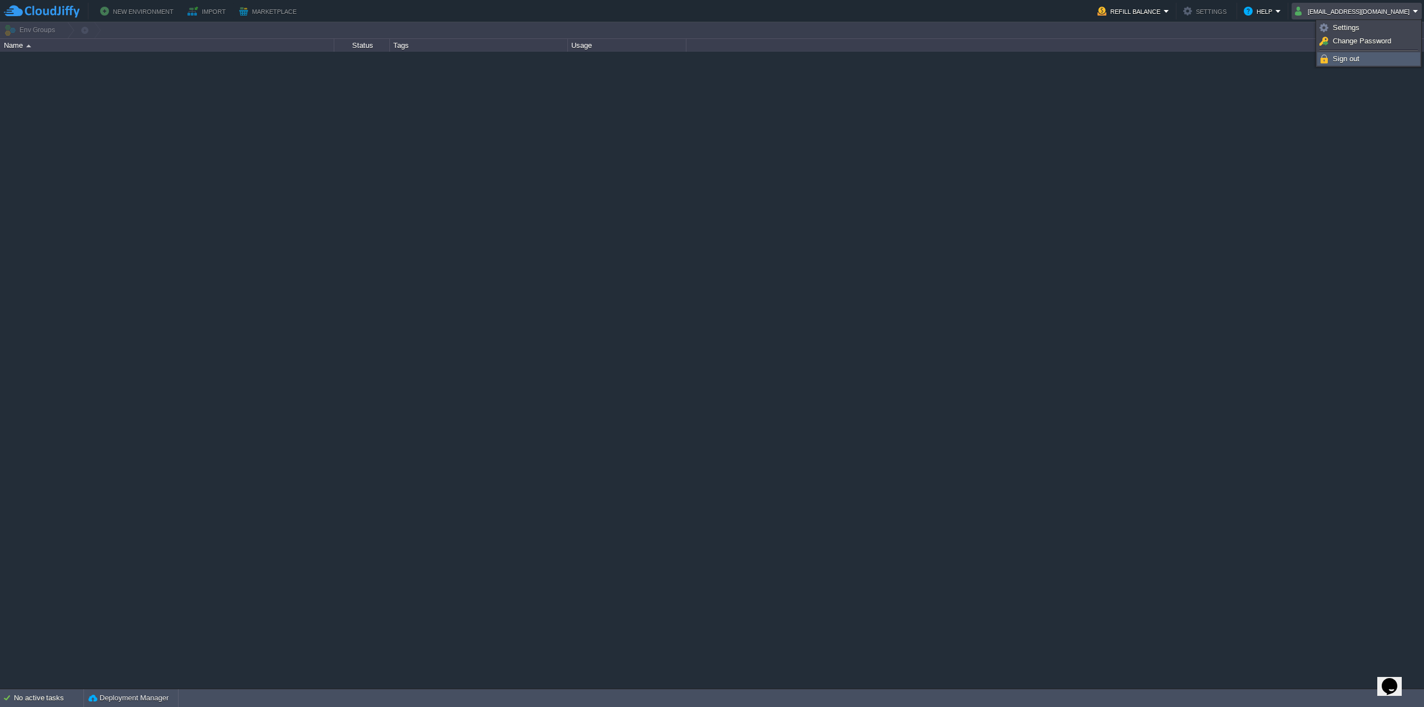
click at [1376, 58] on link "Sign out" at bounding box center [1369, 59] width 102 height 12
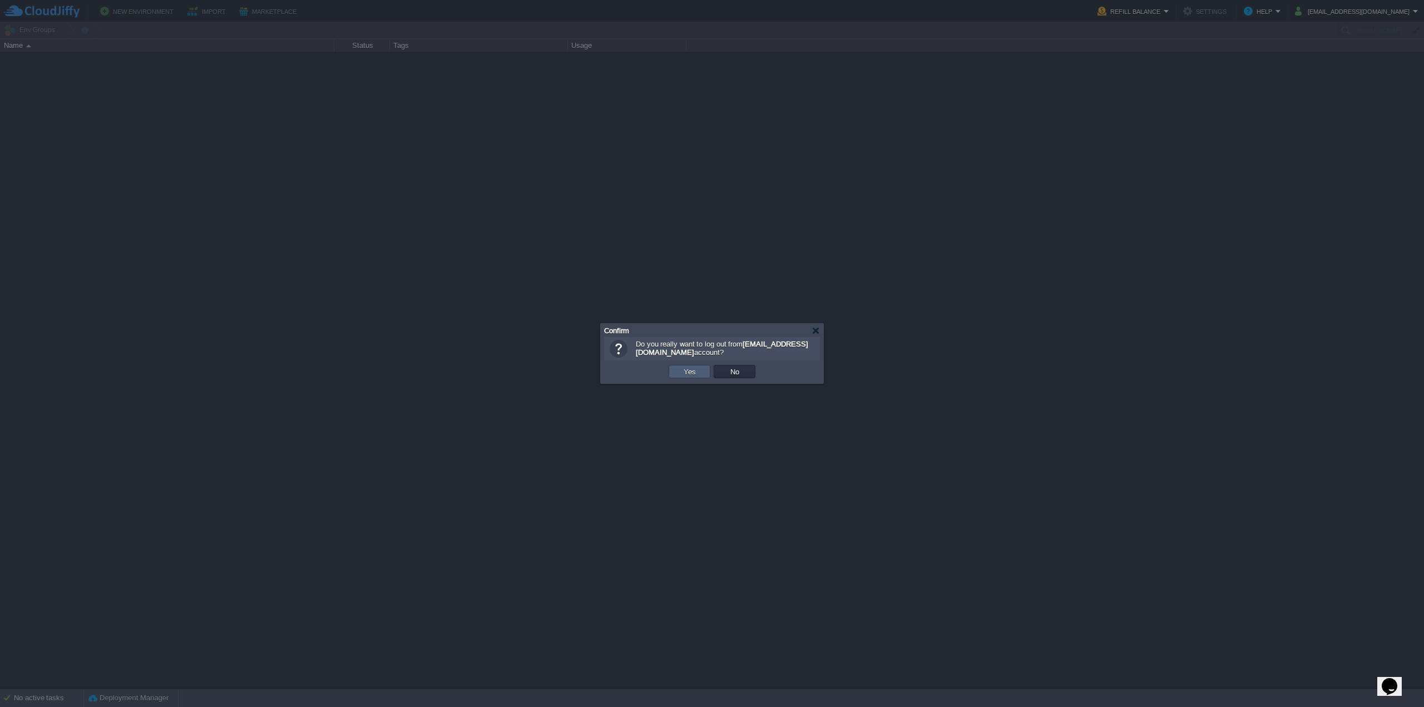
click at [698, 368] on button "Yes" at bounding box center [689, 372] width 19 height 10
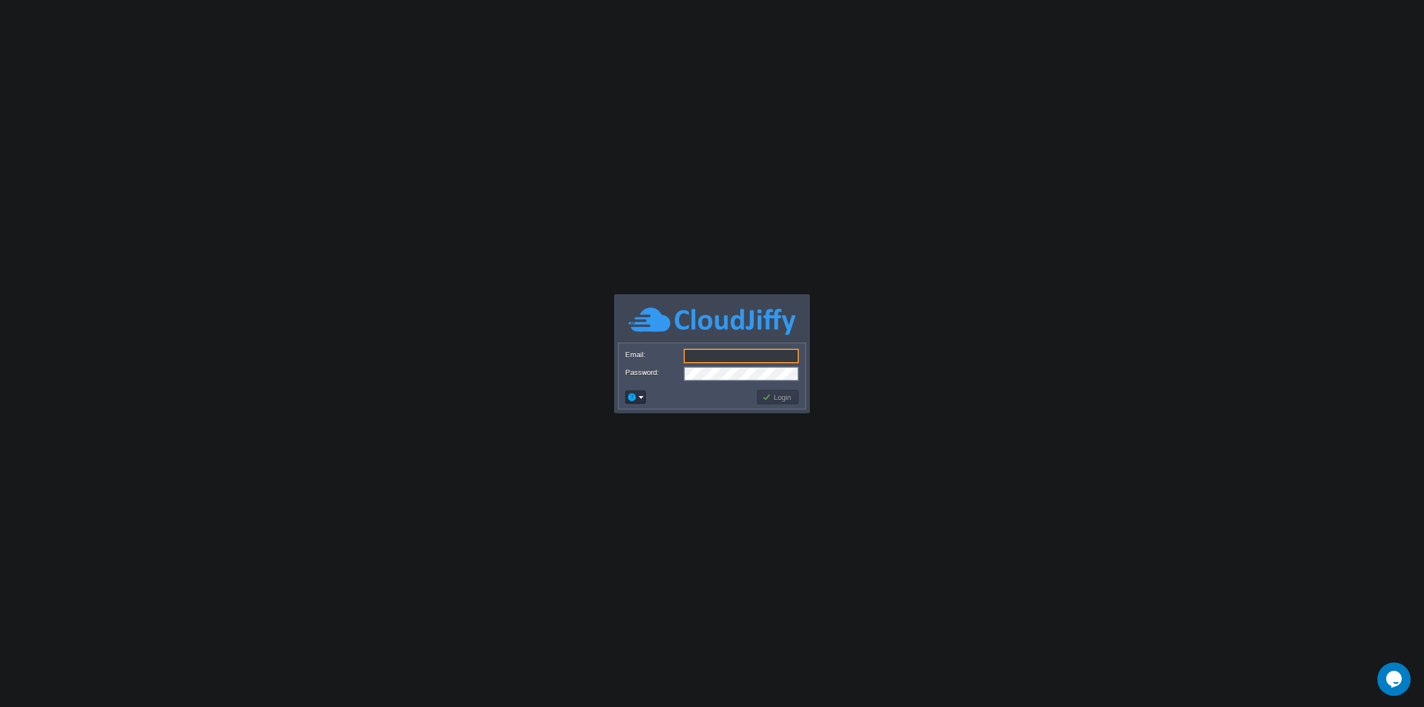
click at [718, 350] on input "Email:" at bounding box center [741, 356] width 115 height 14
type input "[EMAIL_ADDRESS][DOMAIN_NAME]"
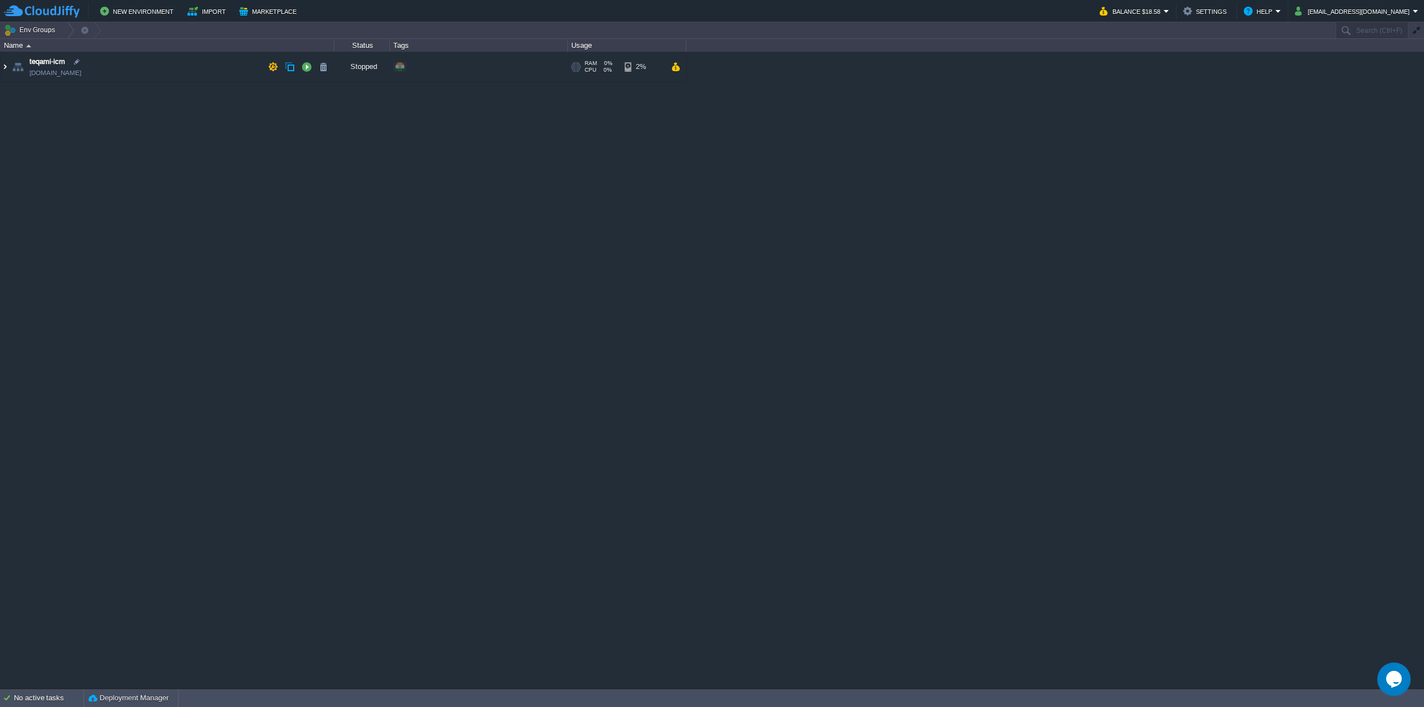
click at [3, 66] on img at bounding box center [5, 67] width 9 height 30
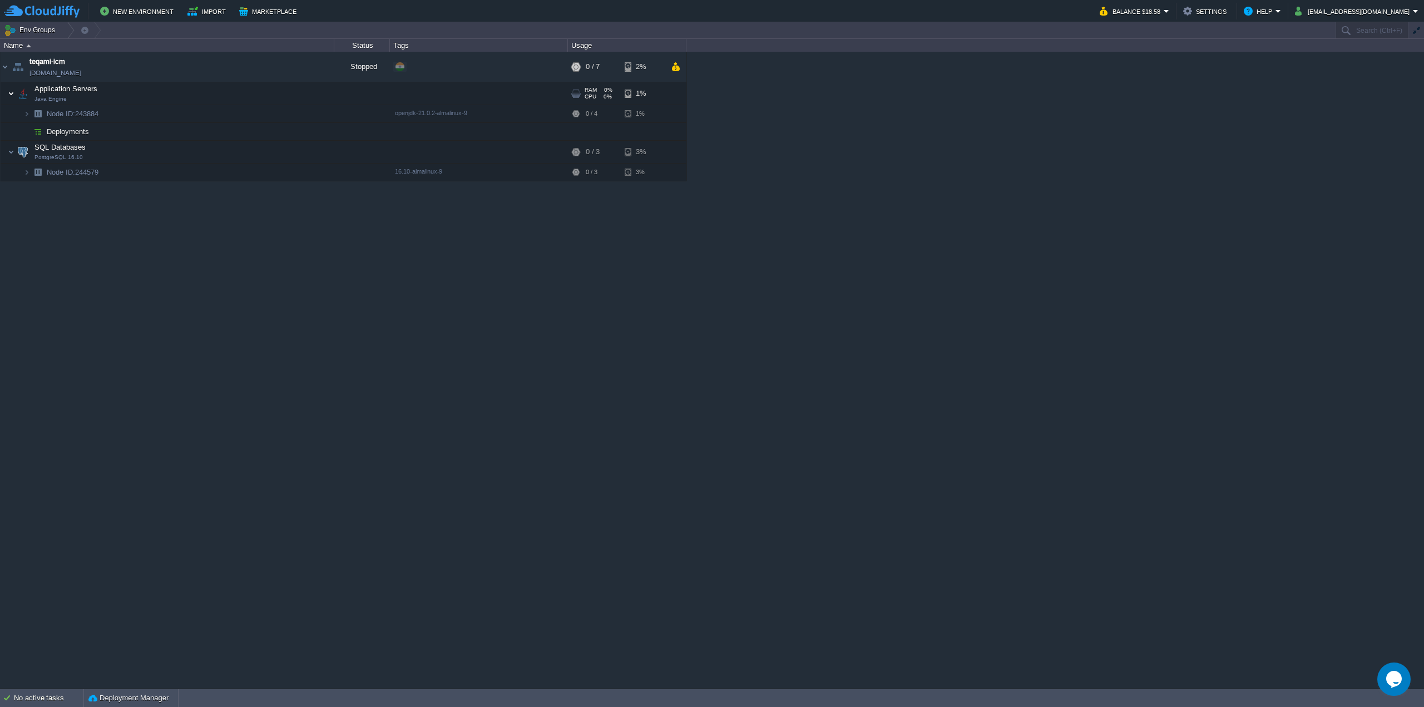
click at [12, 95] on img at bounding box center [11, 93] width 7 height 22
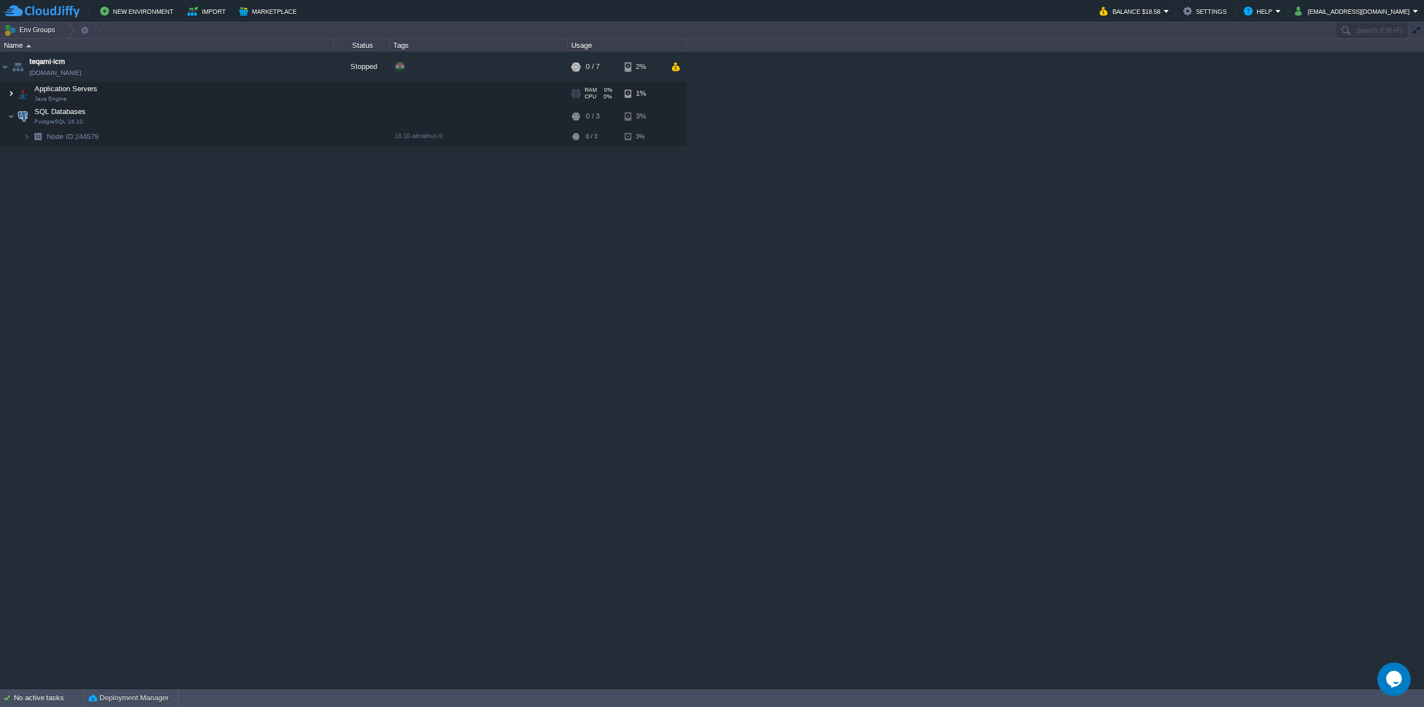
click at [11, 93] on img at bounding box center [11, 93] width 7 height 22
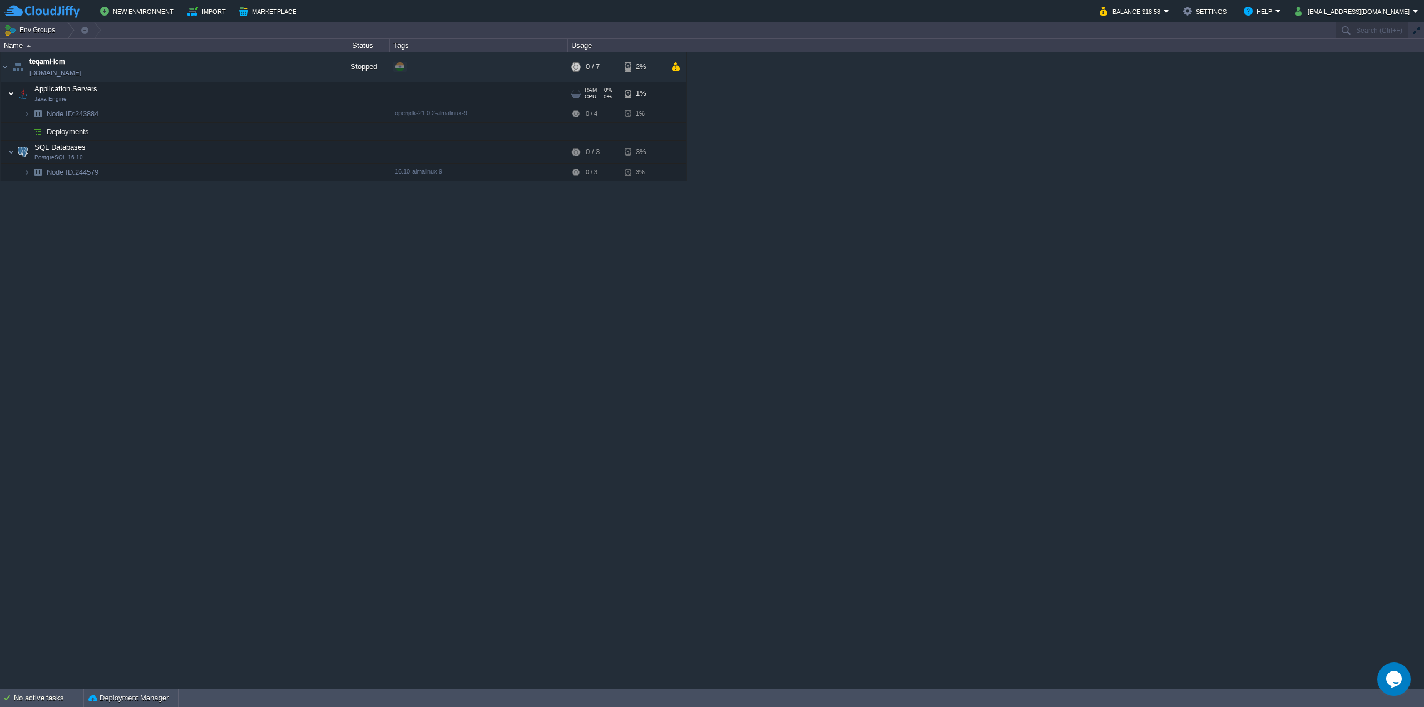
click at [14, 93] on img at bounding box center [11, 93] width 7 height 22
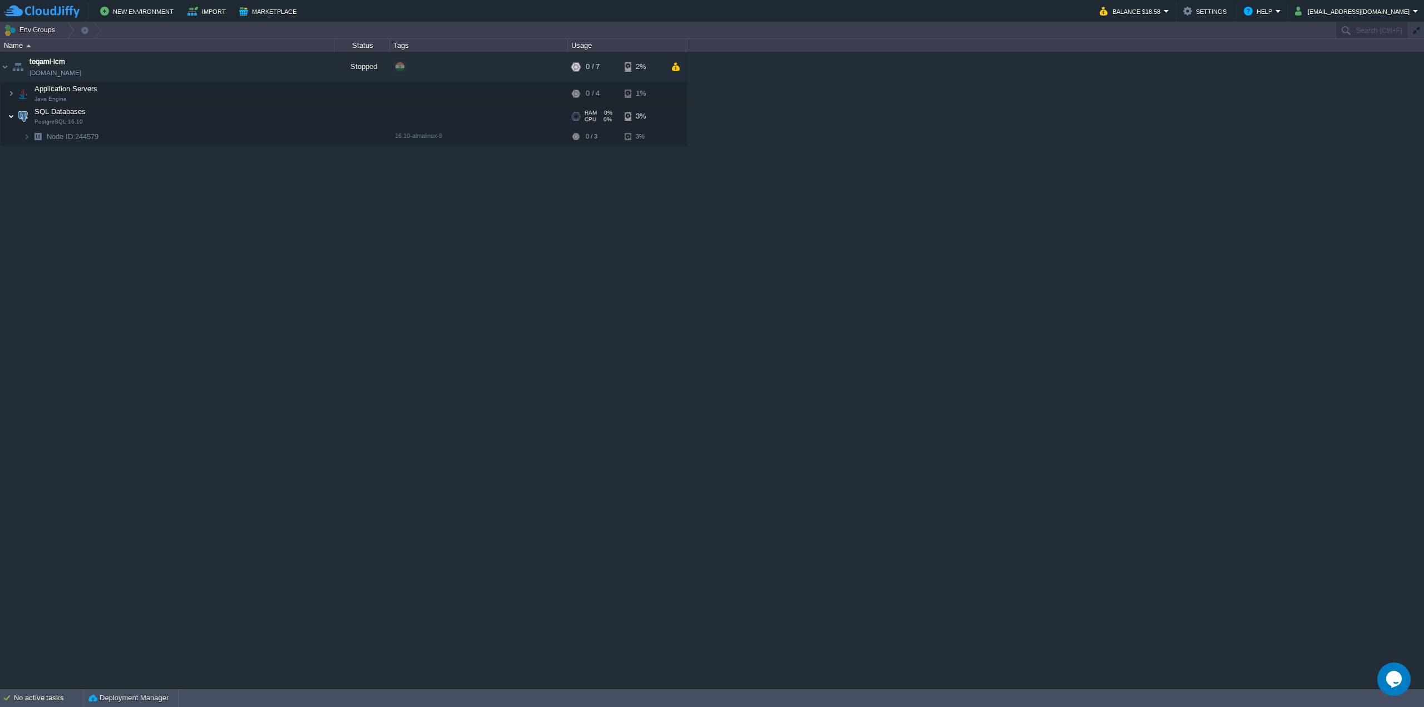
click at [13, 114] on img at bounding box center [11, 116] width 7 height 22
click at [154, 186] on div "teqami-icm [DOMAIN_NAME] Stopped + Add to Env Group RAM 0% CPU 0% 0 / 7 2% Appl…" at bounding box center [712, 370] width 1424 height 636
click at [9, 93] on img at bounding box center [11, 93] width 7 height 22
click at [12, 150] on img at bounding box center [11, 152] width 7 height 22
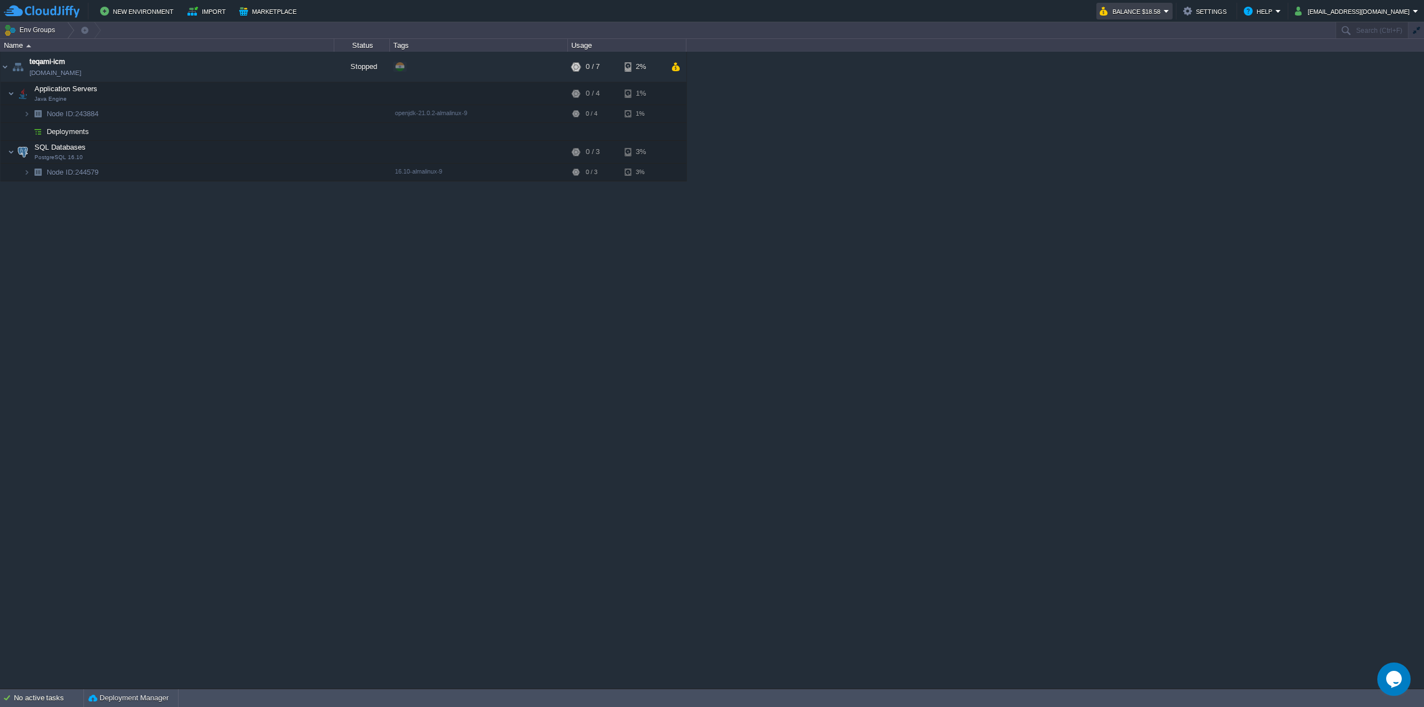
click at [1169, 16] on em "Balance $18.58" at bounding box center [1135, 10] width 70 height 13
click at [1094, 180] on div "teqami-icm [DOMAIN_NAME] Stopped + Add to Env Group RAM 0% CPU 0% 0 / 7 2% Appl…" at bounding box center [712, 370] width 1424 height 636
click at [66, 151] on span "SQL Databases" at bounding box center [60, 146] width 54 height 9
click at [11, 154] on img at bounding box center [11, 152] width 7 height 22
click at [9, 154] on img at bounding box center [11, 152] width 7 height 22
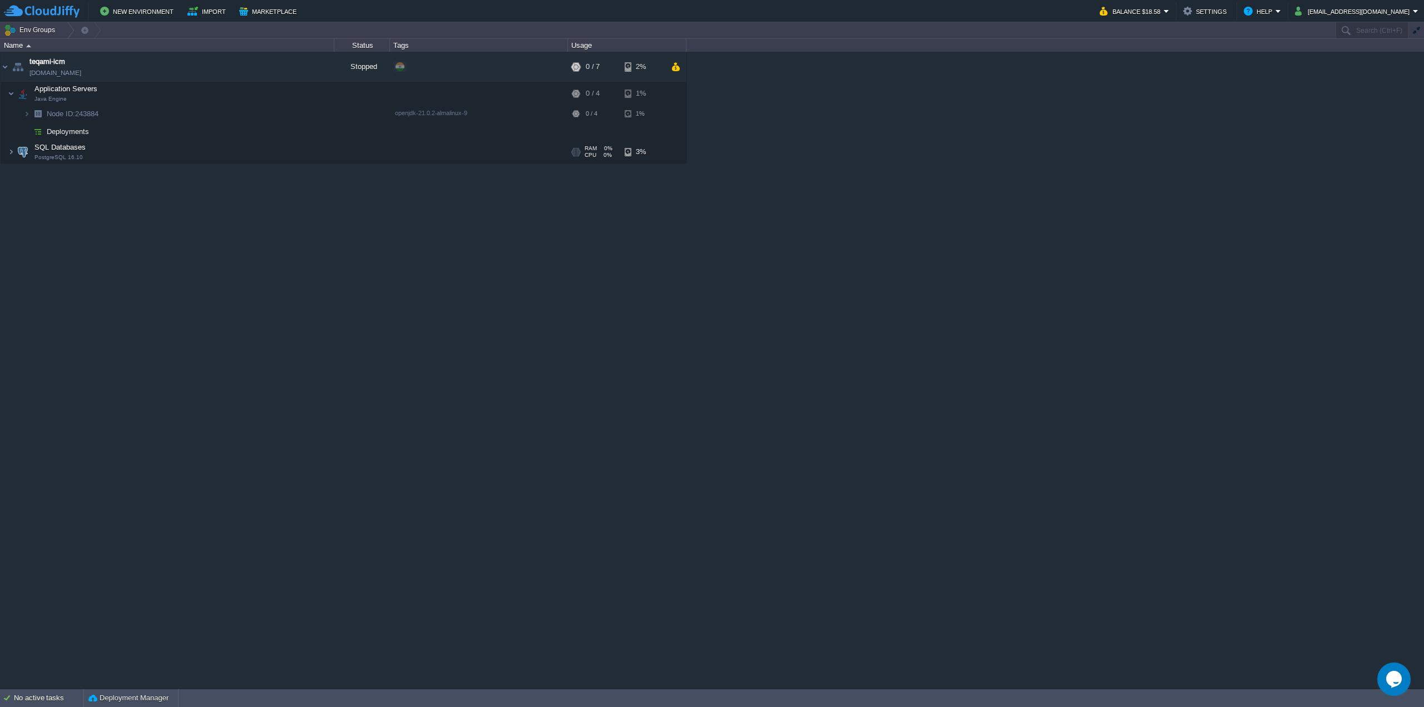
click at [148, 154] on td "SQL Databases PostgreSQL 16.10" at bounding box center [168, 152] width 334 height 23
click at [93, 154] on td "SQL Databases PostgreSQL 16.10" at bounding box center [168, 152] width 334 height 23
click at [86, 156] on td "SQL Databases PostgreSQL 16.10" at bounding box center [168, 152] width 334 height 23
click at [86, 171] on span "Node ID: 244579" at bounding box center [73, 171] width 55 height 9
click at [88, 174] on span "Node ID: 244579" at bounding box center [73, 171] width 55 height 9
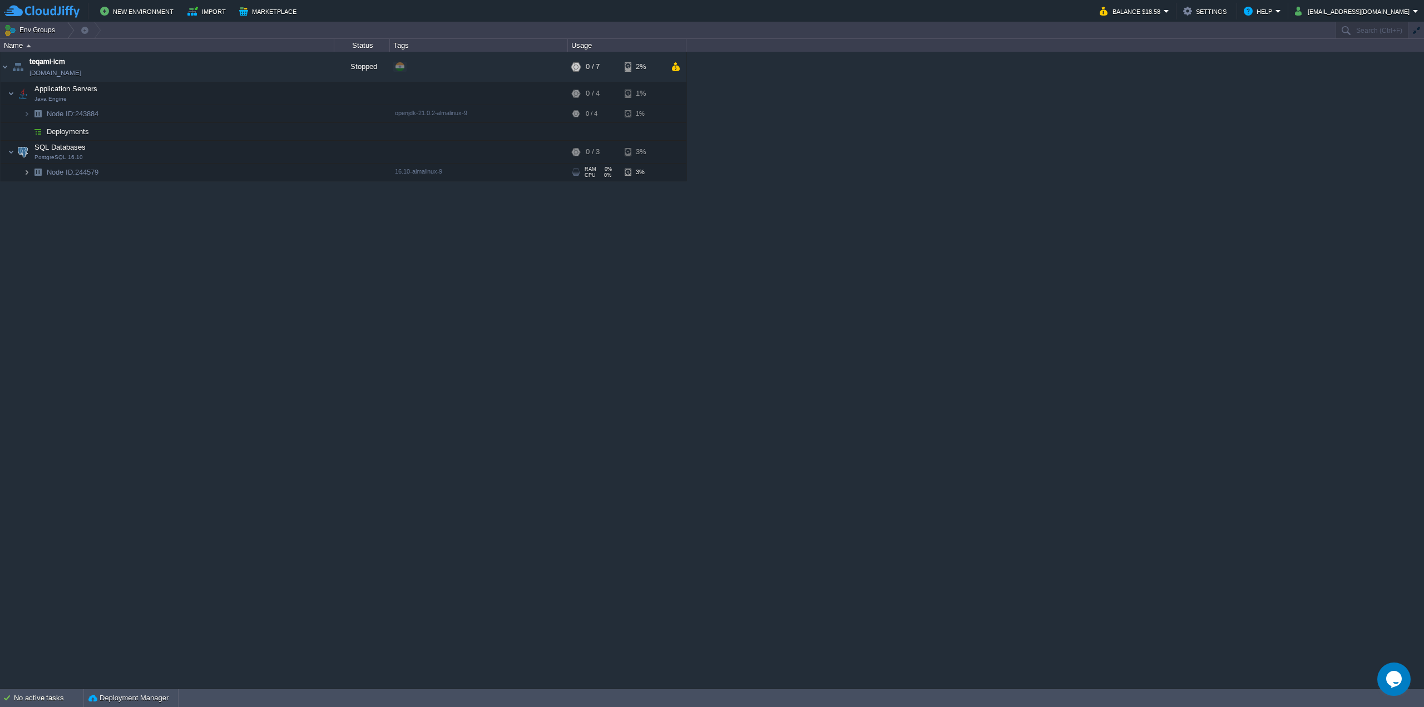
click at [28, 174] on img at bounding box center [26, 172] width 7 height 17
click at [130, 175] on td "Node ID: 244579" at bounding box center [168, 173] width 334 height 18
click at [276, 66] on button "button" at bounding box center [273, 67] width 10 height 10
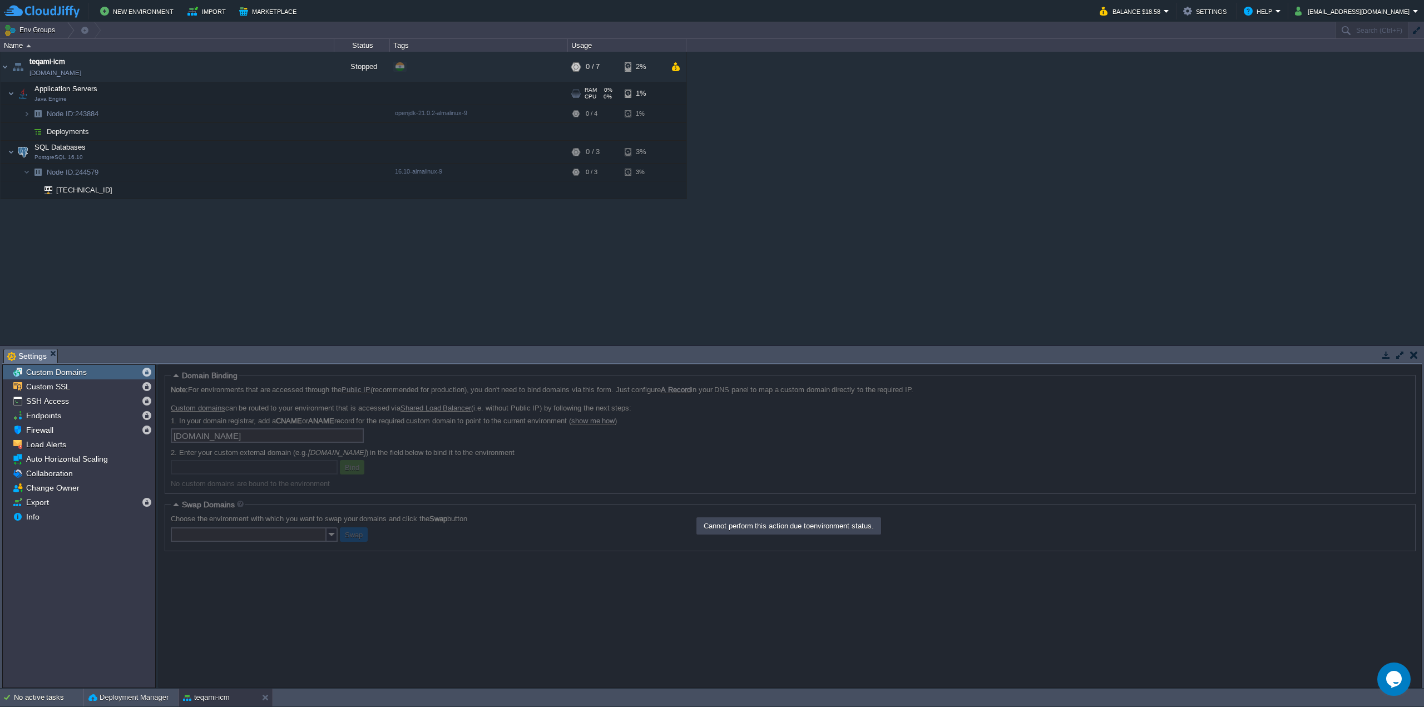
click at [147, 92] on td "Application Servers Java Engine" at bounding box center [168, 93] width 334 height 23
click at [70, 92] on span "Application Servers" at bounding box center [66, 88] width 66 height 9
click at [12, 94] on img at bounding box center [11, 93] width 7 height 22
click at [58, 112] on span "Node ID:" at bounding box center [61, 114] width 28 height 8
click at [26, 113] on img at bounding box center [26, 113] width 7 height 17
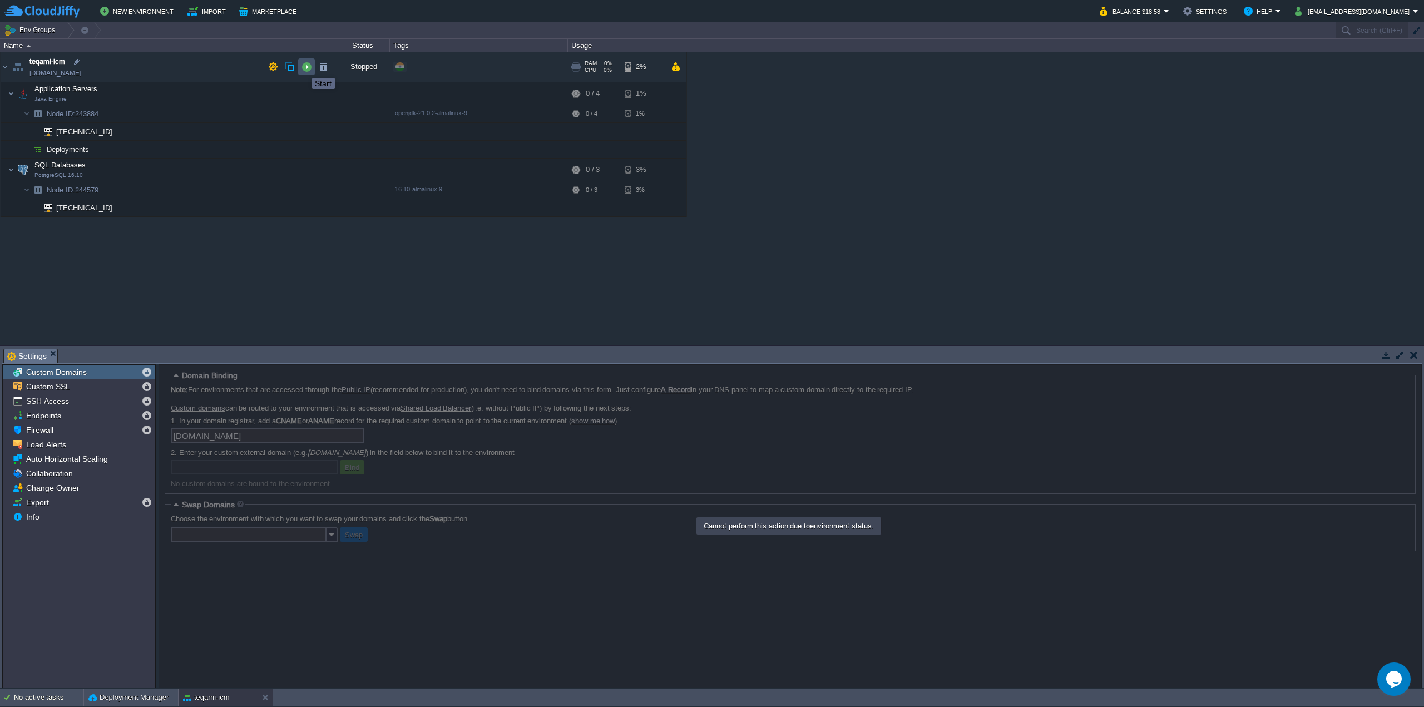
click at [304, 68] on button "button" at bounding box center [307, 67] width 10 height 10
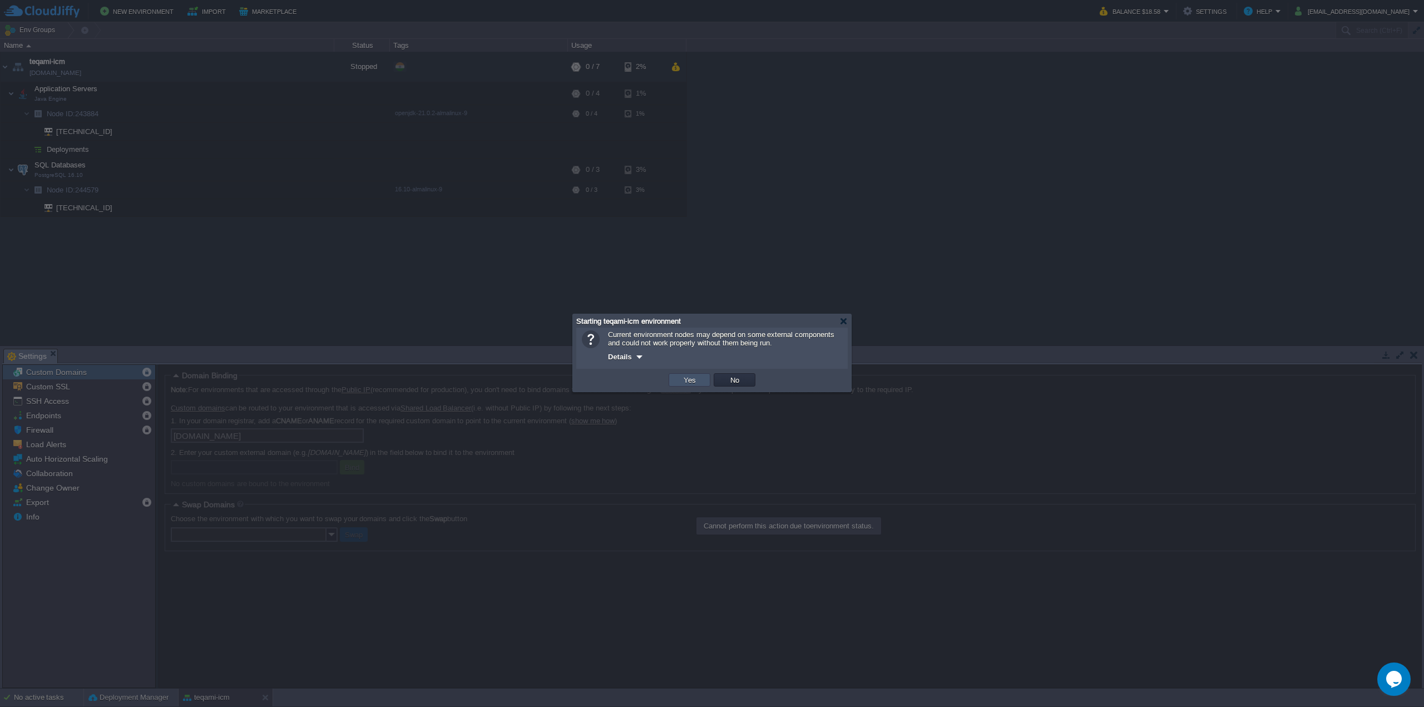
click at [690, 383] on button "Yes" at bounding box center [689, 380] width 19 height 10
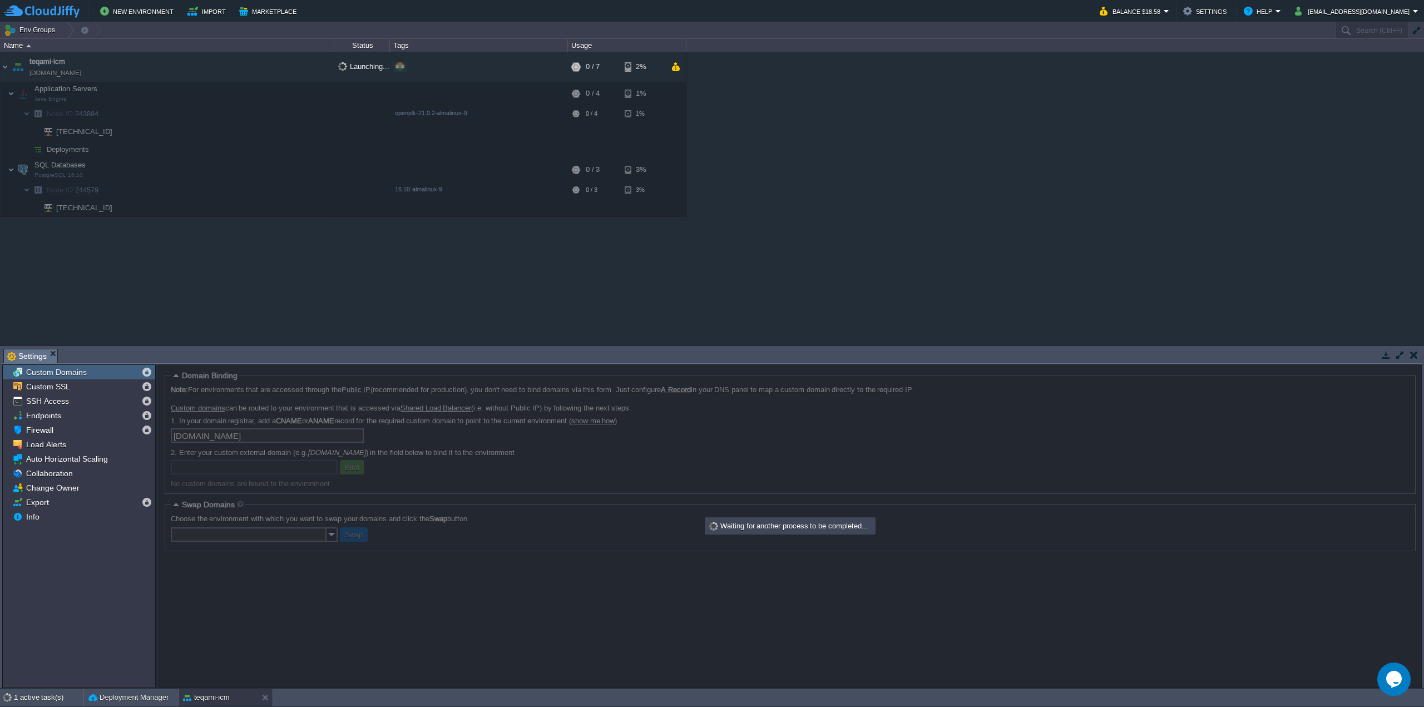
click at [906, 232] on div "teqami-icm [DOMAIN_NAME] Launching... + Add to Env Group RAM 0% CPU 0% 0 / 7 2%…" at bounding box center [712, 198] width 1424 height 293
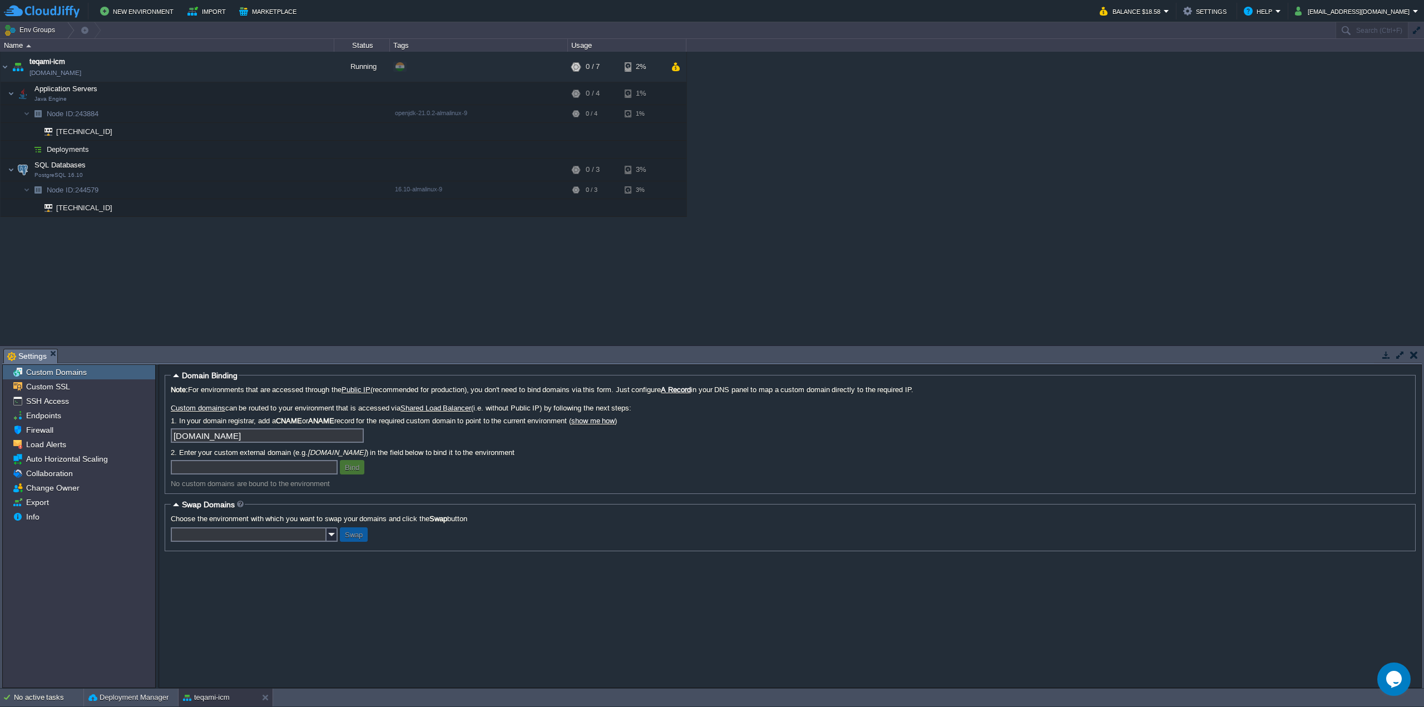
click at [288, 276] on div "teqami-icm [DOMAIN_NAME] Running + Add to Env Group RAM 0% CPU 0% 0 / 7 2% Appl…" at bounding box center [712, 198] width 1424 height 293
click at [823, 228] on div "teqami-icm [DOMAIN_NAME] Running + Add to Env Group RAM 8% CPU 66% 5 / 7 2% App…" at bounding box center [712, 198] width 1424 height 293
click at [231, 169] on button "button" at bounding box center [234, 170] width 10 height 10
click at [200, 191] on button "button" at bounding box center [201, 190] width 10 height 10
click at [271, 65] on button "button" at bounding box center [273, 67] width 10 height 10
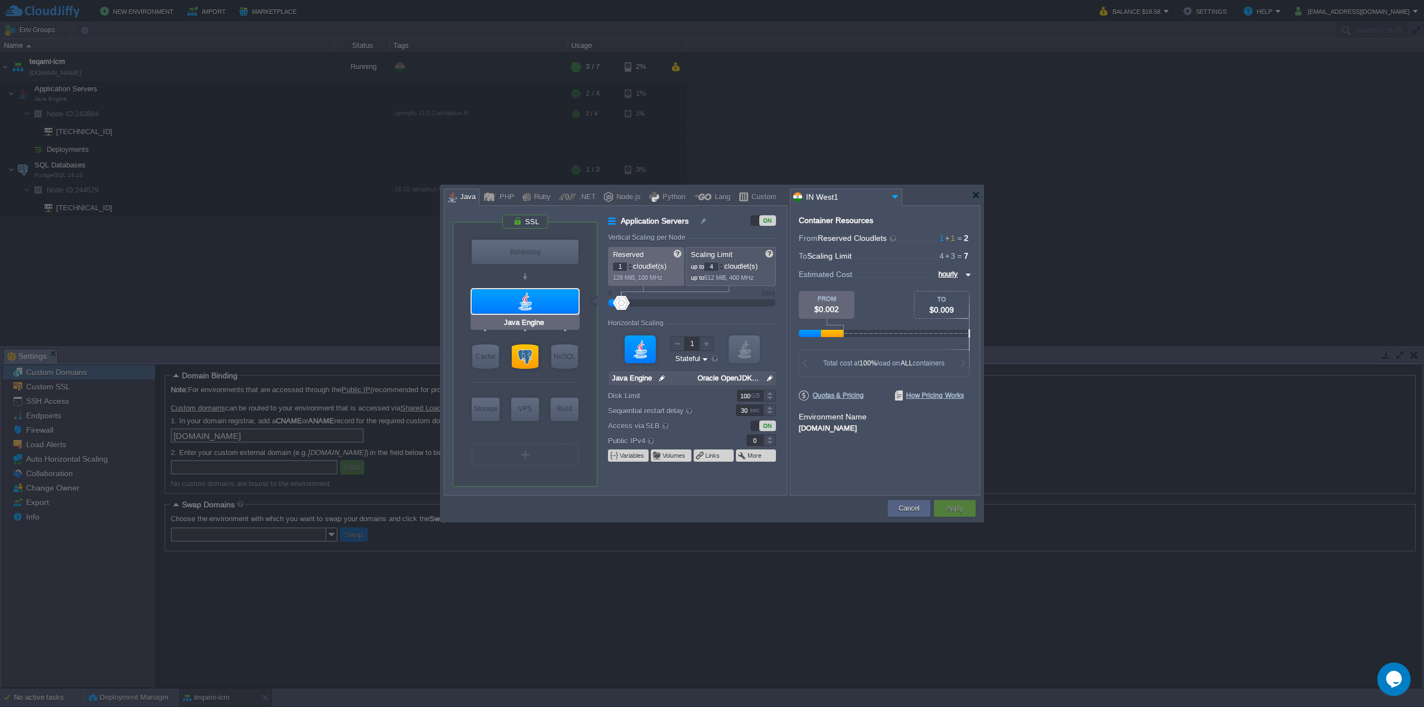
type input "PostgreSQL 16.10"
click at [526, 358] on div at bounding box center [525, 356] width 27 height 24
type input "SQL Databases"
type input "3"
type input "PostgreSQL 16.10"
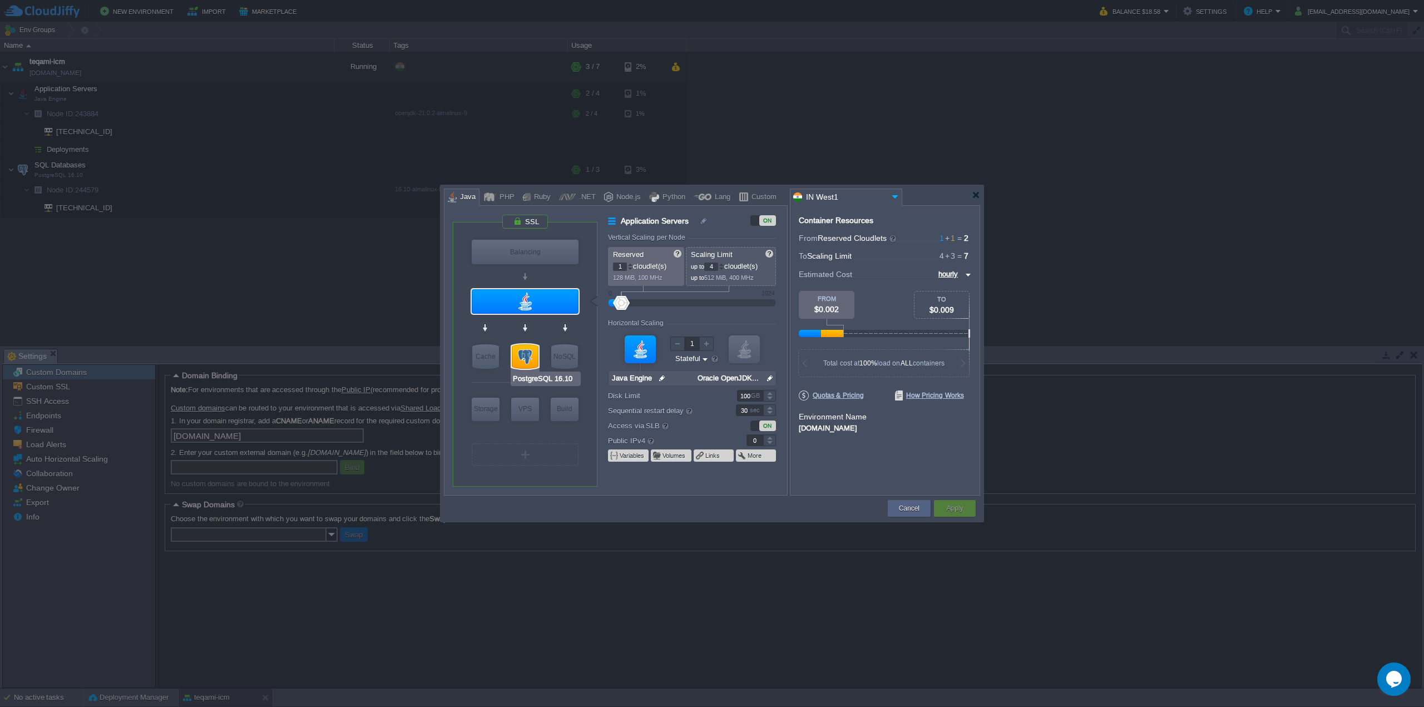
type input "null"
type input "16.10-almalinux-9"
type input "Stateless"
type input "Redis 7.2.4"
click at [977, 195] on div at bounding box center [976, 195] width 8 height 8
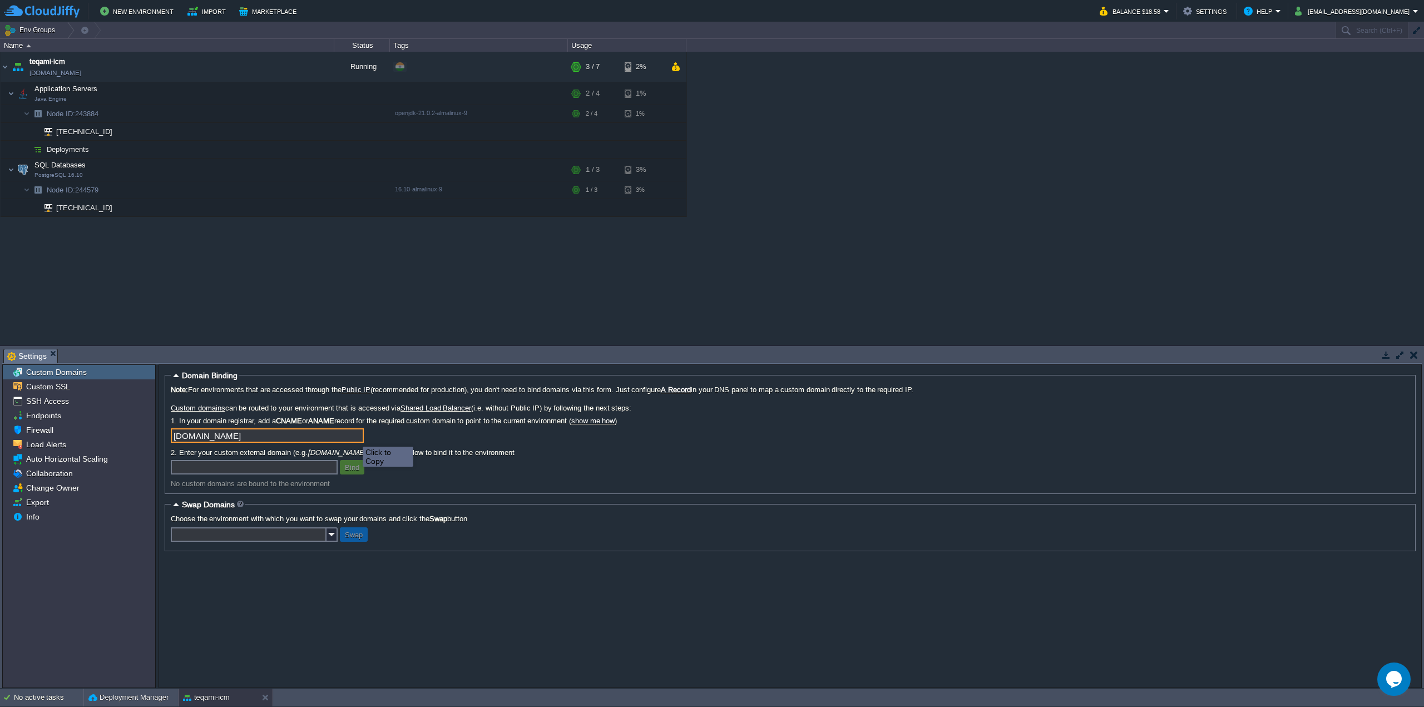
click at [354, 437] on input "[DOMAIN_NAME]" at bounding box center [267, 435] width 193 height 14
click at [202, 276] on div "teqami-icm [DOMAIN_NAME] Running + Add to Env Group RAM 31% CPU 1% 3 / 7 2% App…" at bounding box center [712, 198] width 1424 height 293
click at [312, 71] on td at bounding box center [306, 66] width 17 height 17
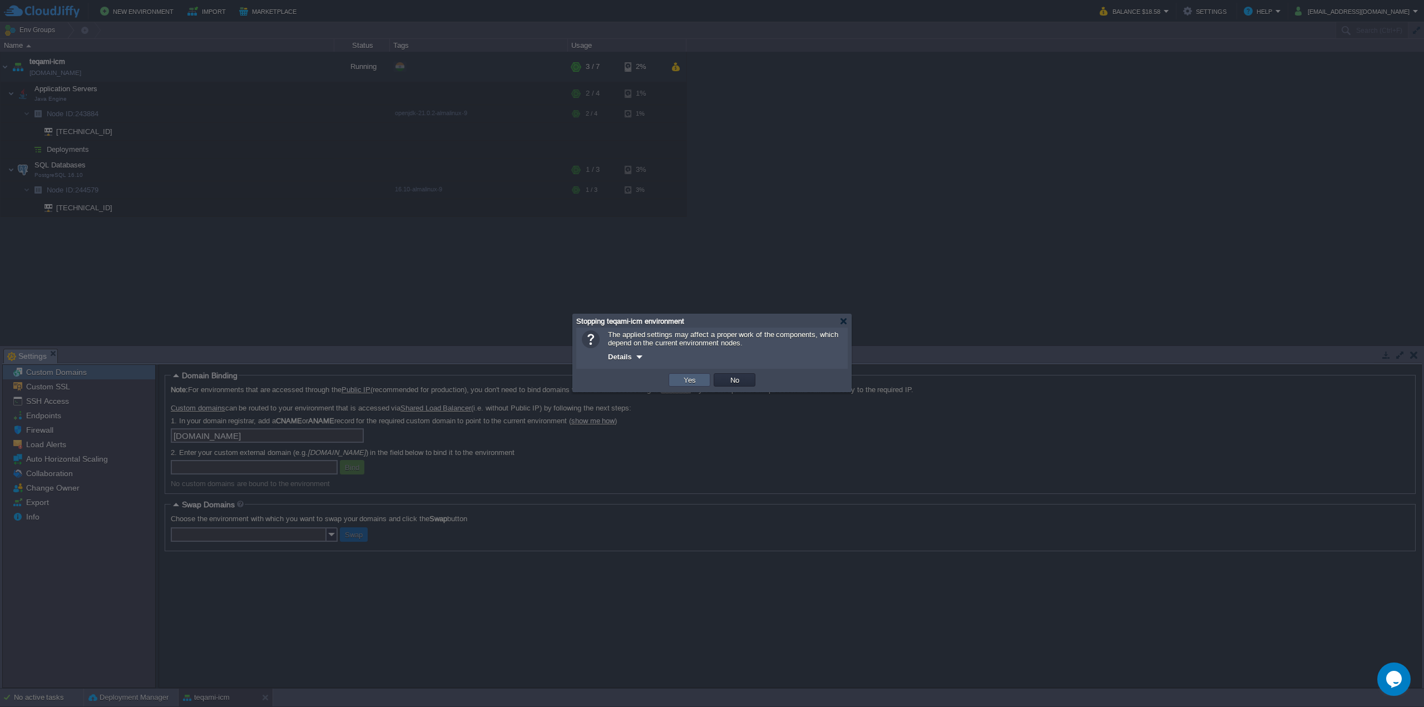
click at [682, 384] on button "Yes" at bounding box center [689, 380] width 19 height 10
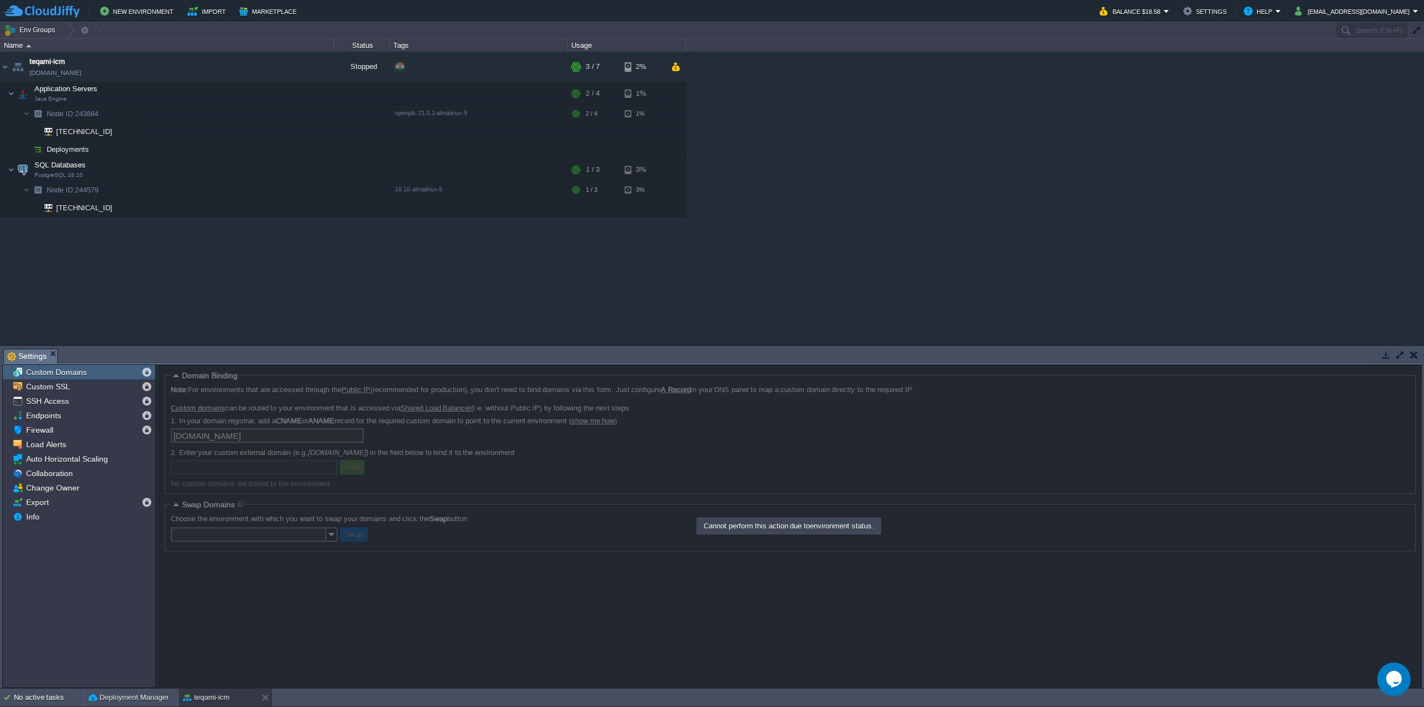
click at [298, 253] on div "teqami-icm [DOMAIN_NAME] Stopped + Add to Env Group RAM 31% CPU 1% 3 / 7 2% App…" at bounding box center [712, 198] width 1424 height 293
click at [269, 67] on button "button" at bounding box center [273, 67] width 10 height 10
click at [305, 69] on button "button" at bounding box center [307, 67] width 10 height 10
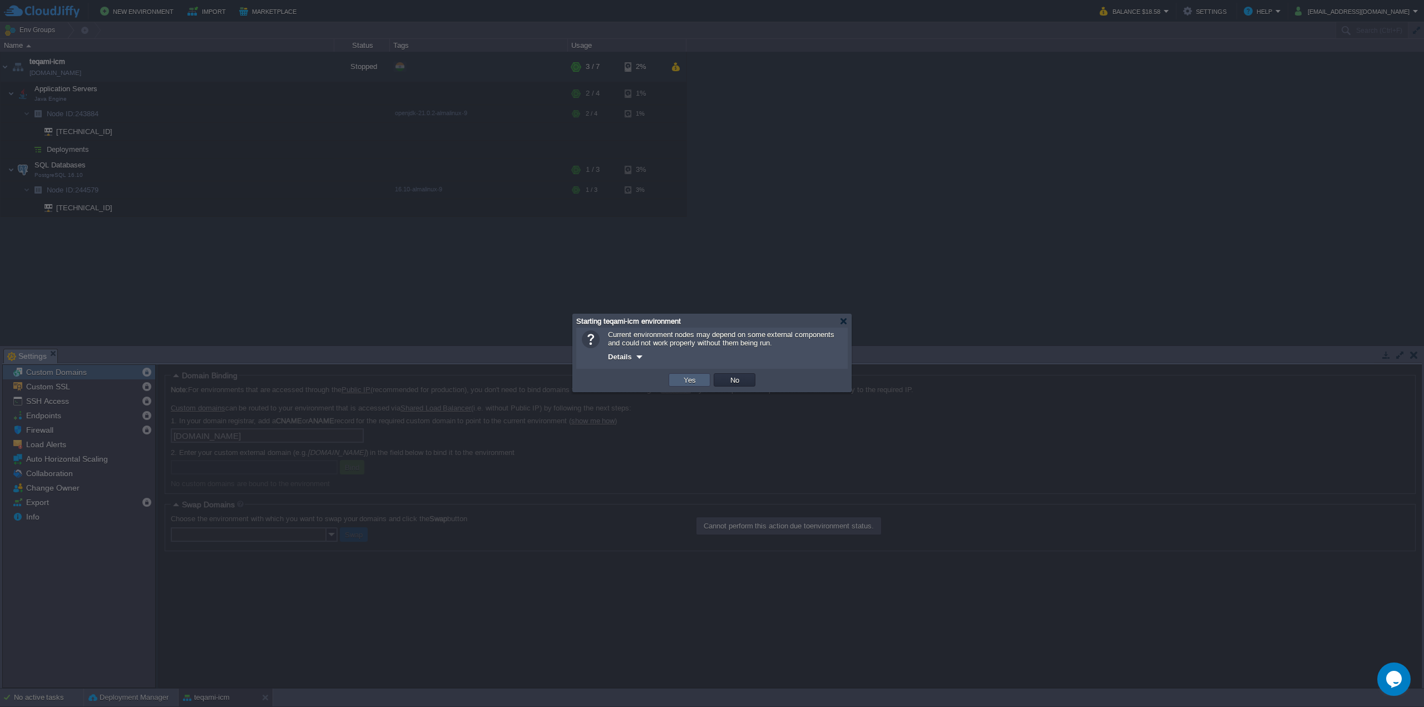
click at [696, 379] on button "Yes" at bounding box center [689, 380] width 19 height 10
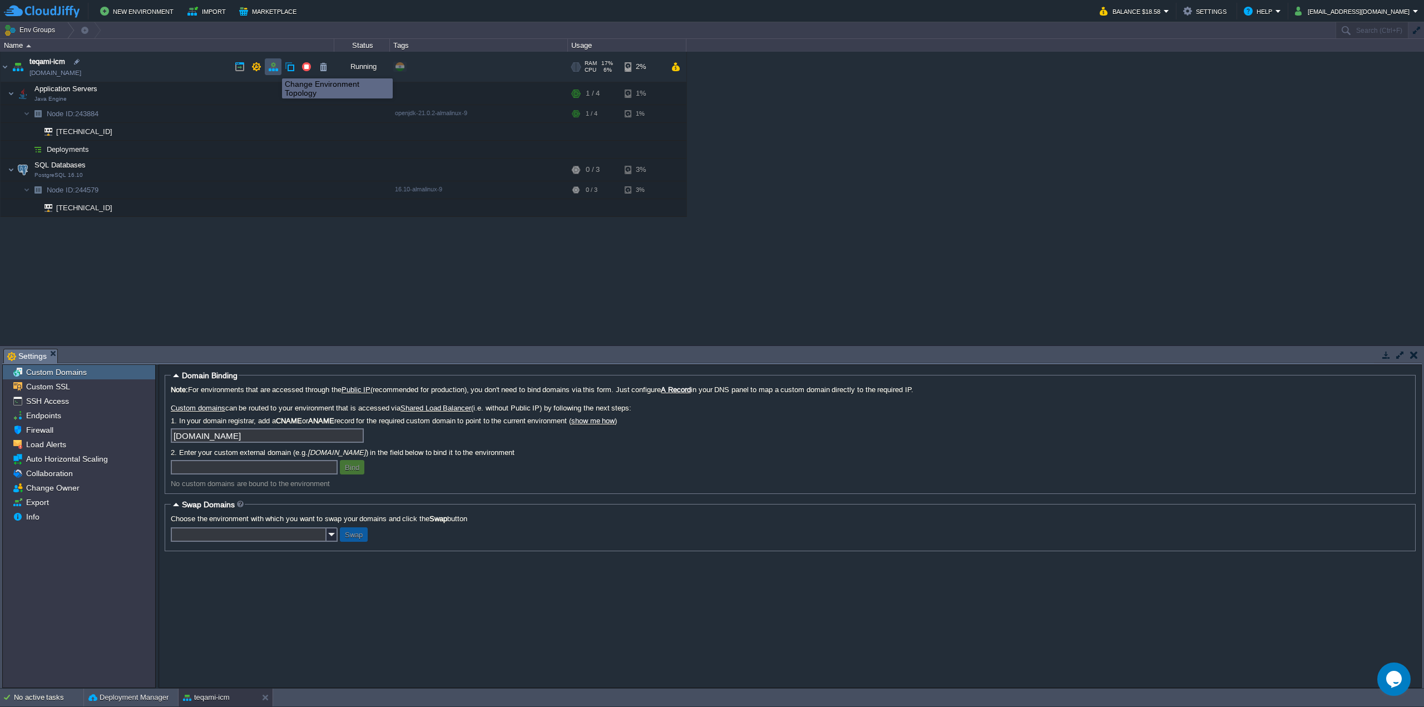
click at [274, 68] on button "button" at bounding box center [273, 67] width 10 height 10
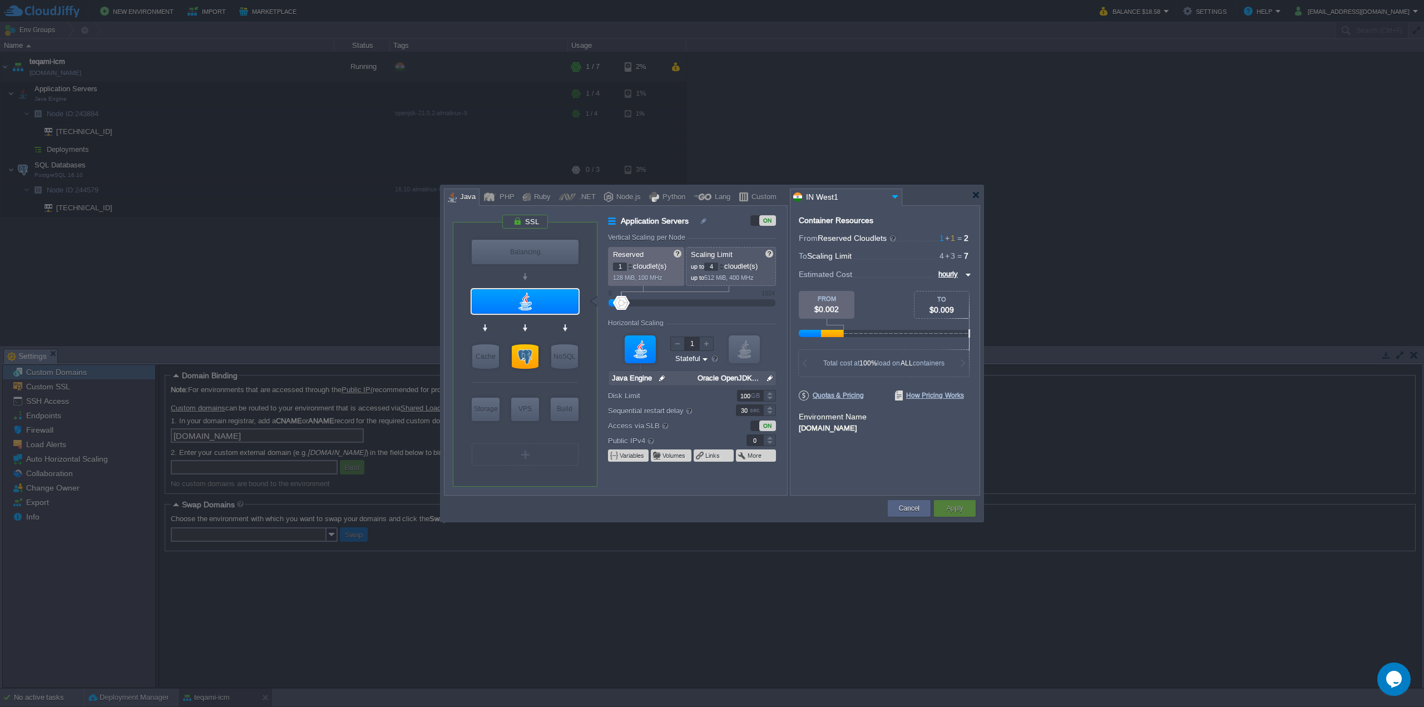
type input "NGINX 1.28.0"
click at [536, 219] on div at bounding box center [525, 221] width 47 height 15
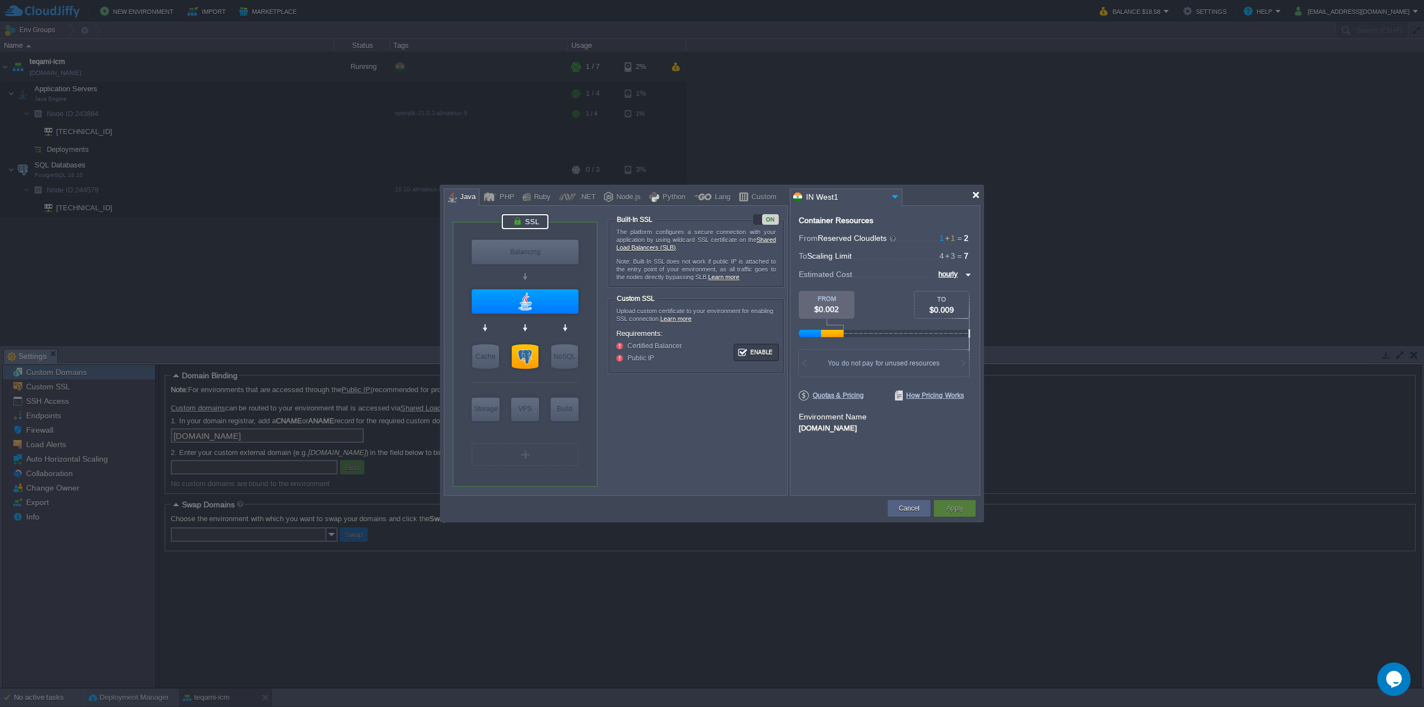
click at [977, 197] on div at bounding box center [976, 195] width 8 height 8
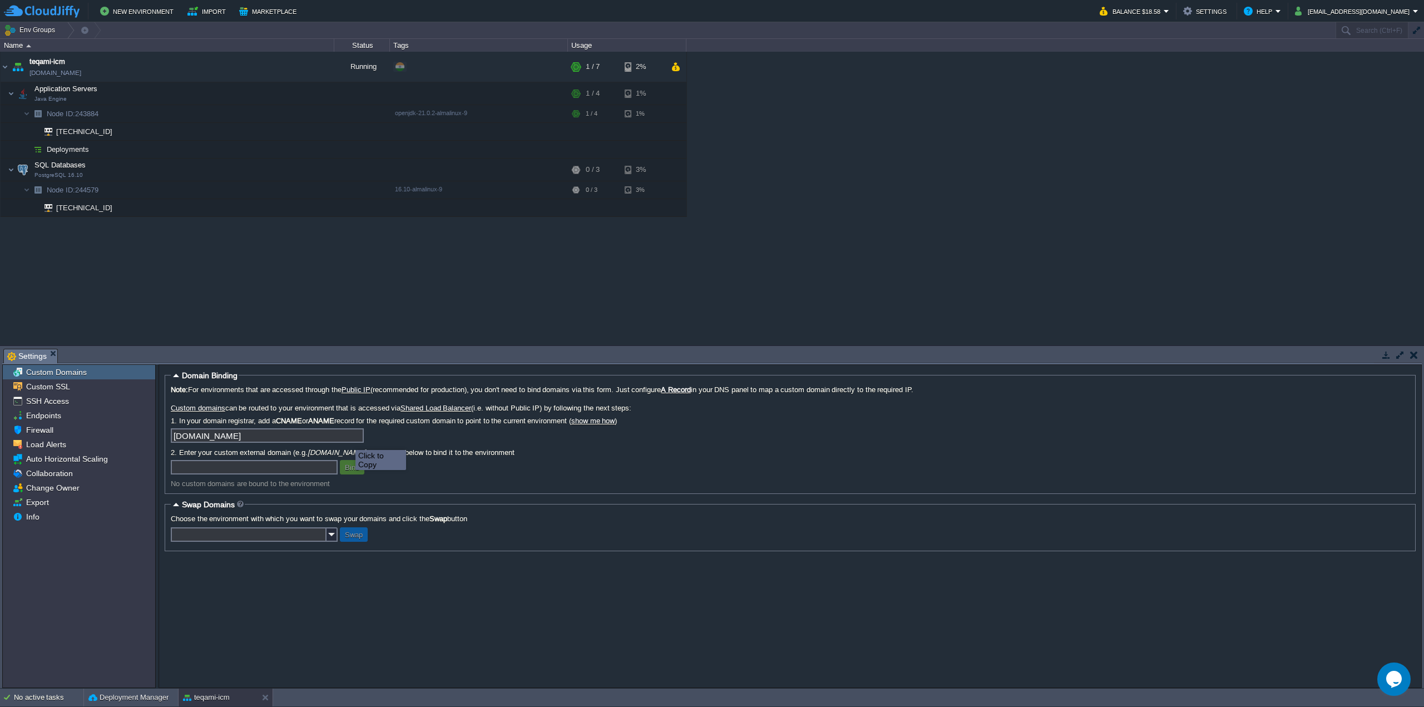
click at [354, 436] on input "[DOMAIN_NAME]" at bounding box center [267, 435] width 193 height 14
